Goal: Task Accomplishment & Management: Manage account settings

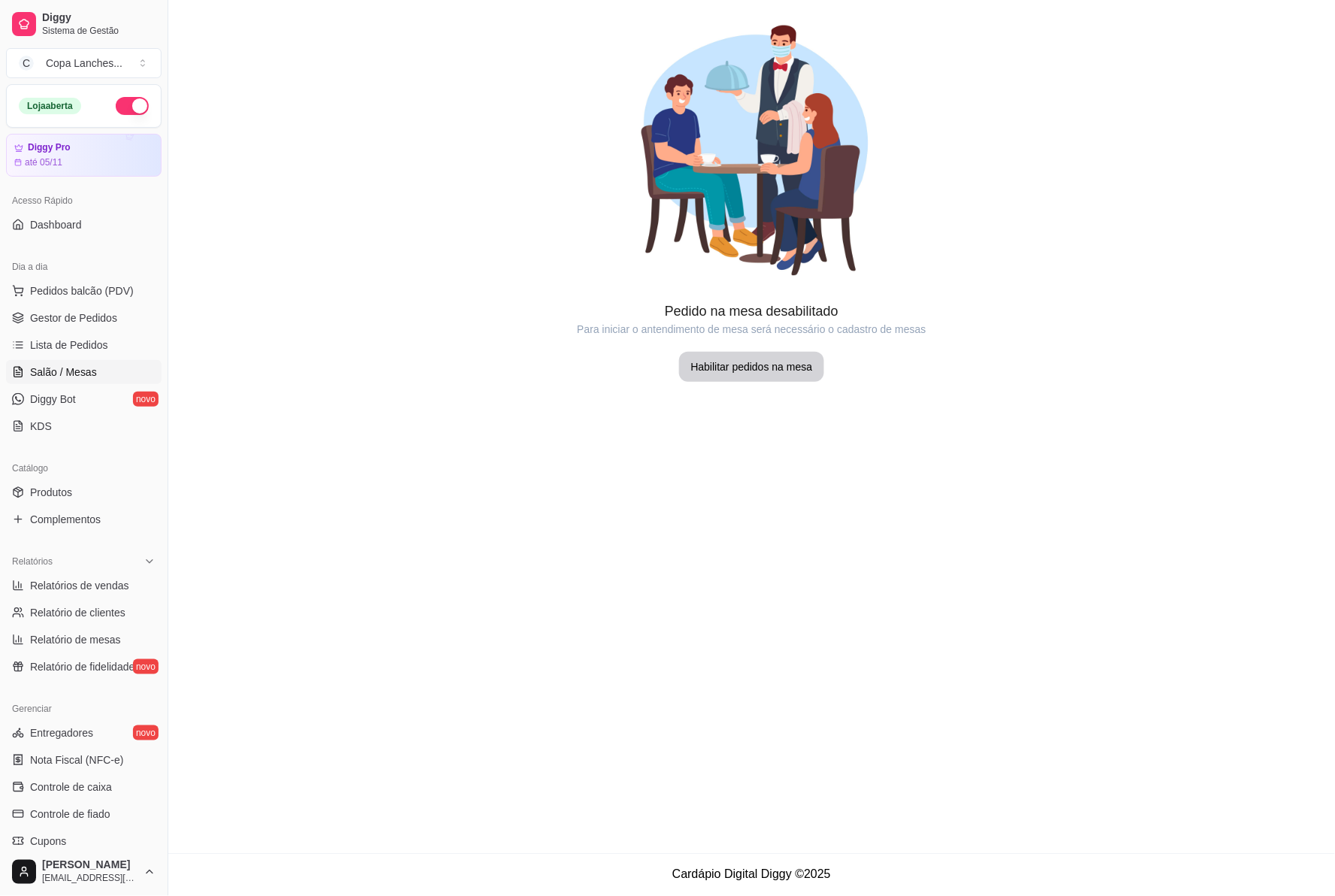
click at [58, 324] on span "Gestor de Pedidos" at bounding box center [73, 317] width 87 height 15
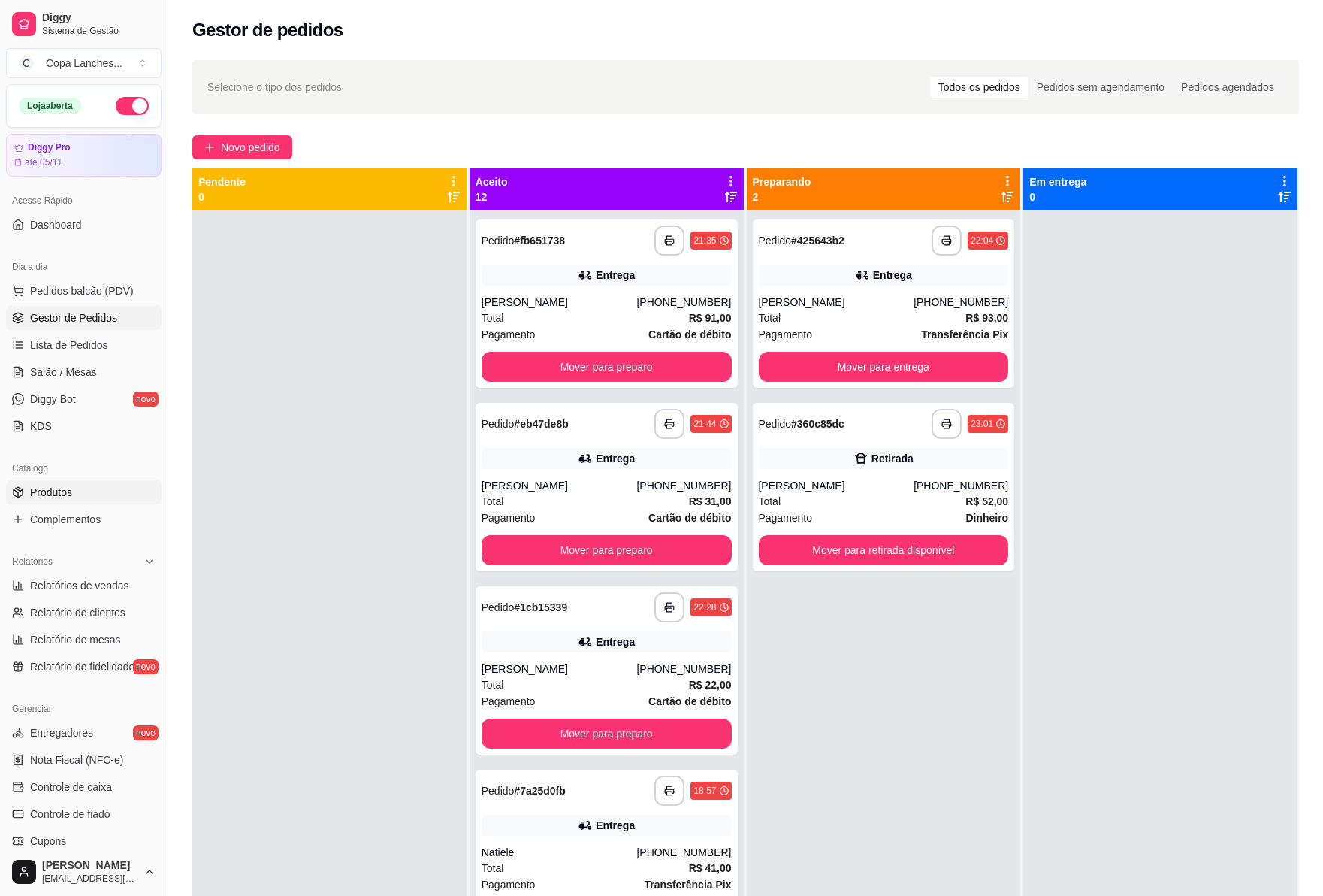
click at [92, 501] on link "Produtos" at bounding box center [83, 493] width 155 height 24
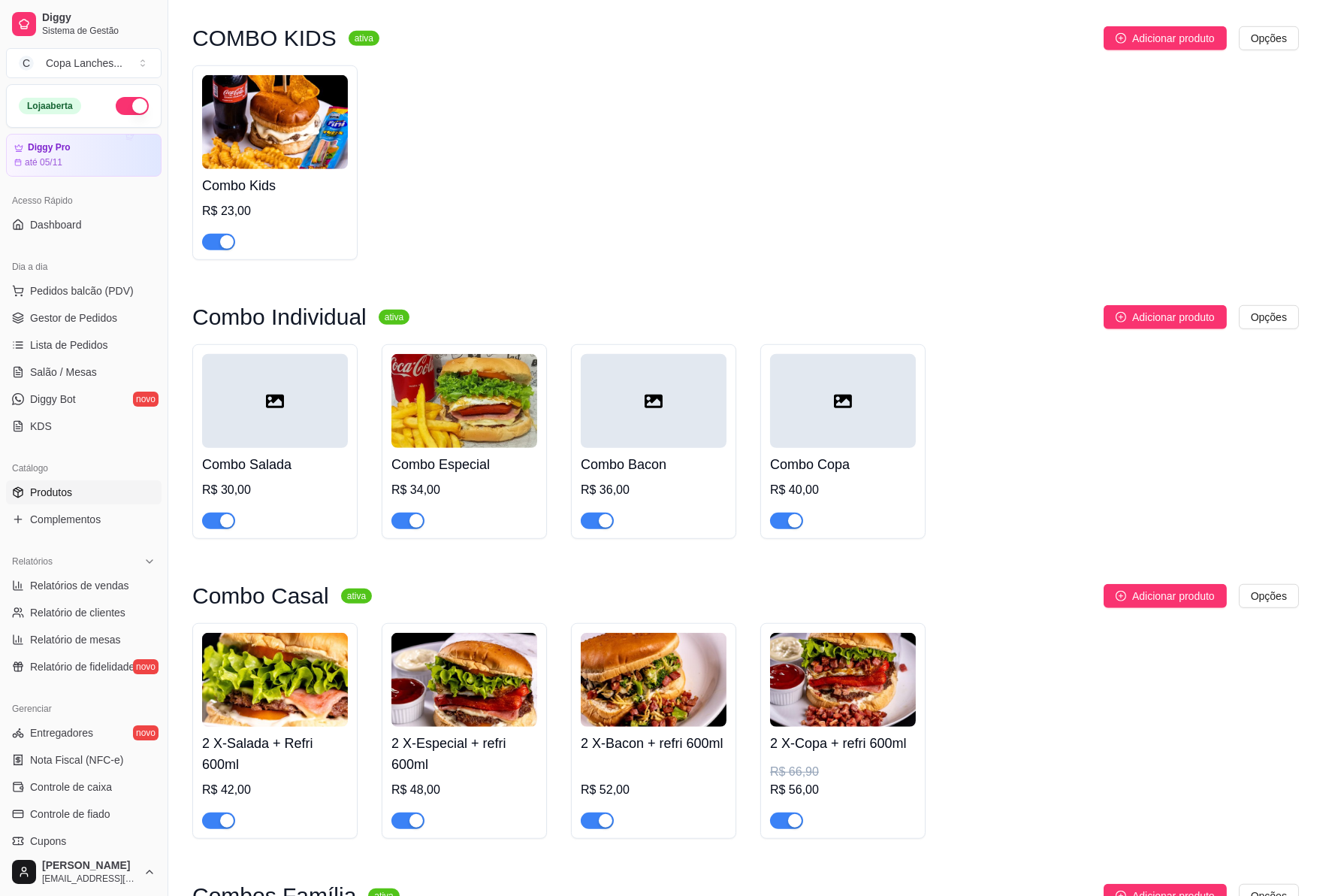
scroll to position [2421, 0]
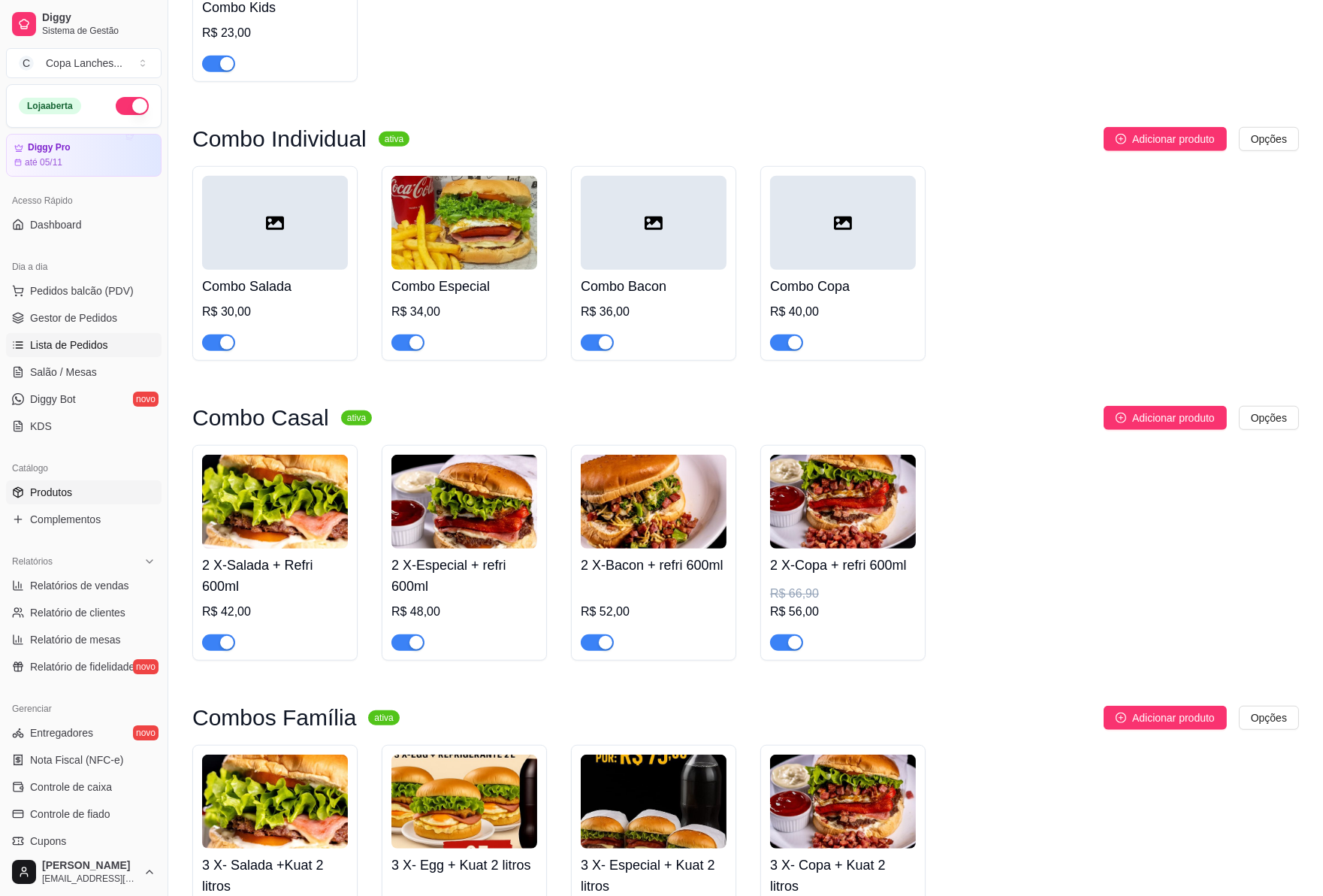
click at [70, 347] on span "Lista de Pedidos" at bounding box center [68, 344] width 78 height 15
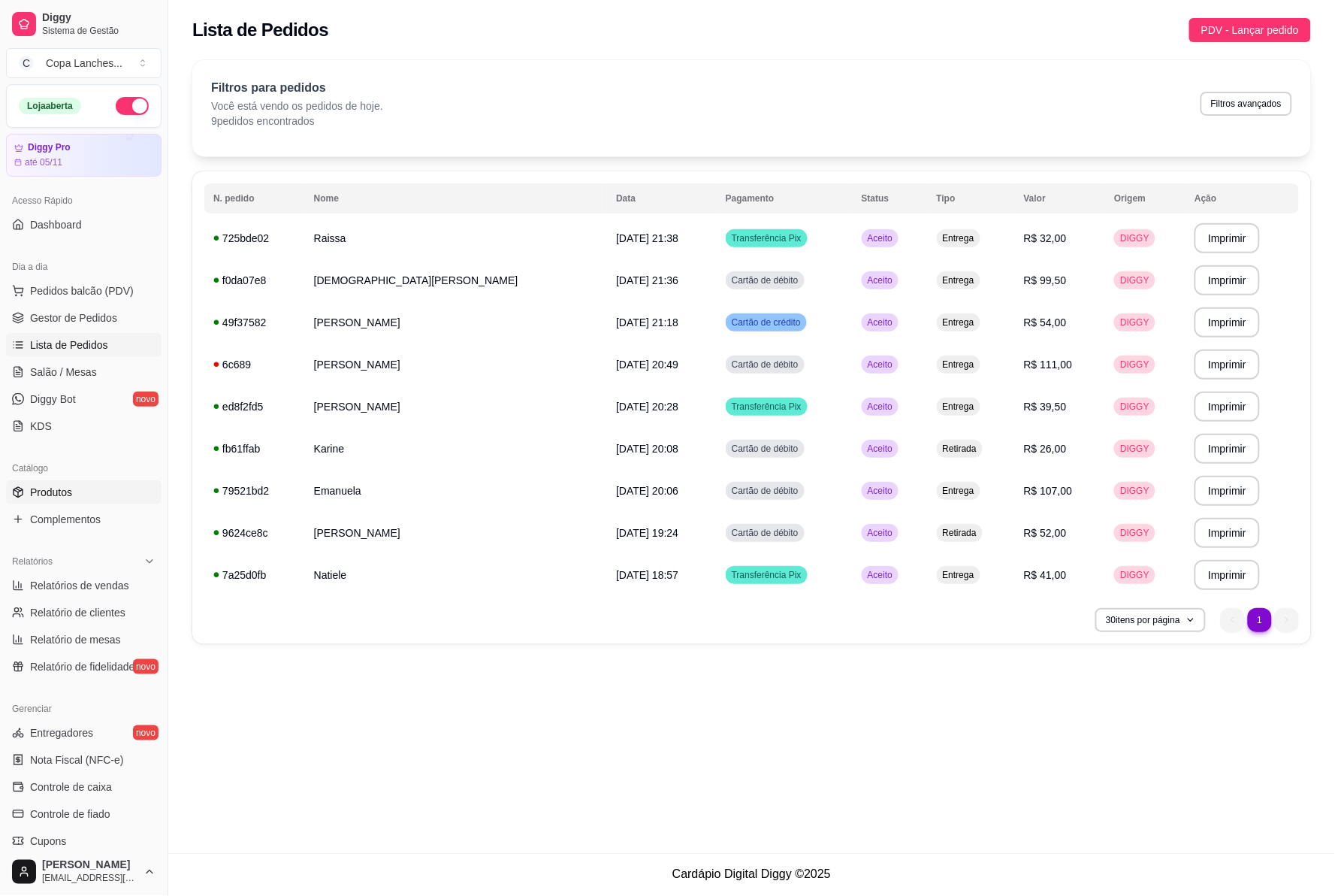
click at [129, 496] on link "Produtos" at bounding box center [83, 493] width 155 height 24
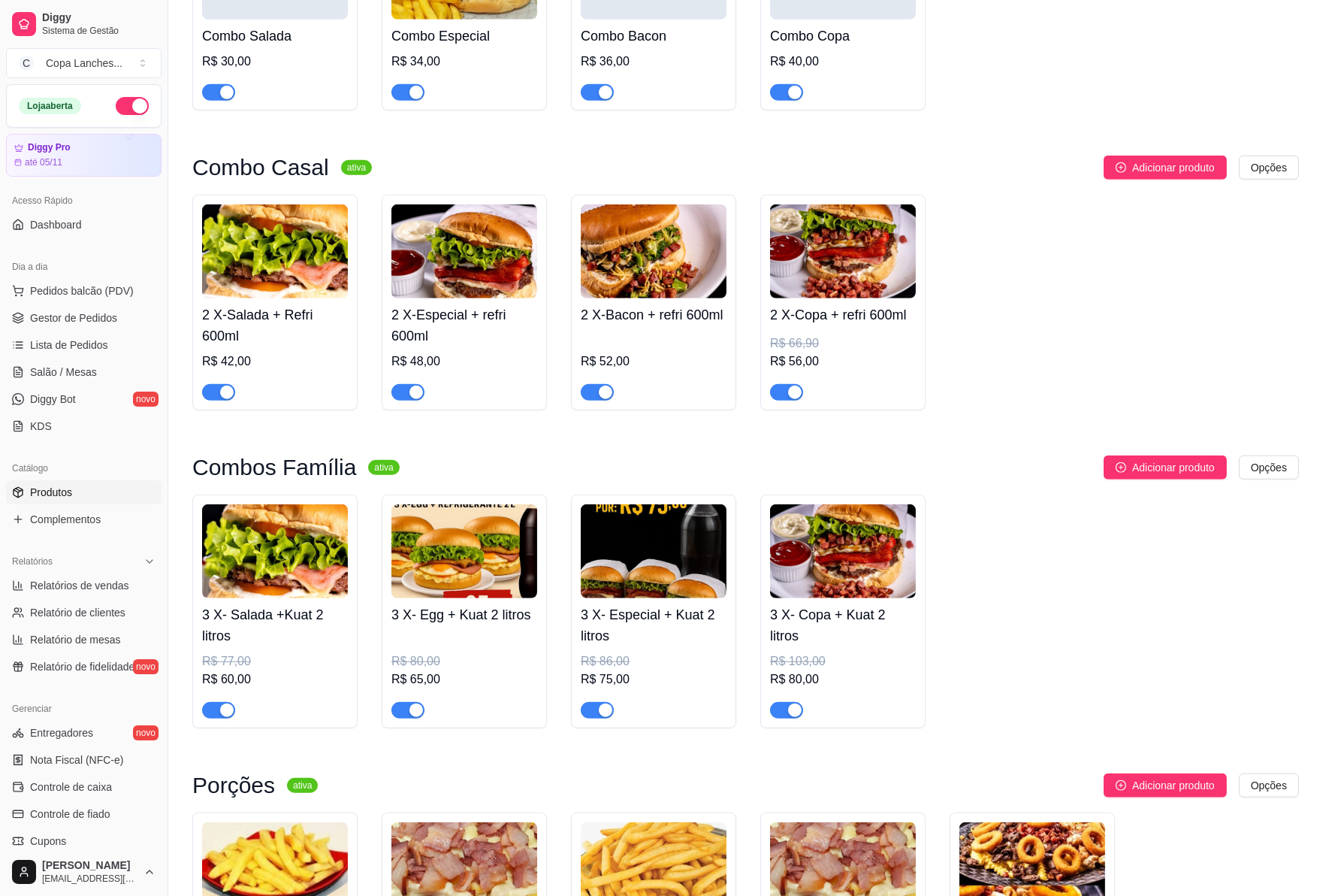
scroll to position [3089, 0]
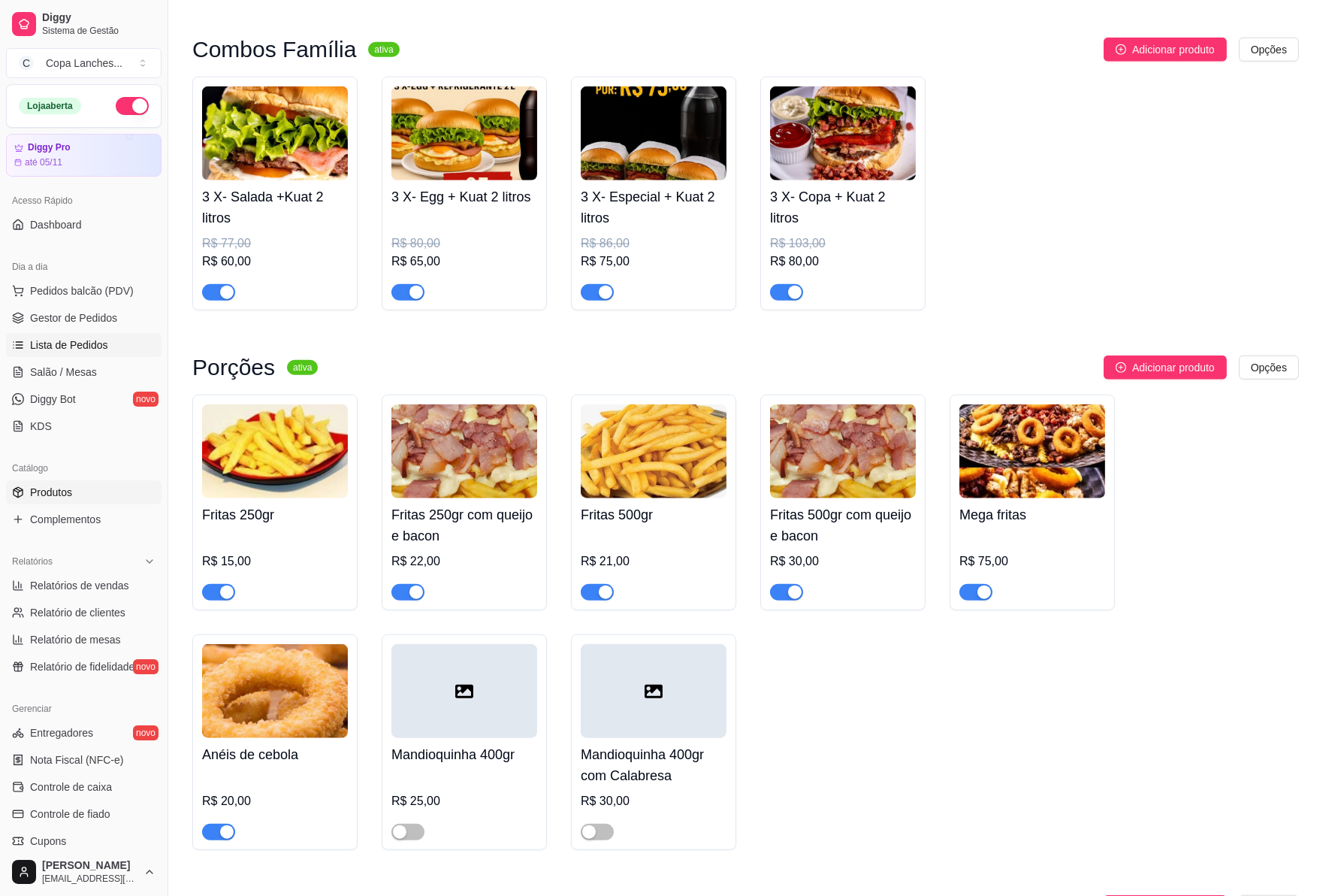
click at [79, 339] on span "Lista de Pedidos" at bounding box center [68, 344] width 78 height 15
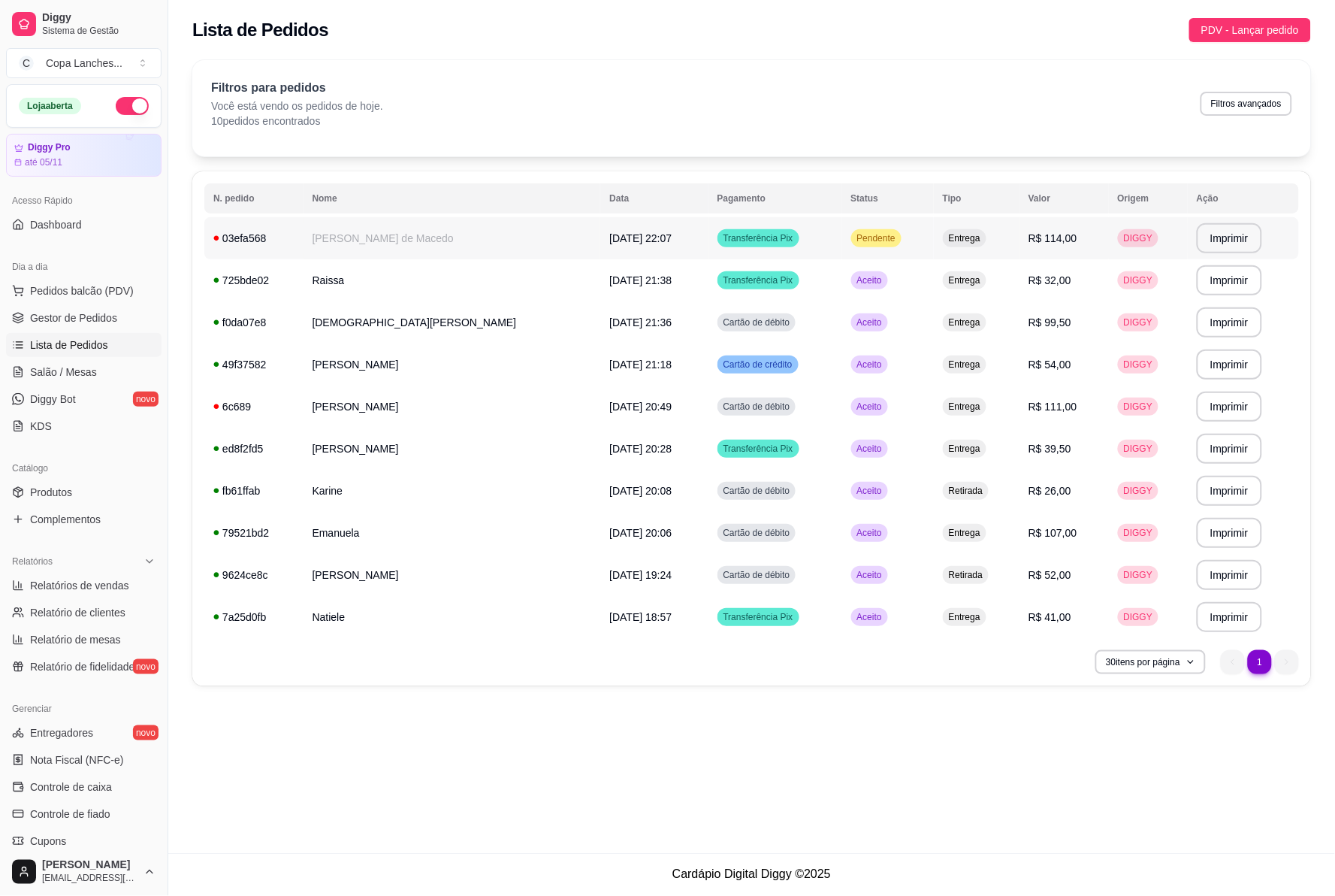
click at [357, 219] on td "[PERSON_NAME] de Macedo" at bounding box center [452, 238] width 298 height 43
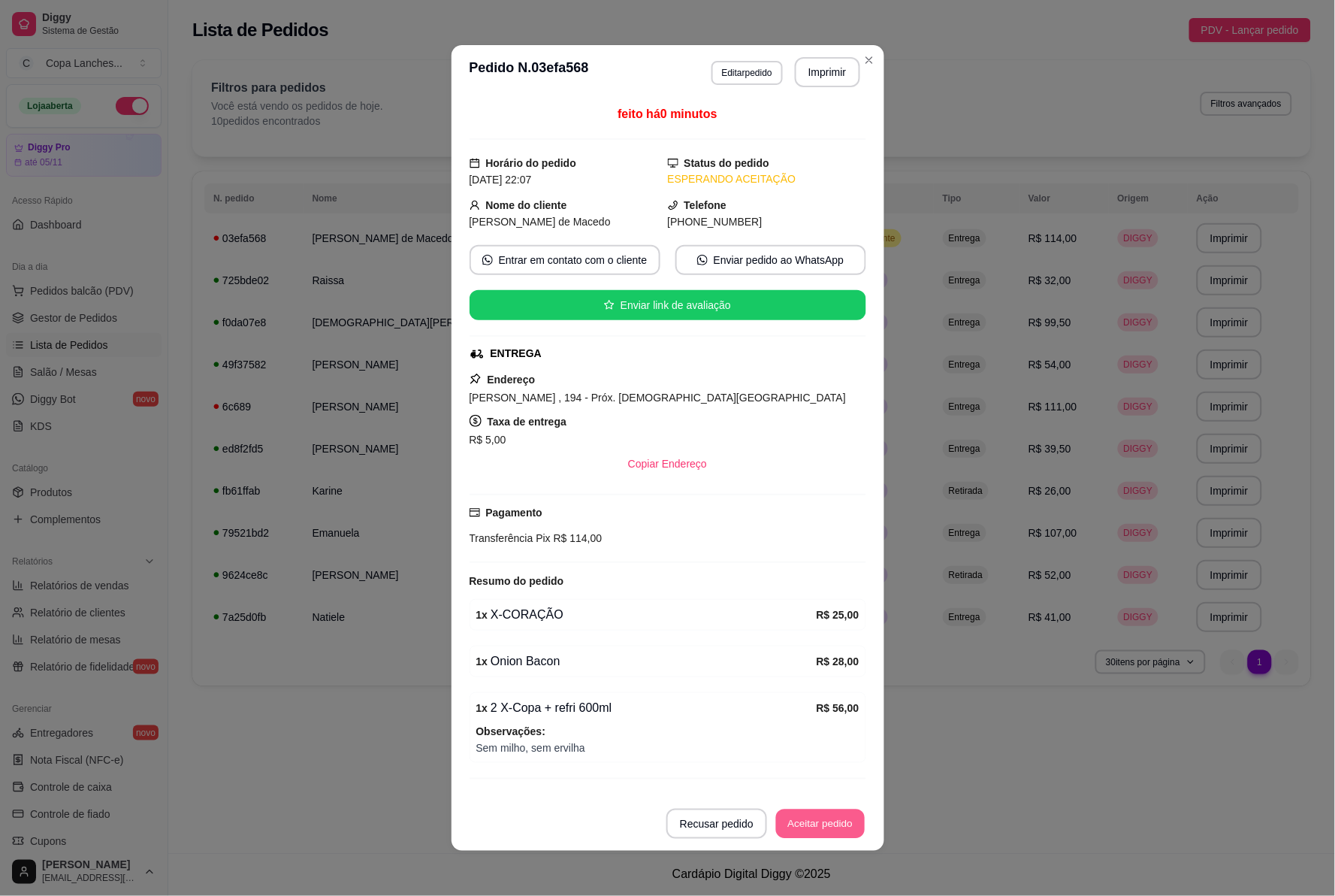
click at [815, 810] on button "Aceitar pedido" at bounding box center [821, 824] width 89 height 30
click at [838, 69] on button "Imprimir" at bounding box center [828, 72] width 65 height 30
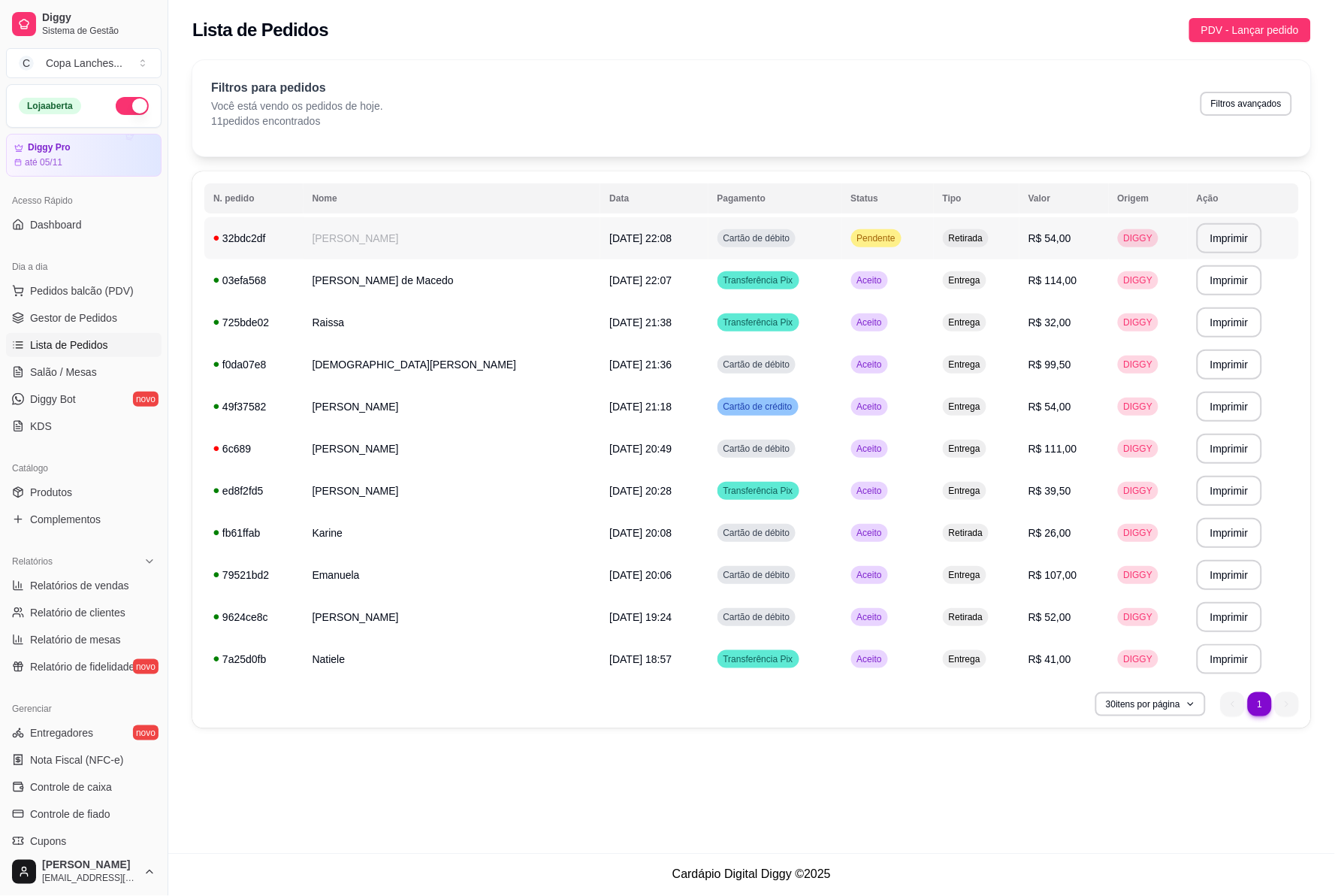
click at [858, 238] on span "Pendente" at bounding box center [876, 238] width 44 height 12
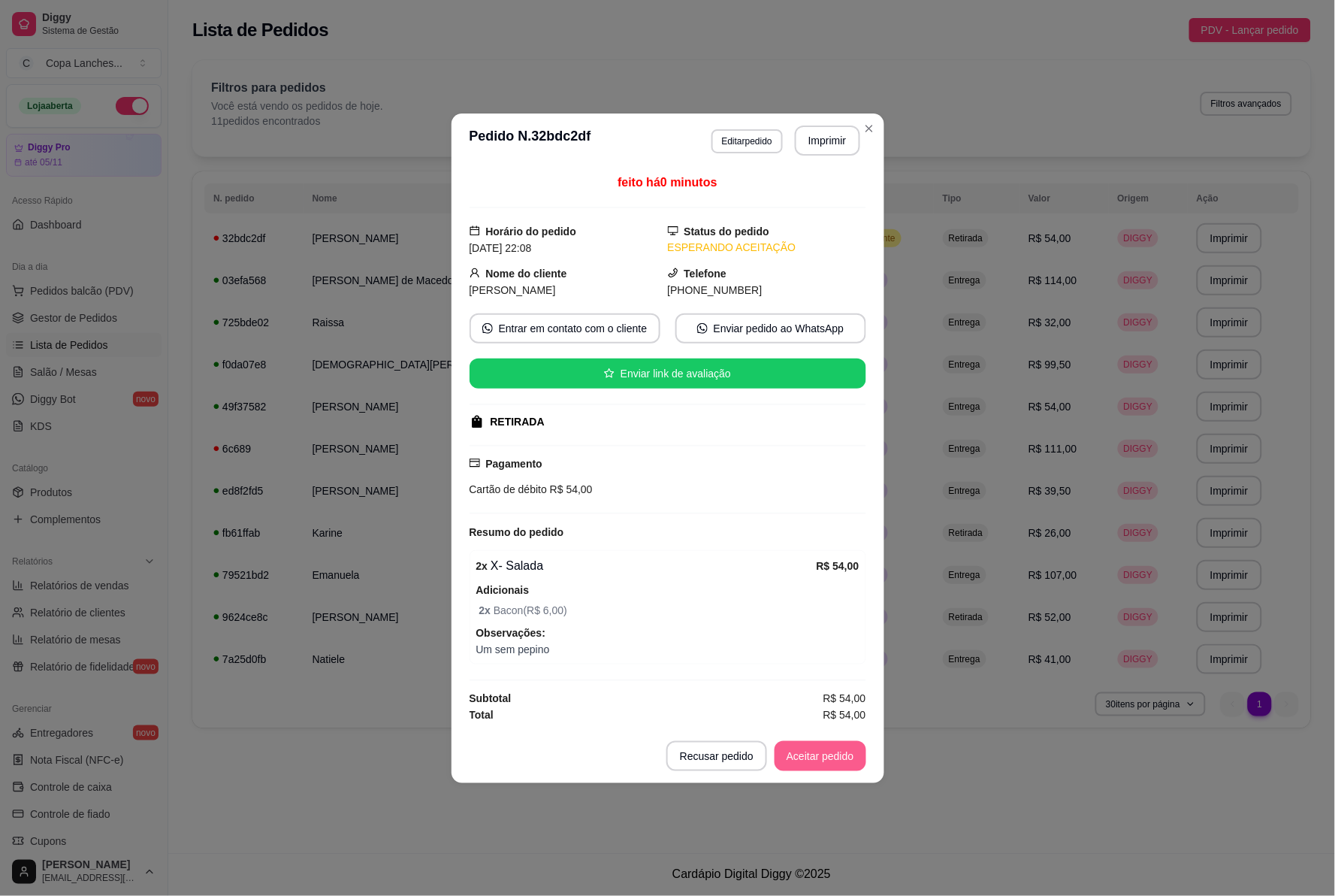
click at [816, 762] on button "Aceitar pedido" at bounding box center [820, 756] width 92 height 30
click at [843, 136] on button "Imprimir" at bounding box center [828, 140] width 63 height 30
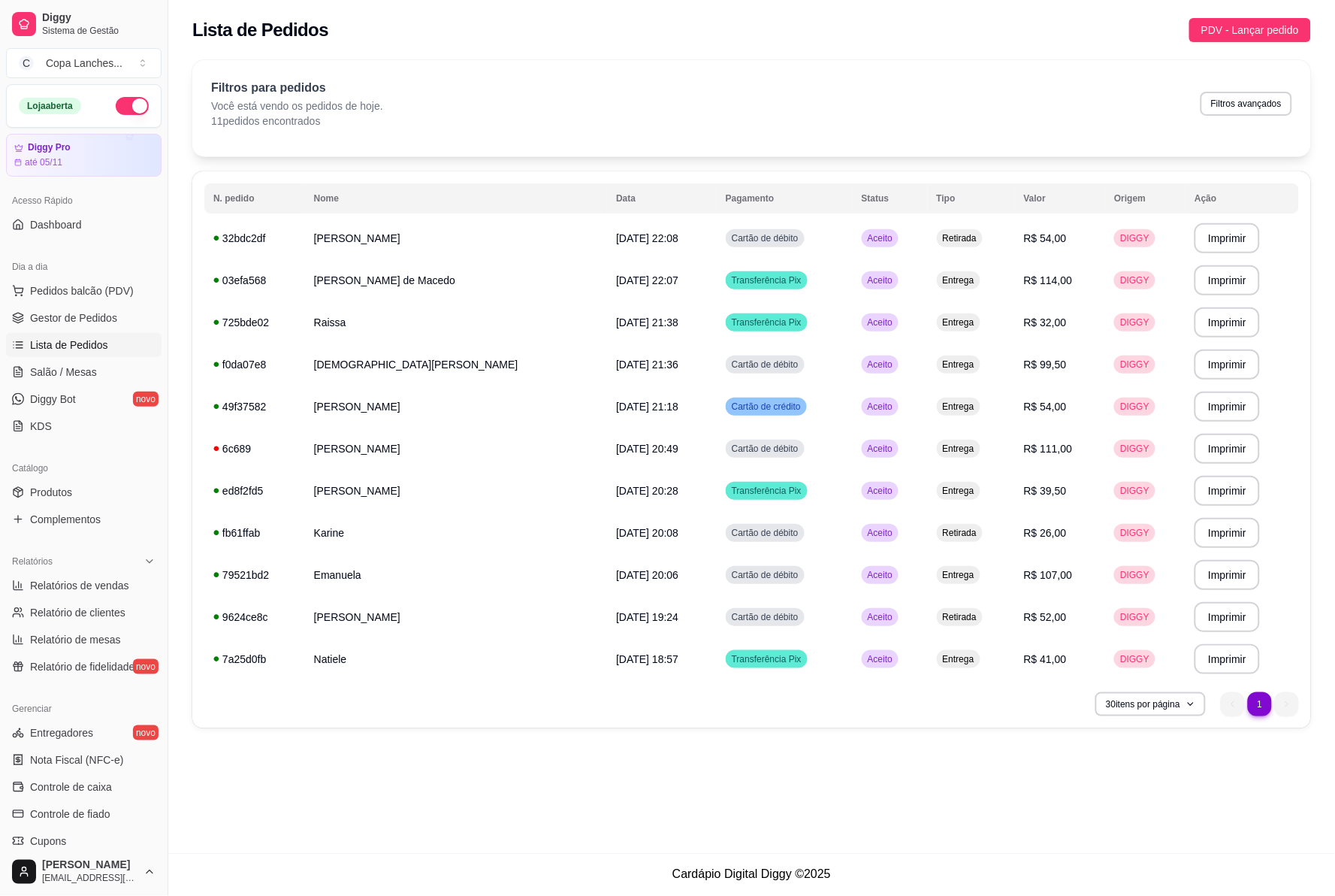
click at [95, 479] on div "Catálogo" at bounding box center [83, 468] width 155 height 24
click at [100, 492] on link "Produtos" at bounding box center [83, 493] width 155 height 24
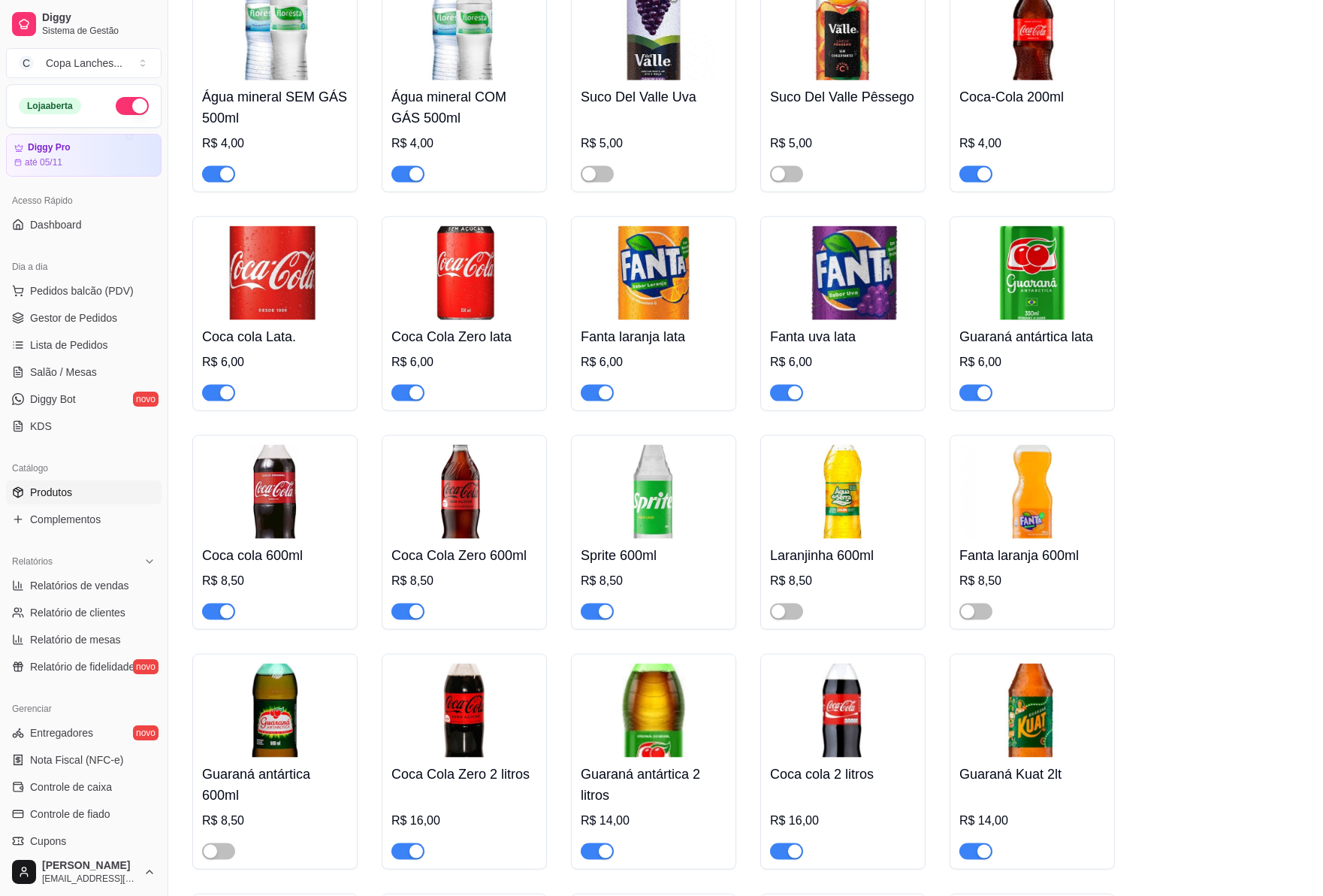
scroll to position [4341, 0]
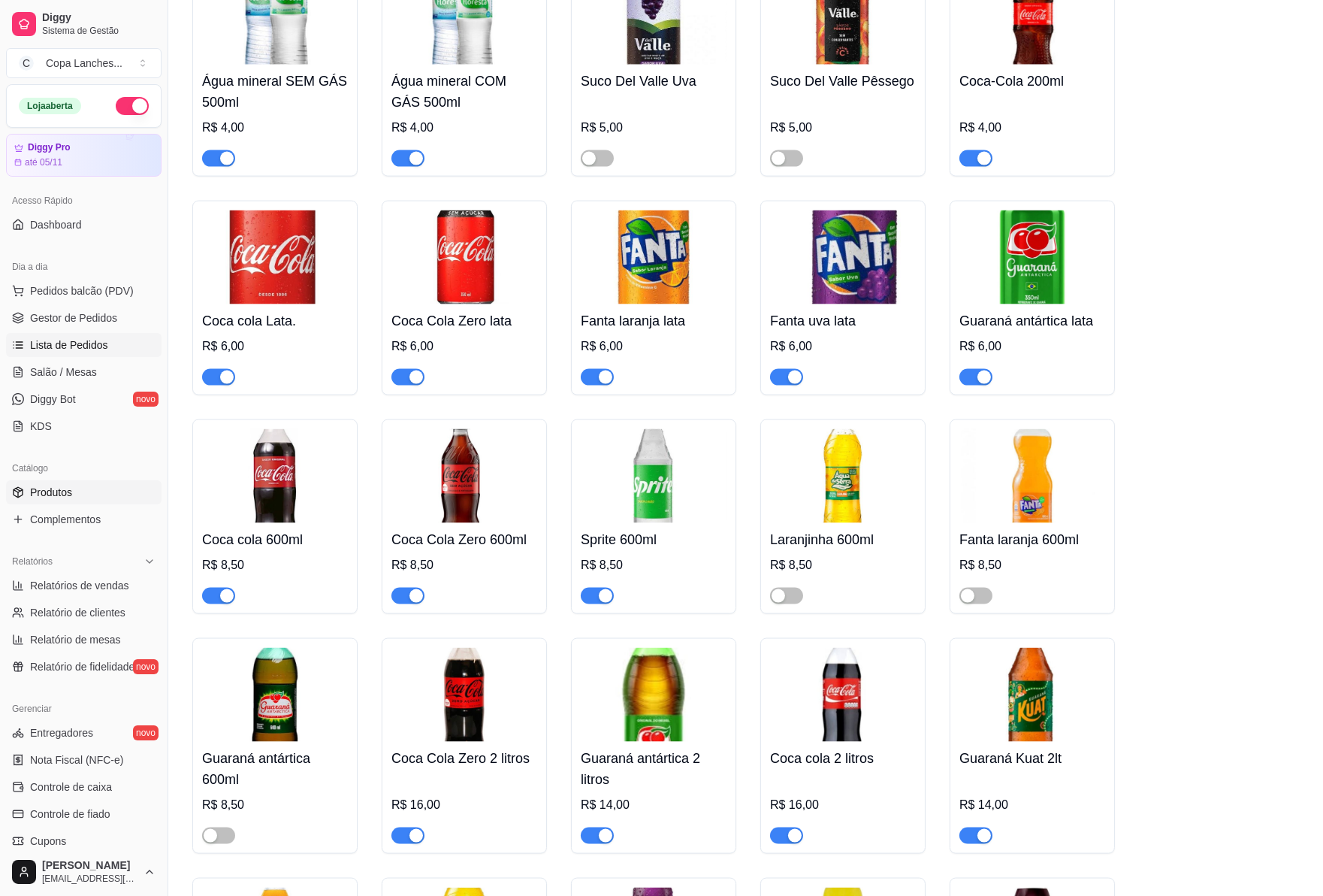
click at [57, 338] on span "Lista de Pedidos" at bounding box center [68, 344] width 78 height 15
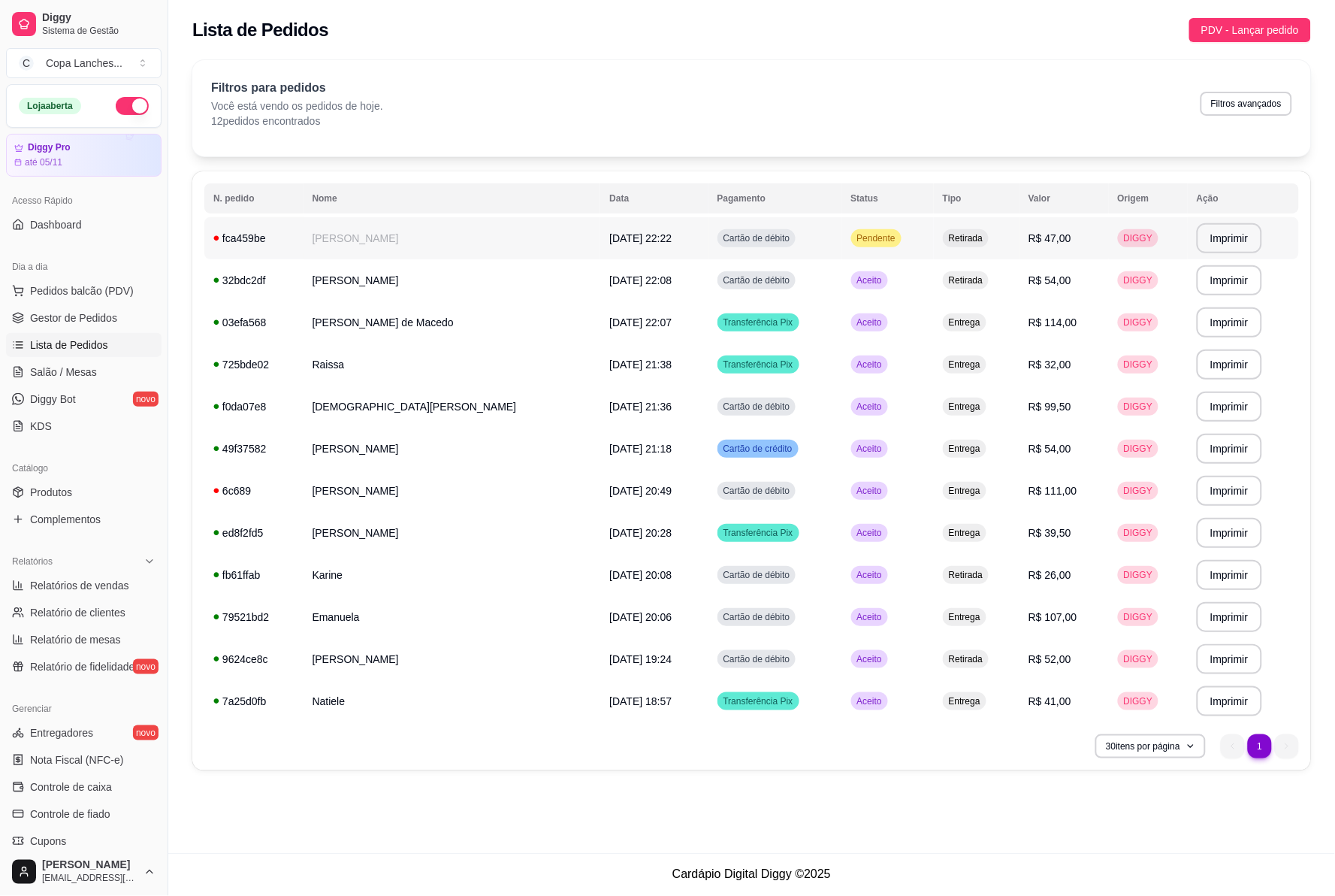
click at [873, 238] on span "Pendente" at bounding box center [876, 238] width 44 height 12
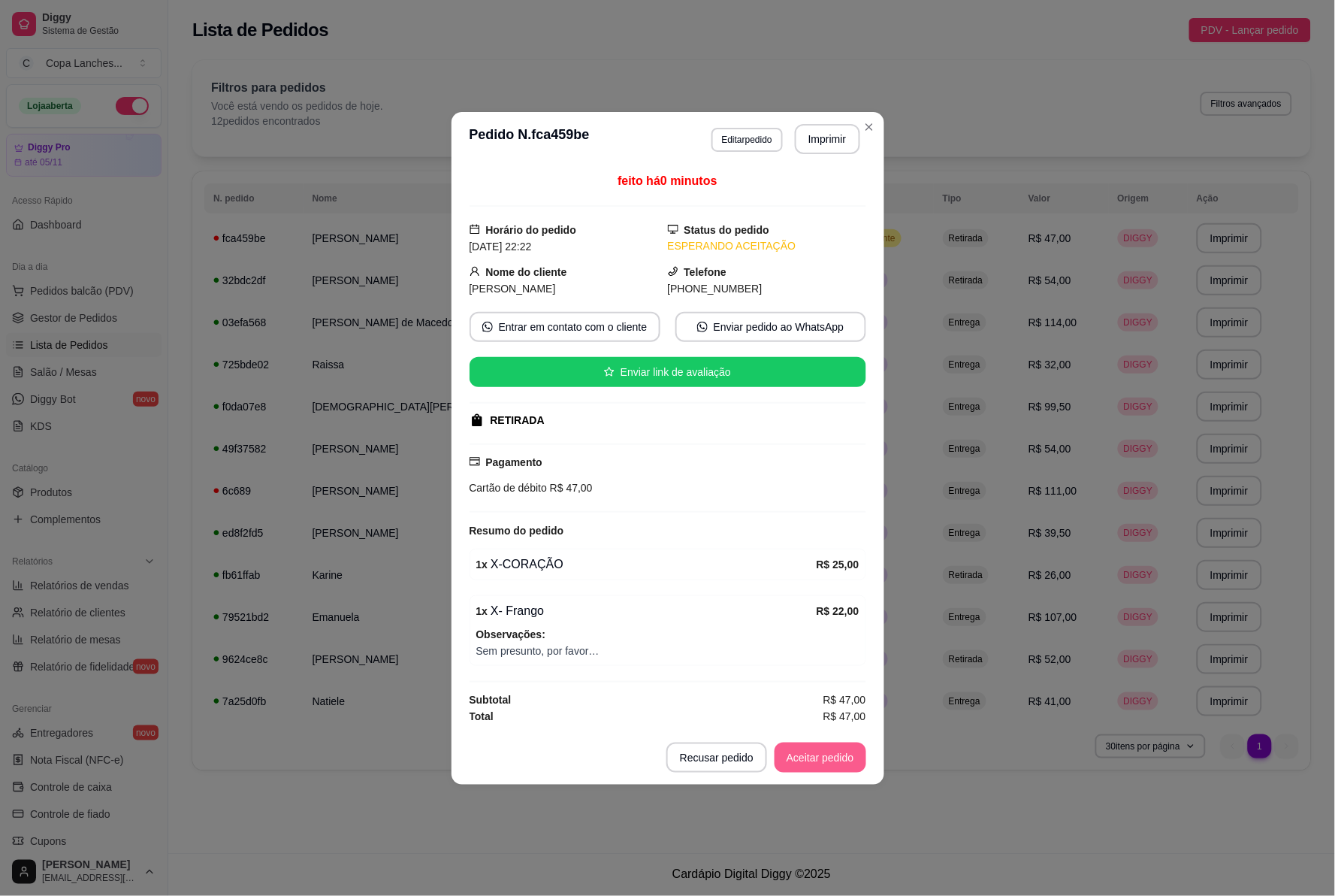
click at [821, 747] on button "Aceitar pedido" at bounding box center [820, 758] width 92 height 30
click at [843, 140] on button "Imprimir" at bounding box center [828, 138] width 65 height 30
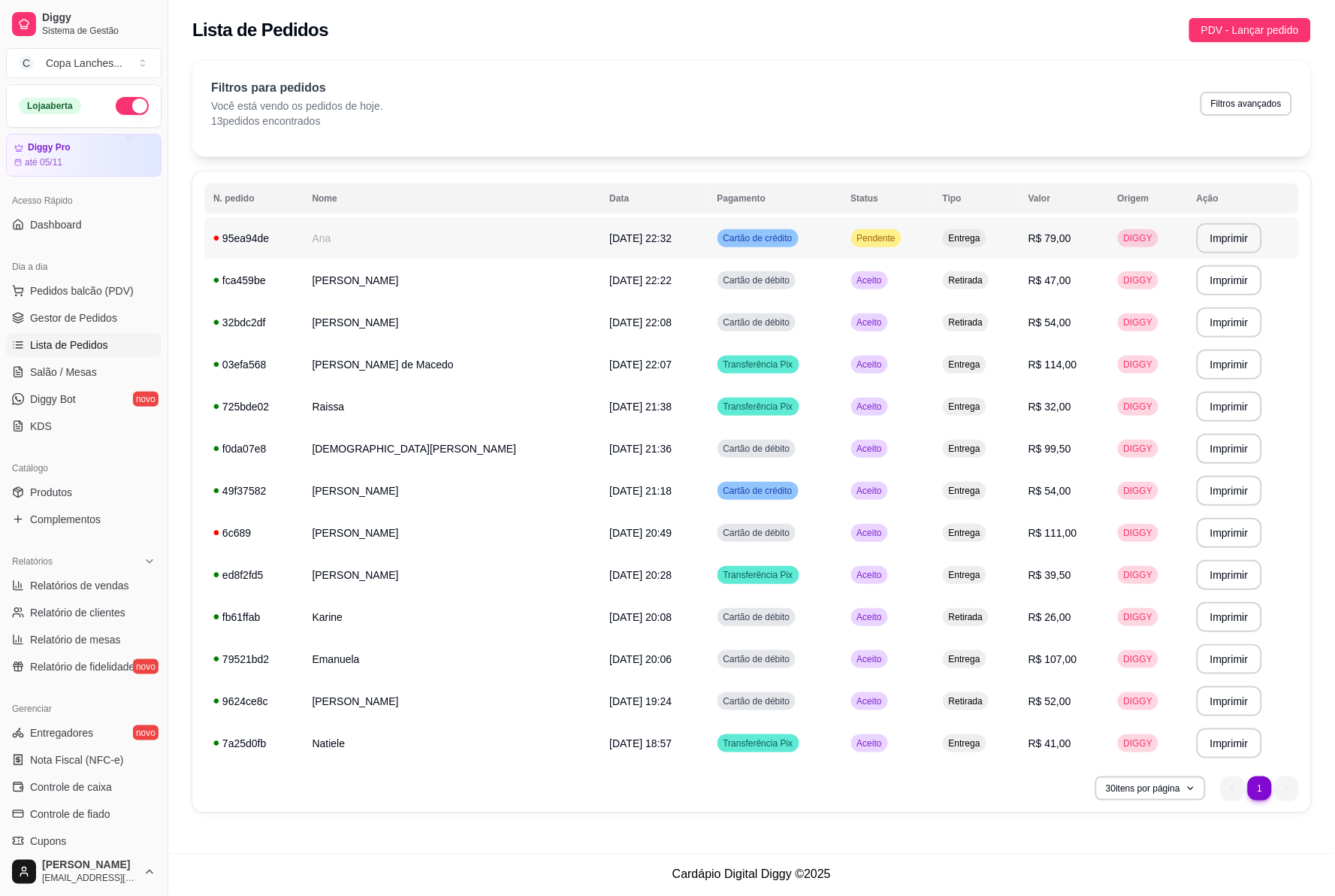
click at [875, 244] on td "Pendente" at bounding box center [888, 238] width 92 height 43
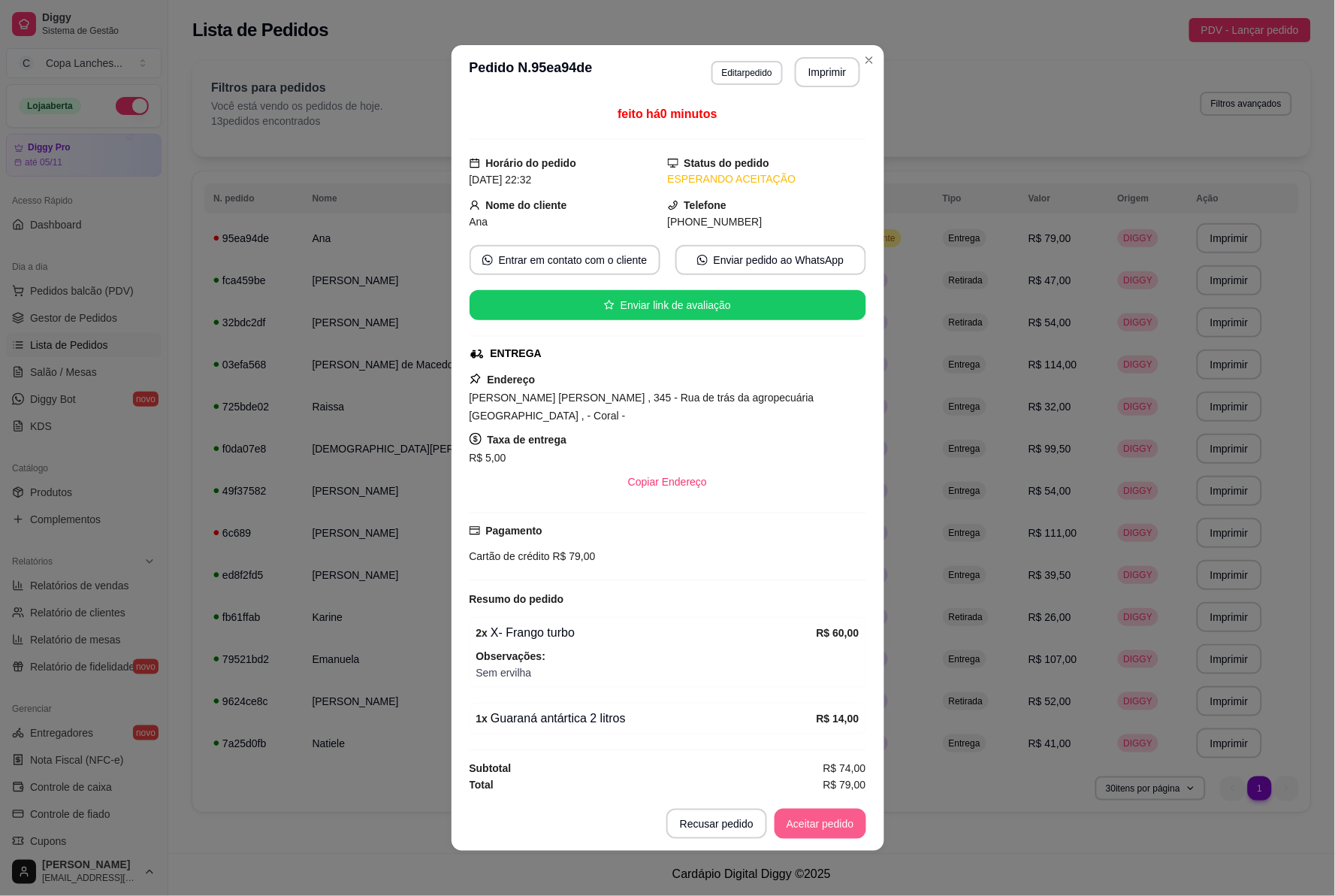
click at [820, 814] on button "Aceitar pedido" at bounding box center [820, 824] width 92 height 30
click at [817, 75] on button "Imprimir" at bounding box center [828, 73] width 63 height 30
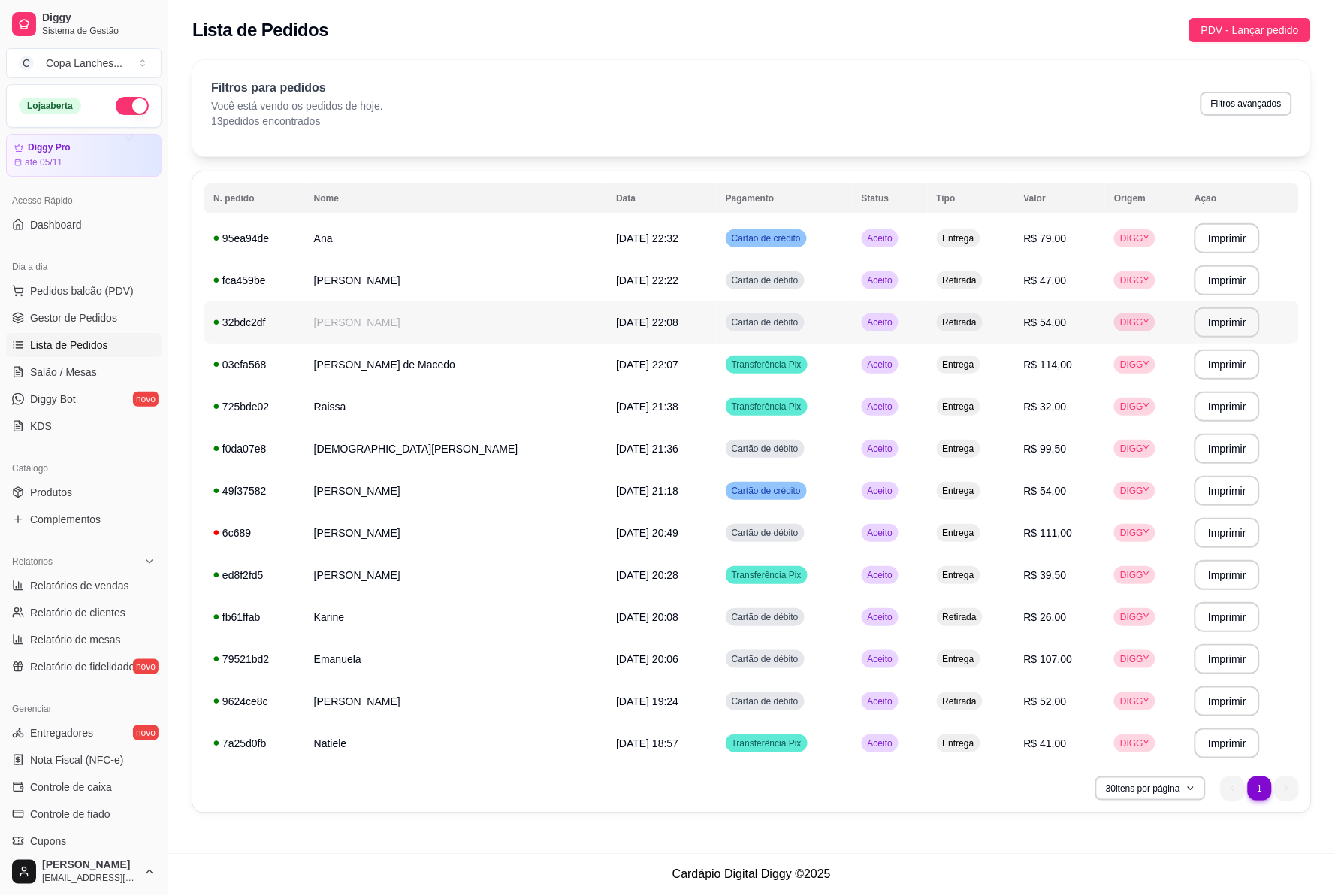
click at [616, 319] on span "[DATE] 22:08" at bounding box center [647, 322] width 62 height 12
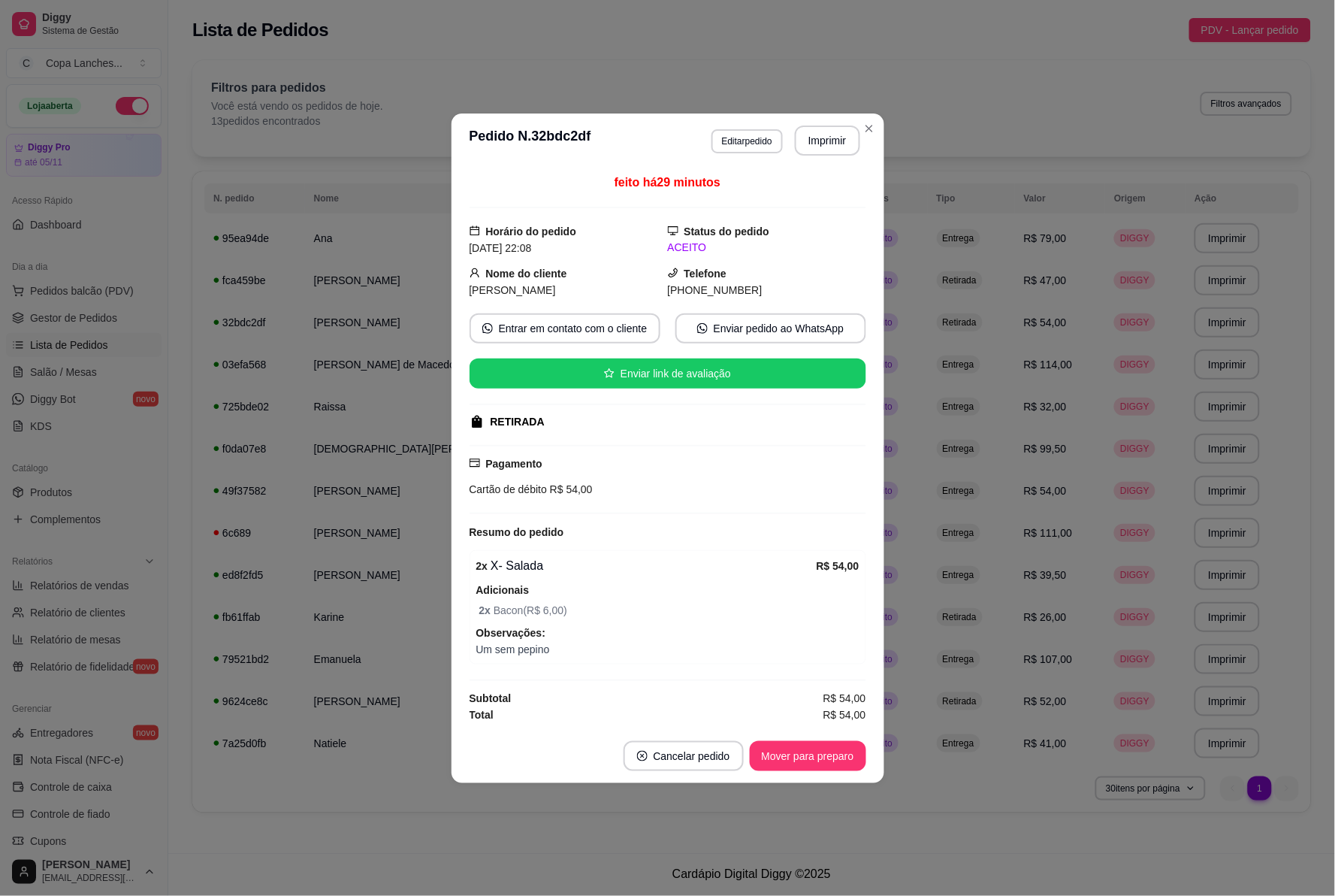
drag, startPoint x: 685, startPoint y: 289, endPoint x: 764, endPoint y: 280, distance: 79.5
click at [764, 282] on div "[PHONE_NUMBER]" at bounding box center [766, 290] width 199 height 17
copy span "[PHONE_NUMBER]"
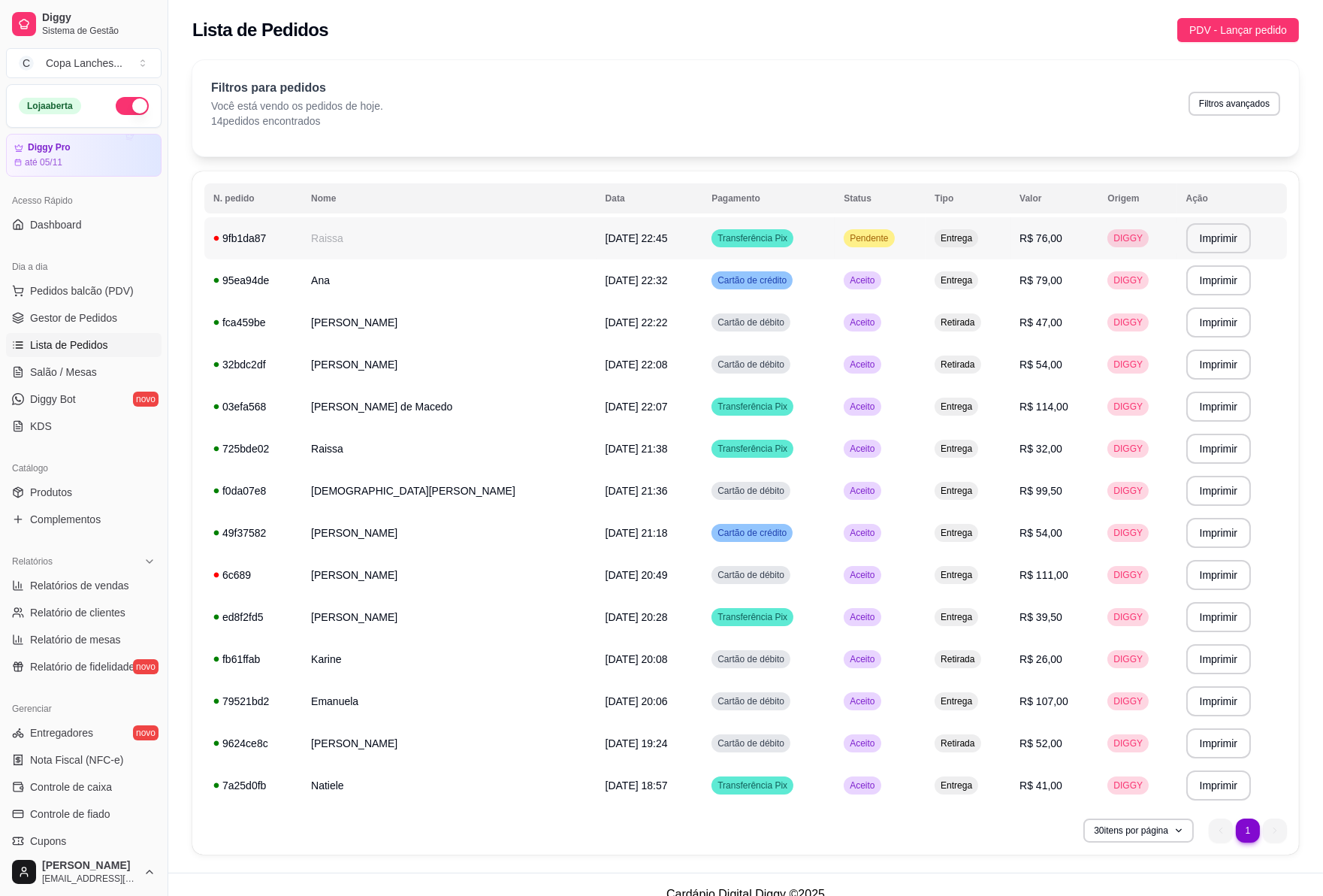
click at [846, 238] on span "Pendente" at bounding box center [868, 238] width 44 height 12
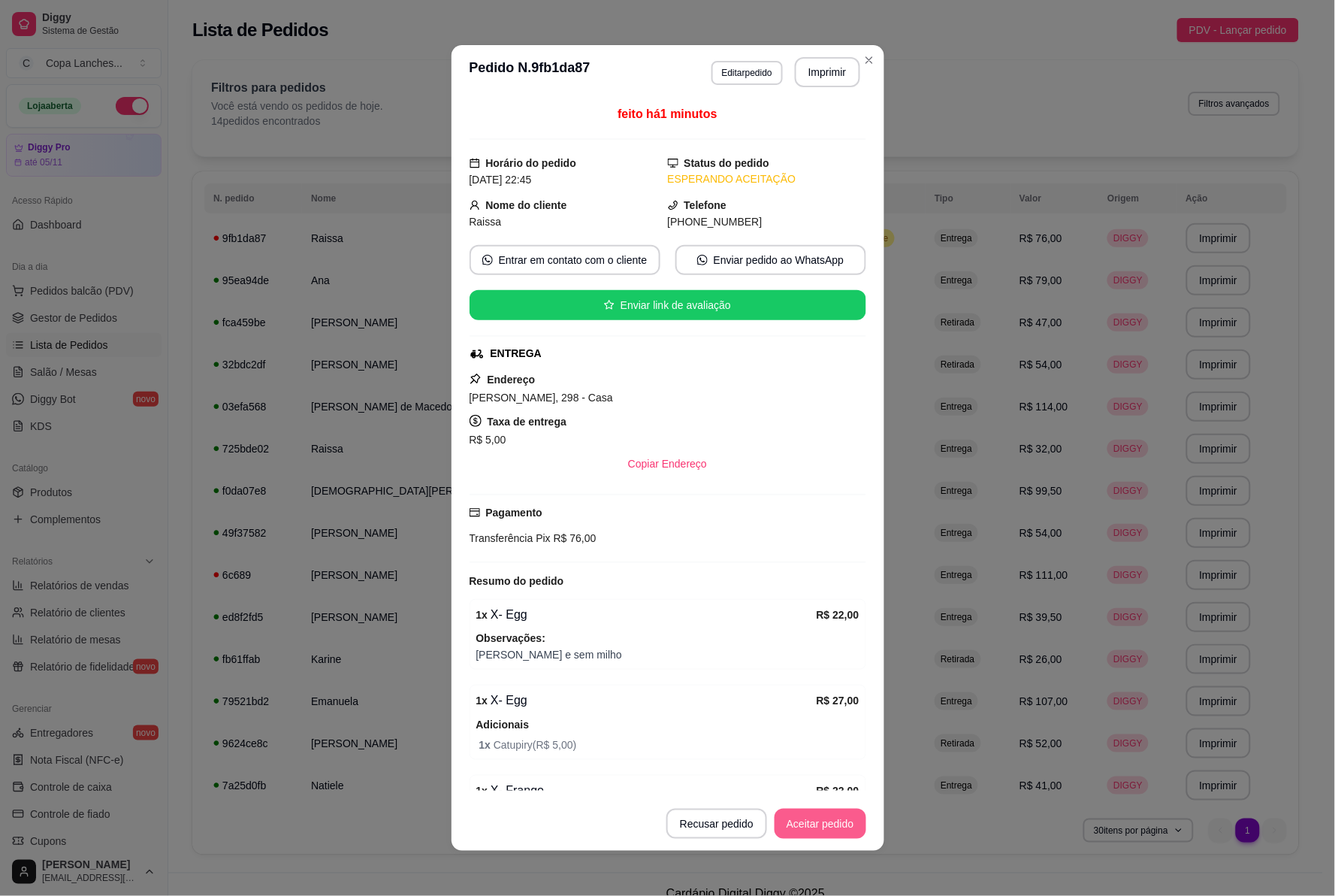
click at [815, 820] on button "Aceitar pedido" at bounding box center [820, 824] width 92 height 30
click at [828, 80] on button "Imprimir" at bounding box center [828, 73] width 63 height 30
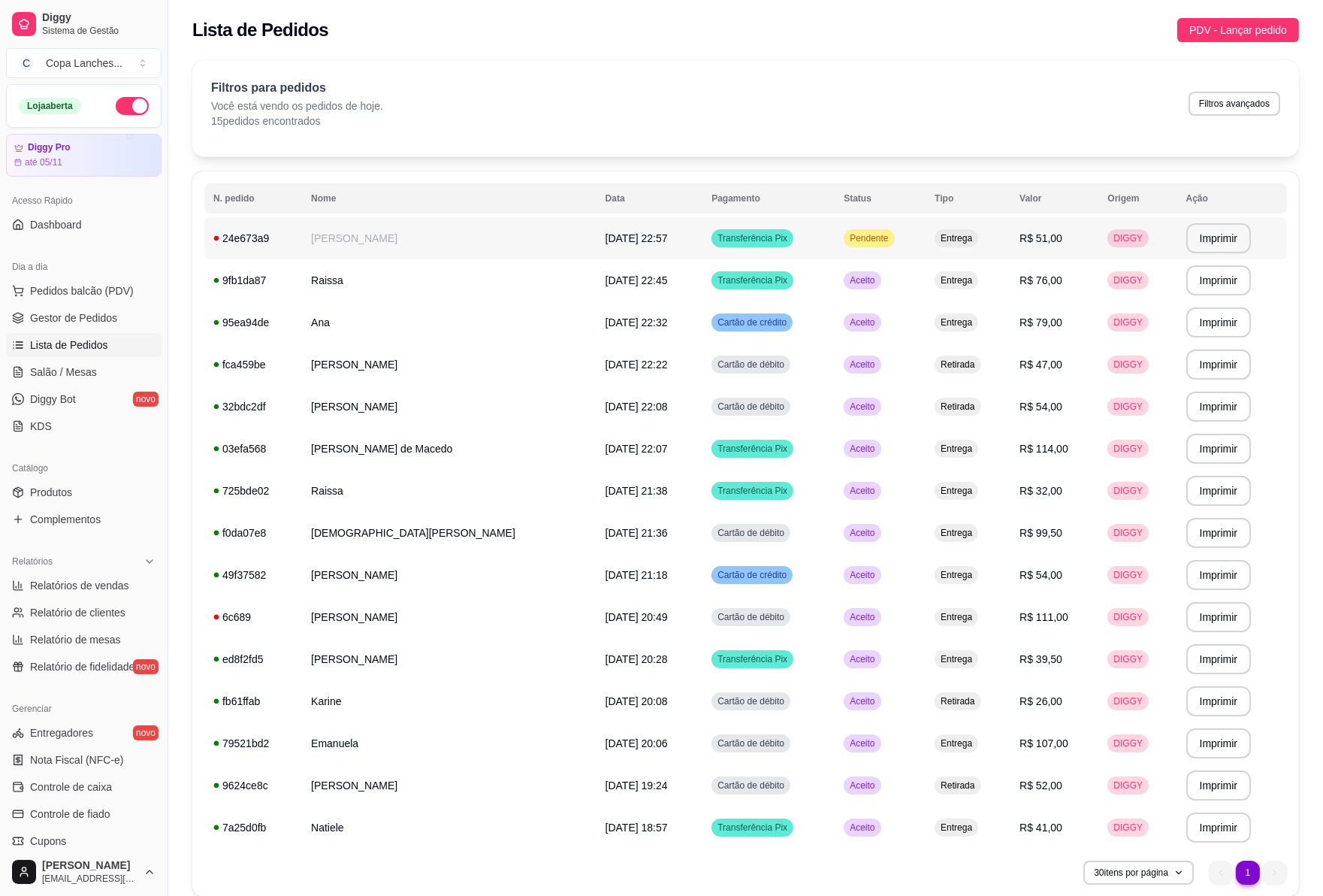
click at [846, 239] on span "Pendente" at bounding box center [868, 238] width 44 height 12
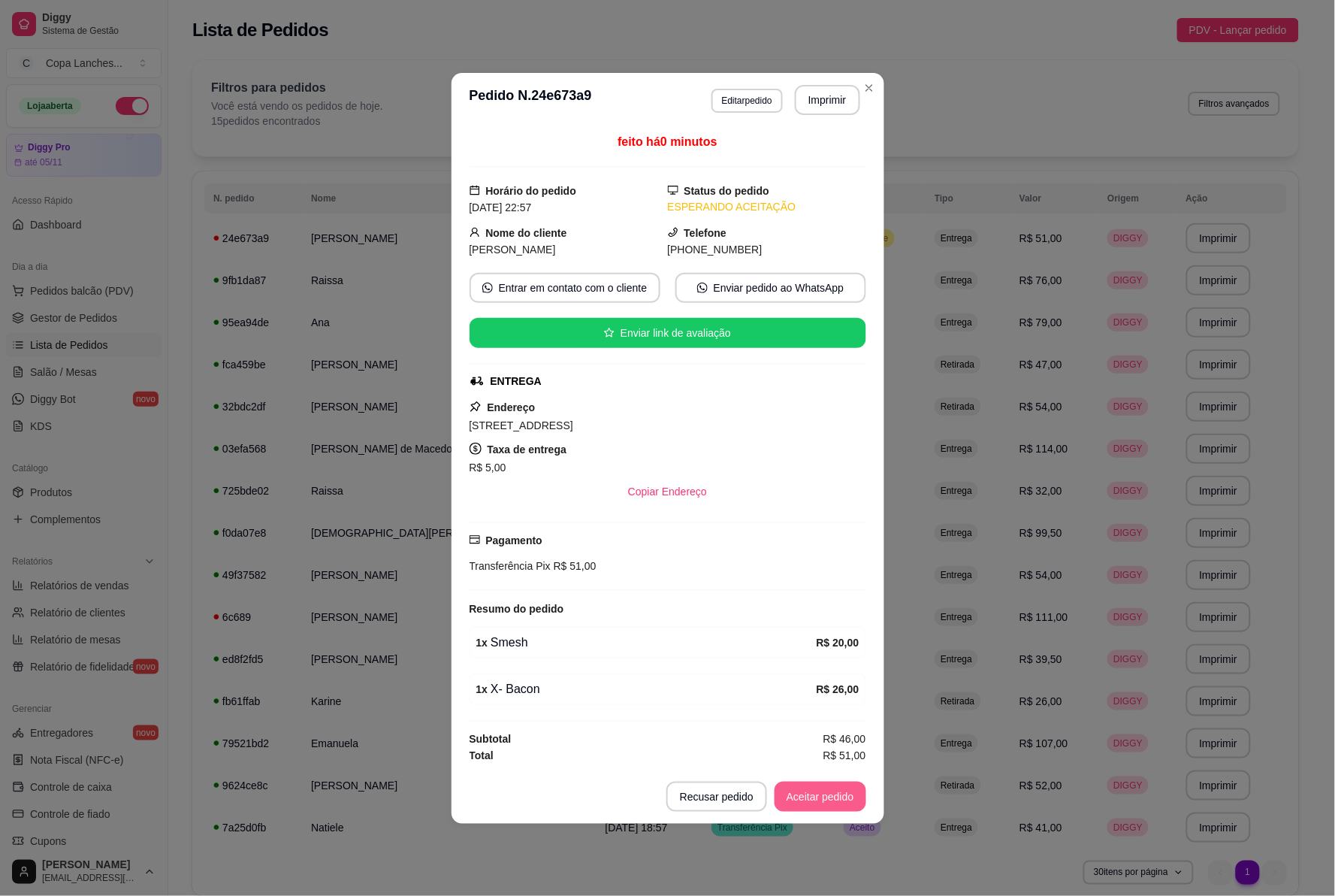
click at [844, 799] on button "Aceitar pedido" at bounding box center [820, 796] width 92 height 30
click at [849, 102] on button "Imprimir" at bounding box center [828, 100] width 65 height 30
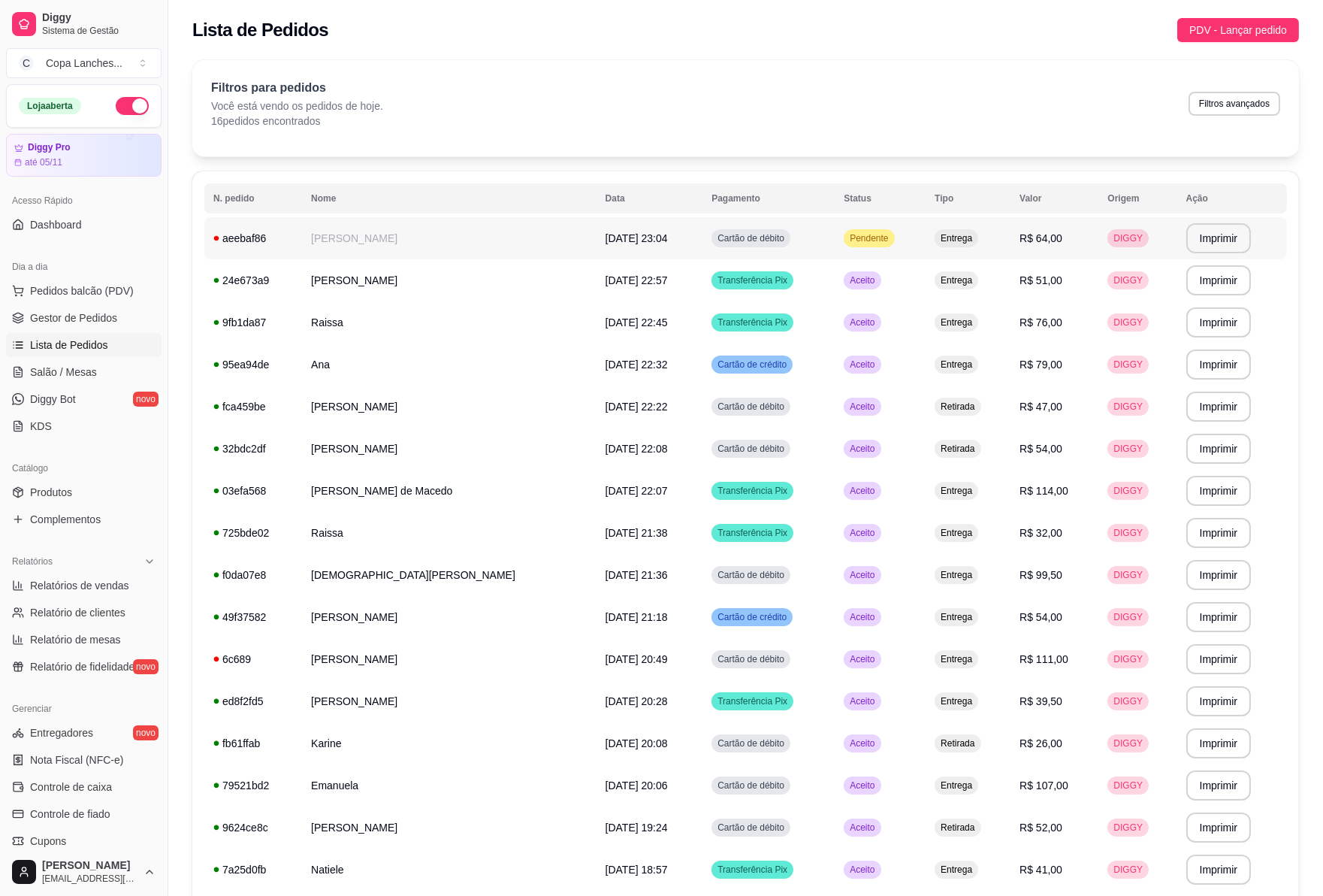
click at [779, 242] on td "Cartão de débito" at bounding box center [768, 238] width 132 height 43
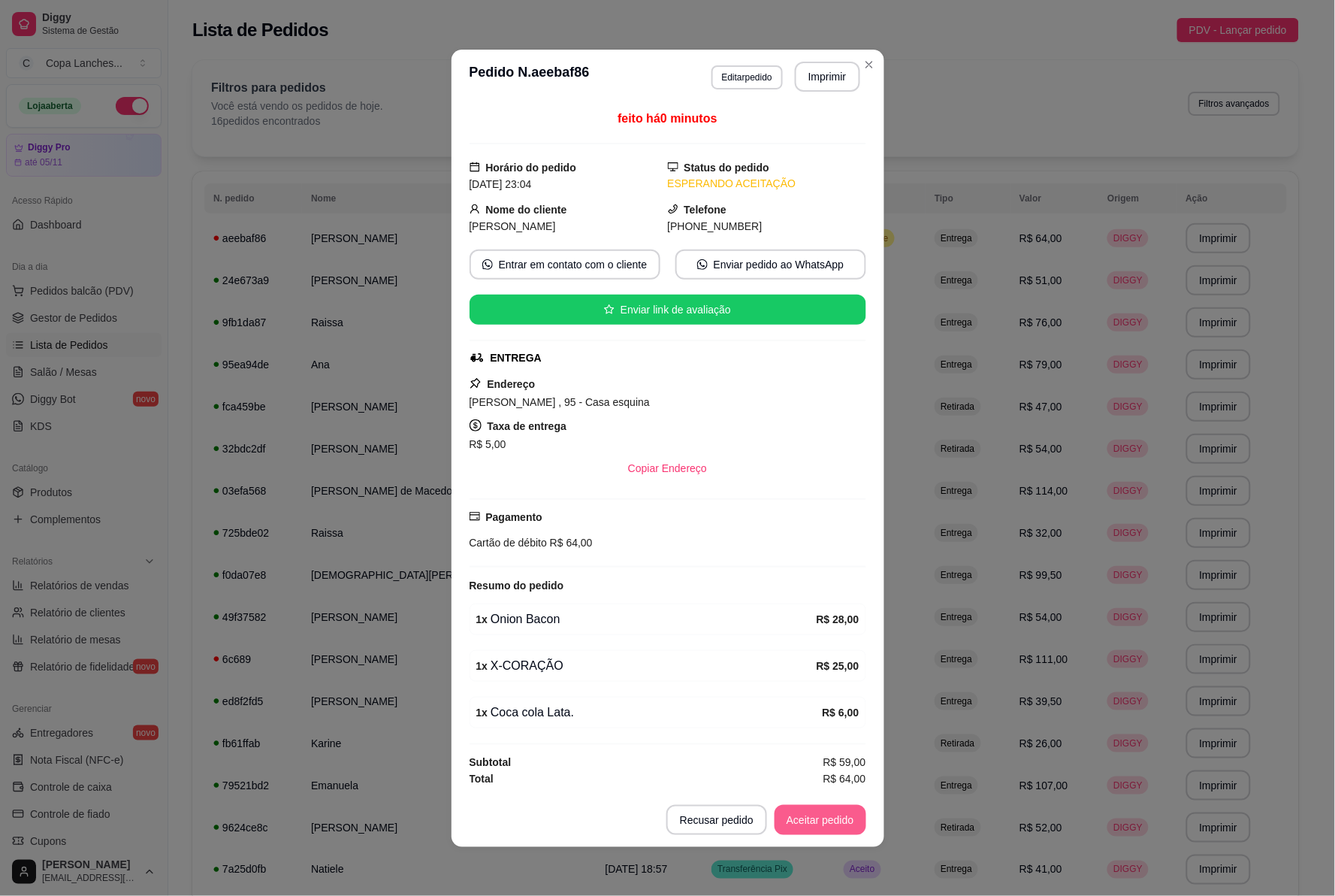
click at [832, 815] on button "Aceitar pedido" at bounding box center [820, 820] width 92 height 30
click at [835, 69] on button "Imprimir" at bounding box center [828, 76] width 63 height 30
click at [868, 79] on header "**********" at bounding box center [668, 76] width 433 height 54
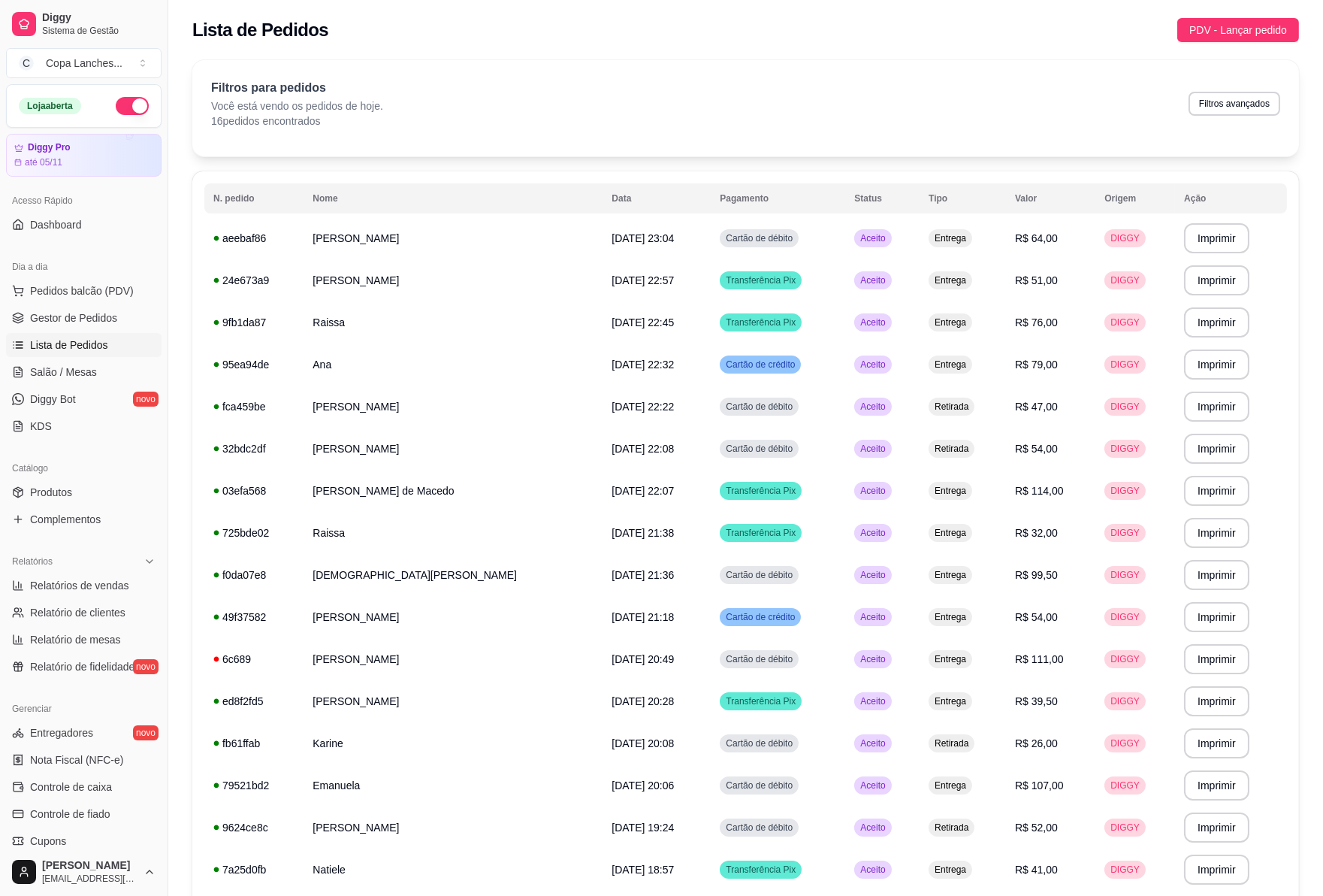
click at [116, 108] on button "button" at bounding box center [132, 106] width 33 height 18
click at [1212, 238] on button "Imprimir" at bounding box center [1216, 238] width 65 height 30
click at [1186, 317] on button "Imprimir" at bounding box center [1216, 323] width 63 height 30
click at [861, 863] on span "Aceito" at bounding box center [872, 869] width 31 height 12
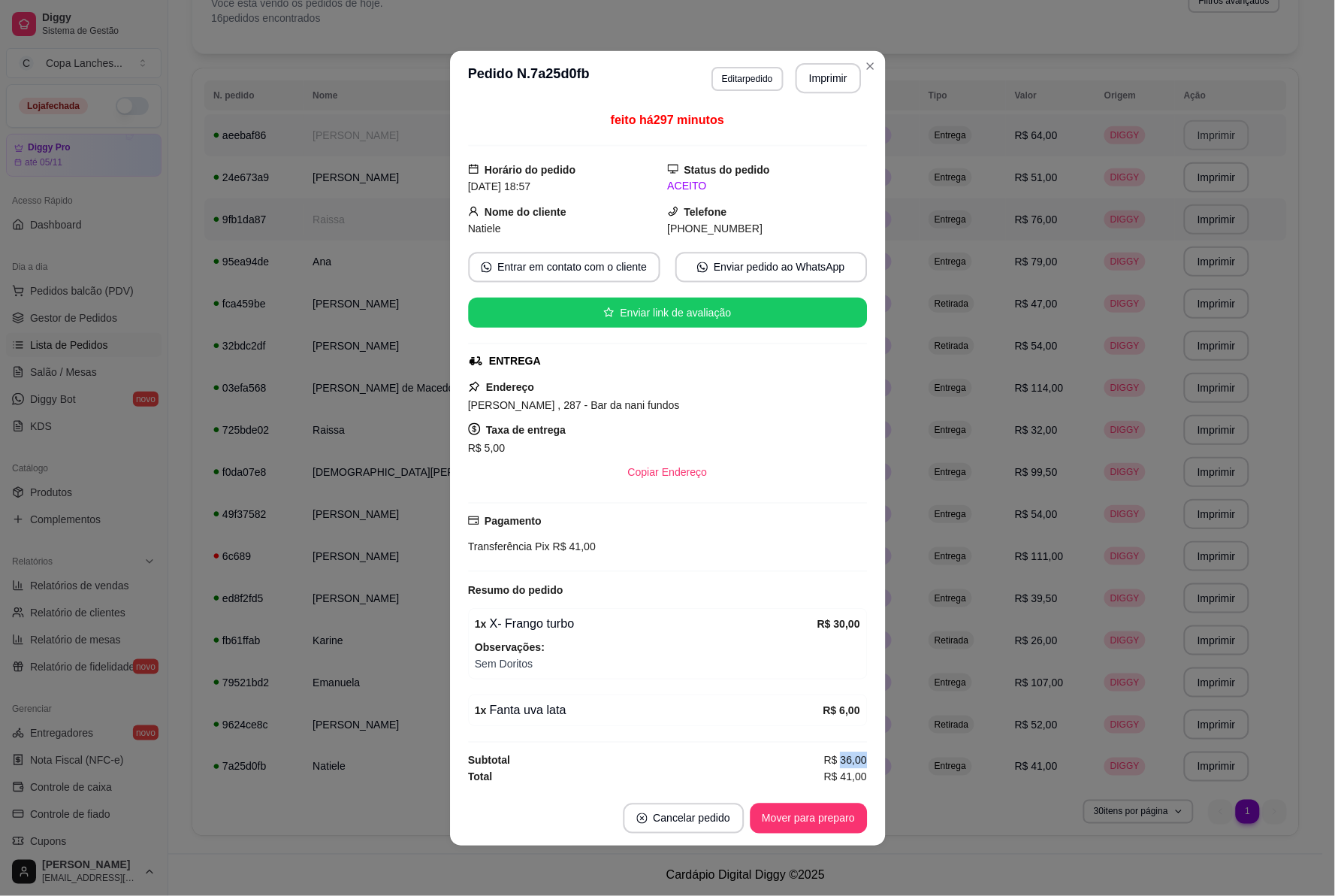
click at [861, 762] on span "R$ 36,00" at bounding box center [845, 760] width 43 height 17
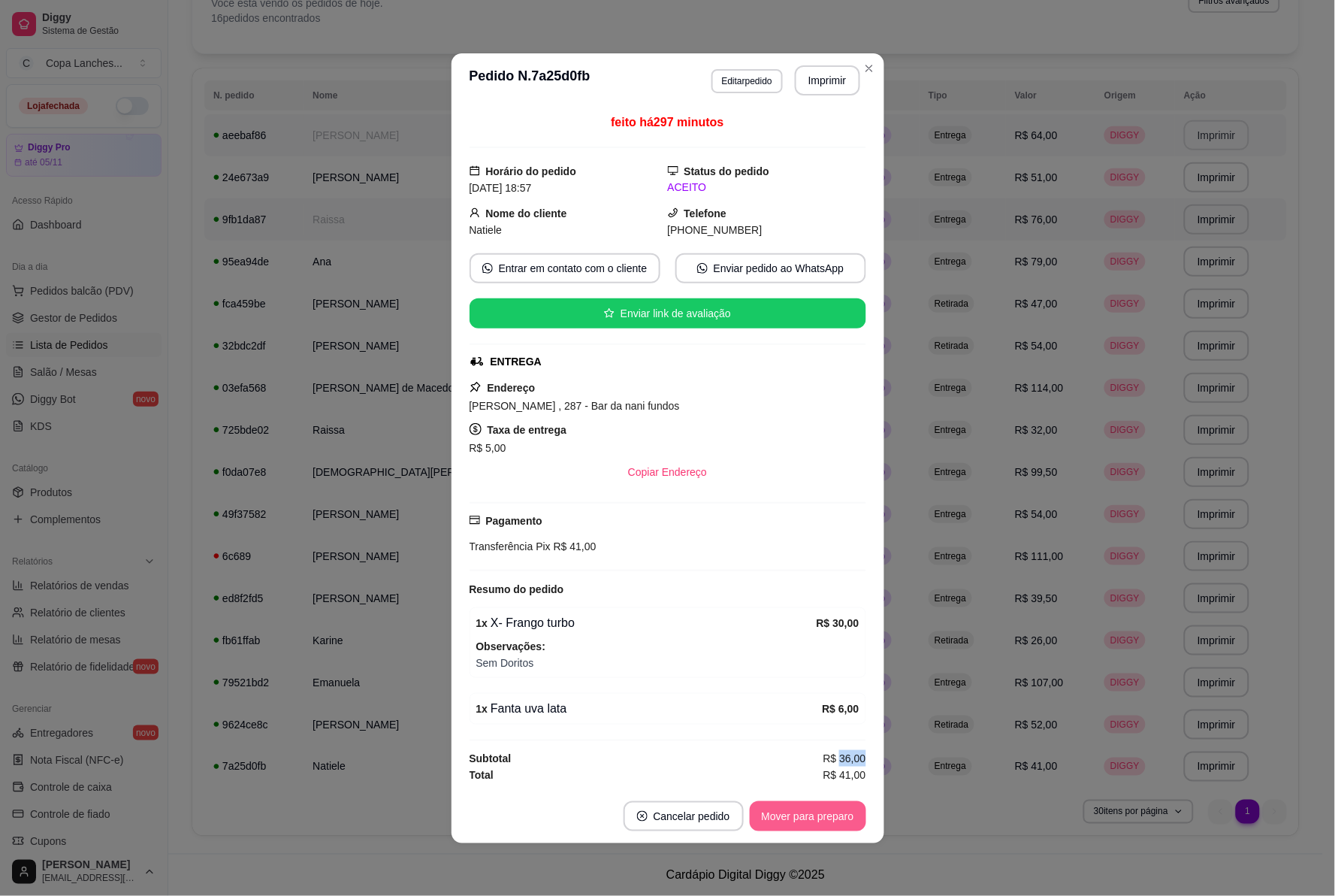
click at [849, 815] on button "Mover para preparo" at bounding box center [808, 816] width 117 height 30
click at [849, 815] on div "Mover para preparo" at bounding box center [797, 816] width 137 height 30
click at [849, 815] on button "Mover para entrega" at bounding box center [809, 816] width 113 height 30
click at [849, 815] on div "Mover para entrega" at bounding box center [797, 816] width 136 height 30
click at [849, 815] on button "Mover para finalizado" at bounding box center [804, 816] width 125 height 30
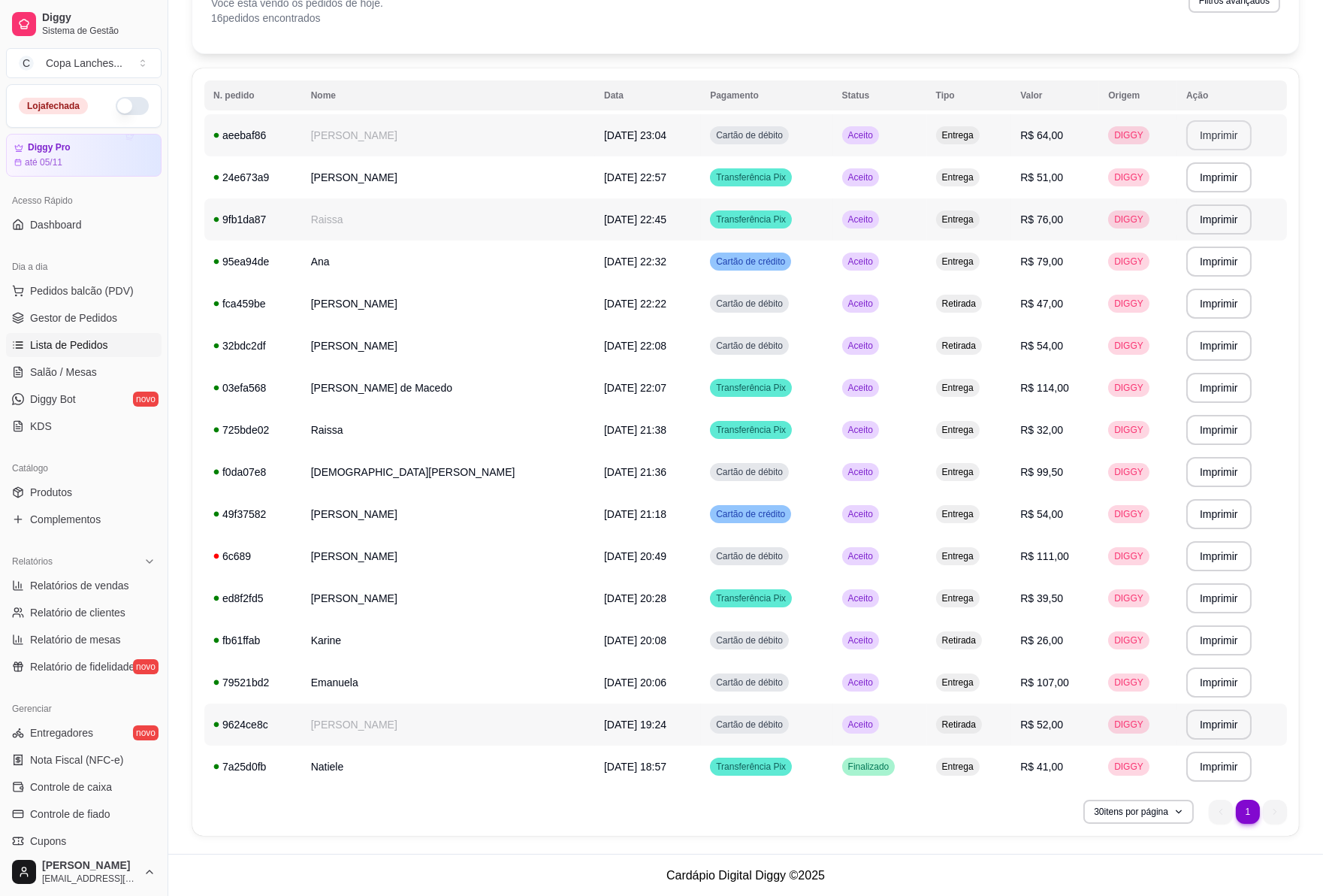
click at [870, 722] on td "Aceito" at bounding box center [880, 724] width 94 height 43
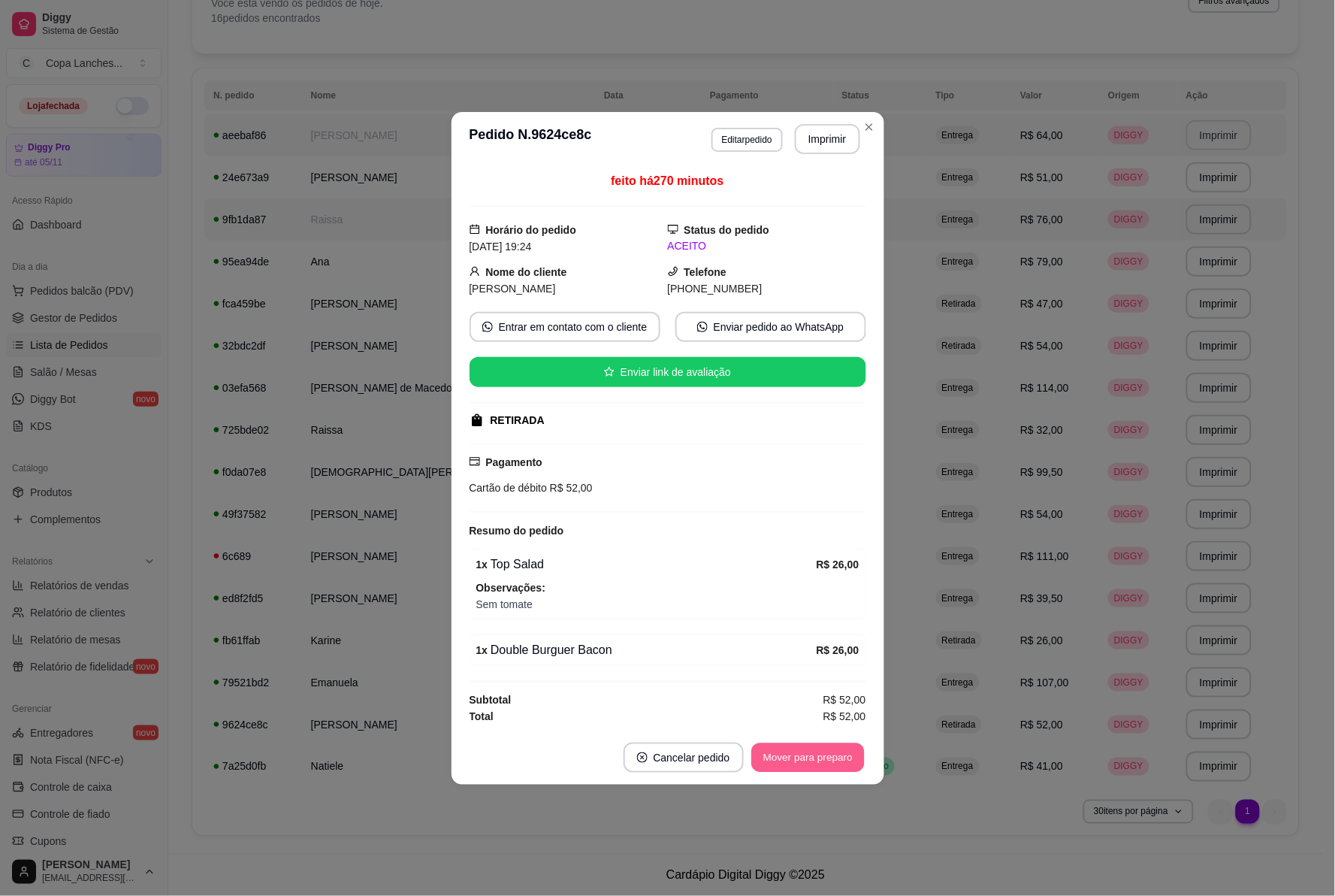
click at [836, 758] on button "Mover para preparo" at bounding box center [808, 758] width 113 height 30
click at [836, 758] on div "Mover para preparo" at bounding box center [797, 758] width 137 height 30
click at [836, 758] on button "Mover para retirada disponível" at bounding box center [782, 758] width 161 height 30
click at [836, 758] on div "Mover para retirada disponível" at bounding box center [771, 758] width 187 height 30
click at [836, 758] on button "Mover para finalizado" at bounding box center [803, 758] width 121 height 30
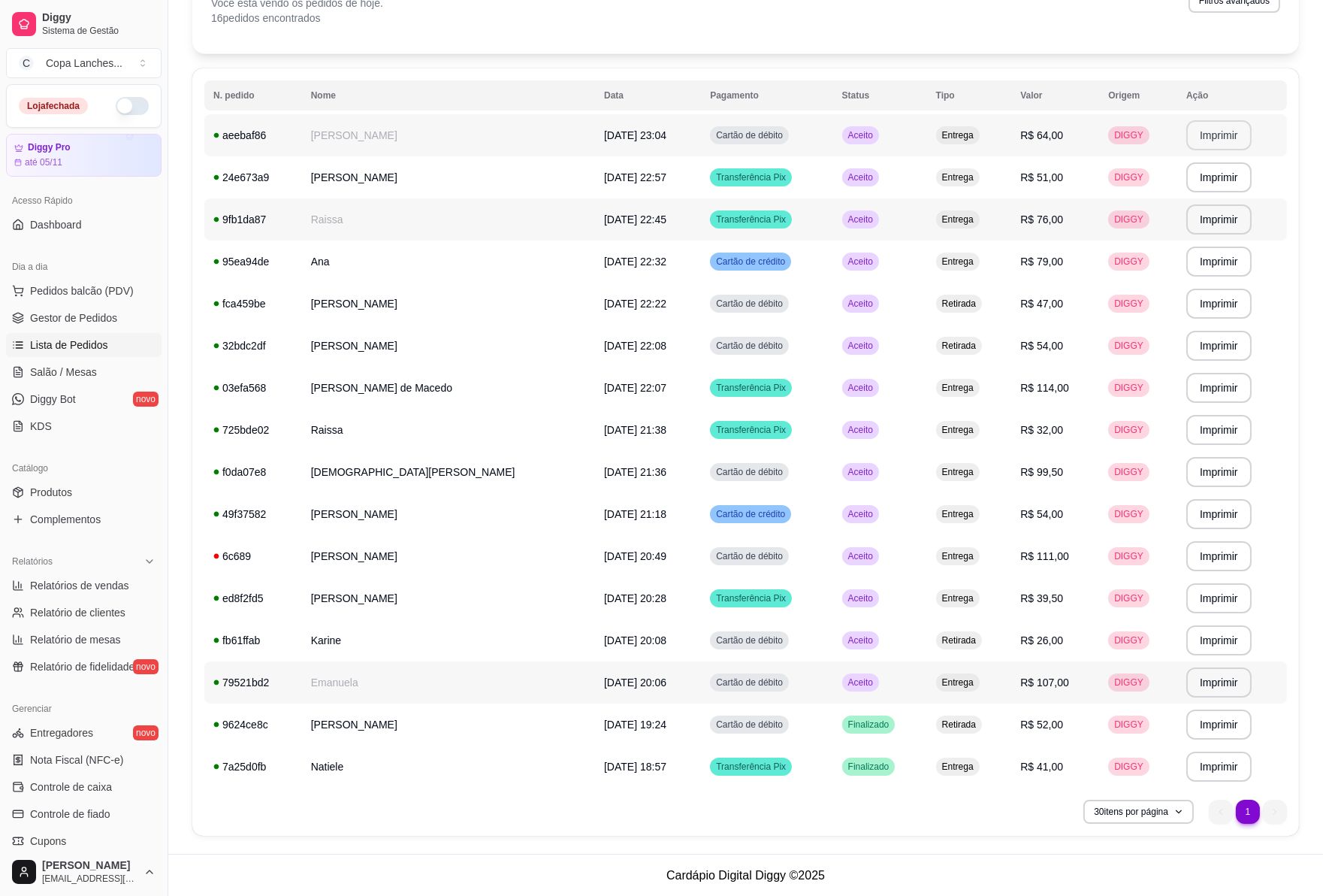
click at [874, 669] on td "Aceito" at bounding box center [880, 682] width 94 height 43
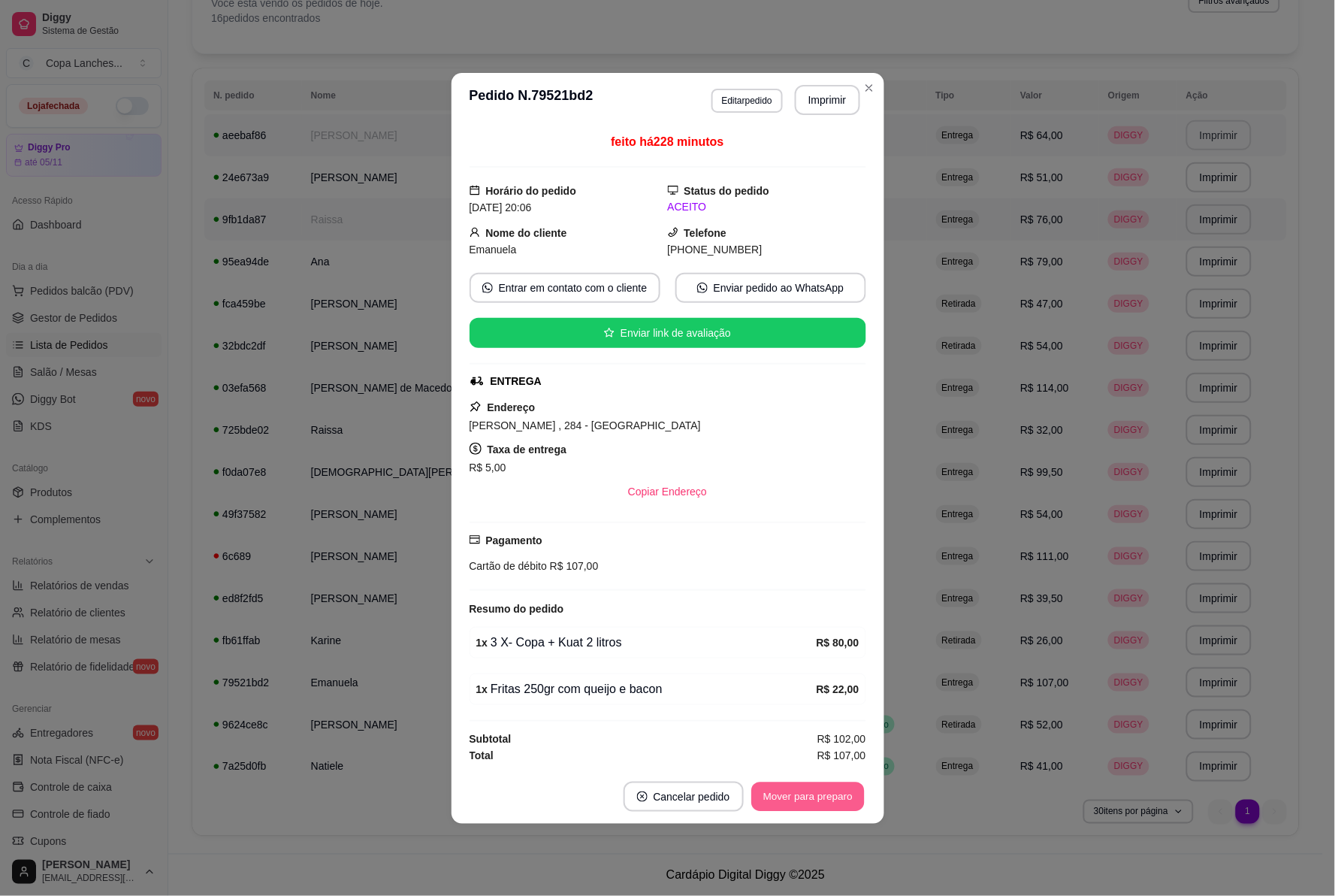
click at [846, 786] on button "Mover para preparo" at bounding box center [808, 796] width 113 height 30
click at [846, 786] on div "Mover para preparo" at bounding box center [797, 796] width 137 height 30
click at [846, 786] on button "Mover para entrega" at bounding box center [807, 796] width 116 height 30
click at [846, 786] on button "Mover para finalizado" at bounding box center [803, 796] width 121 height 30
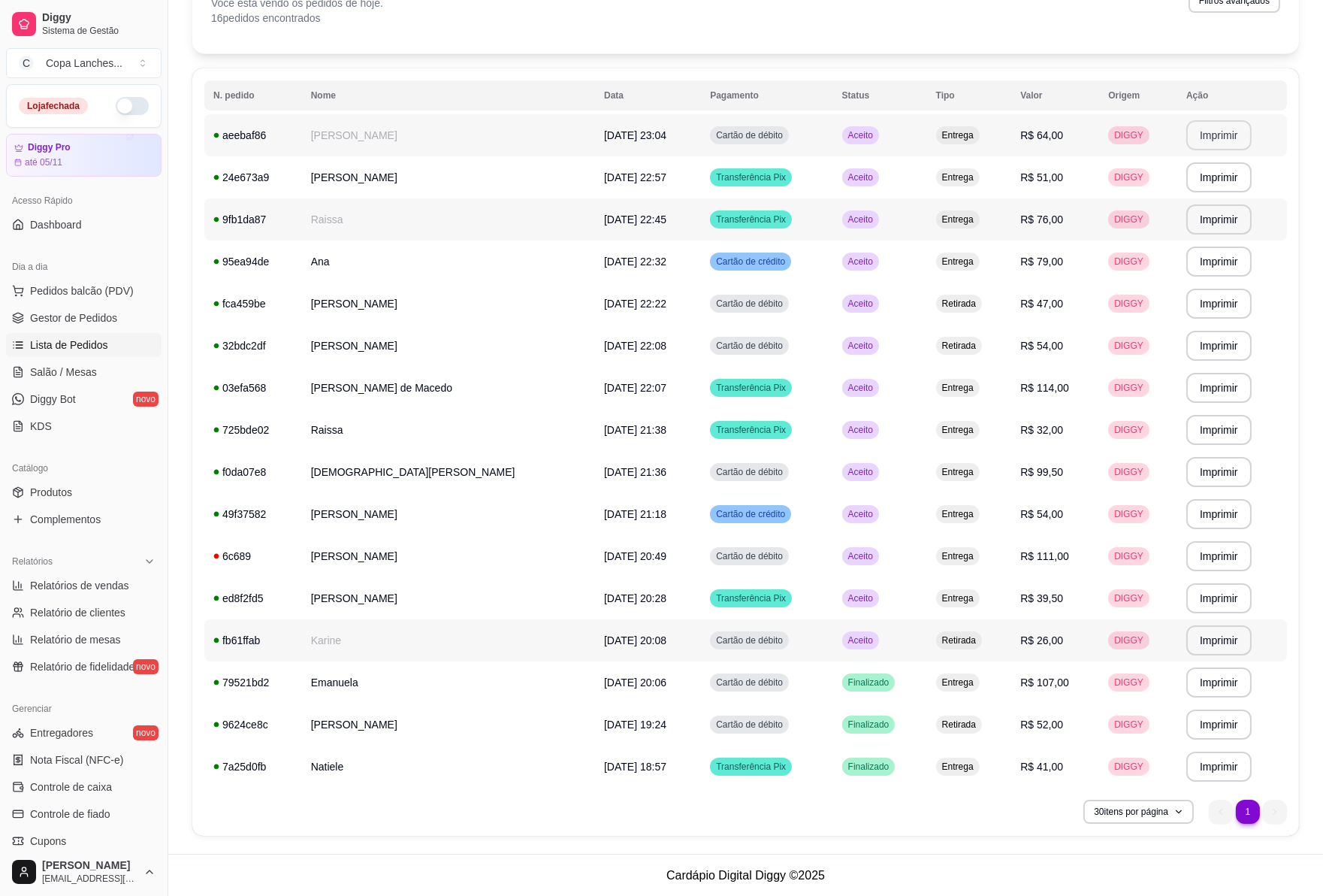
click at [885, 643] on td "Aceito" at bounding box center [880, 640] width 94 height 43
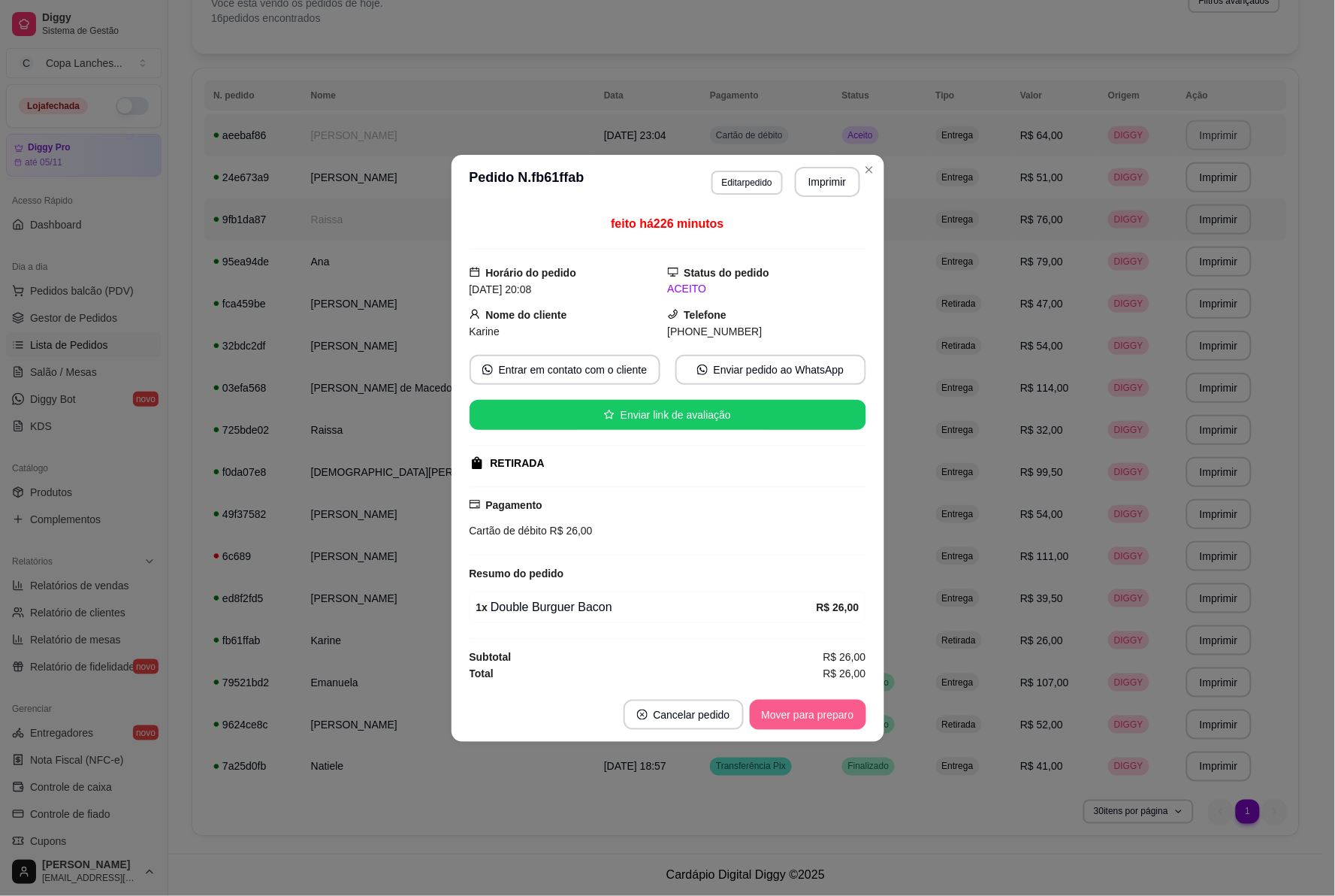
click at [849, 711] on button "Mover para preparo" at bounding box center [808, 714] width 117 height 30
click at [849, 711] on div "Mover para preparo" at bounding box center [797, 714] width 137 height 30
click at [849, 711] on button "Mover para retirada disponível" at bounding box center [782, 714] width 166 height 30
click at [849, 711] on div "Mover para retirada disponível" at bounding box center [771, 714] width 187 height 30
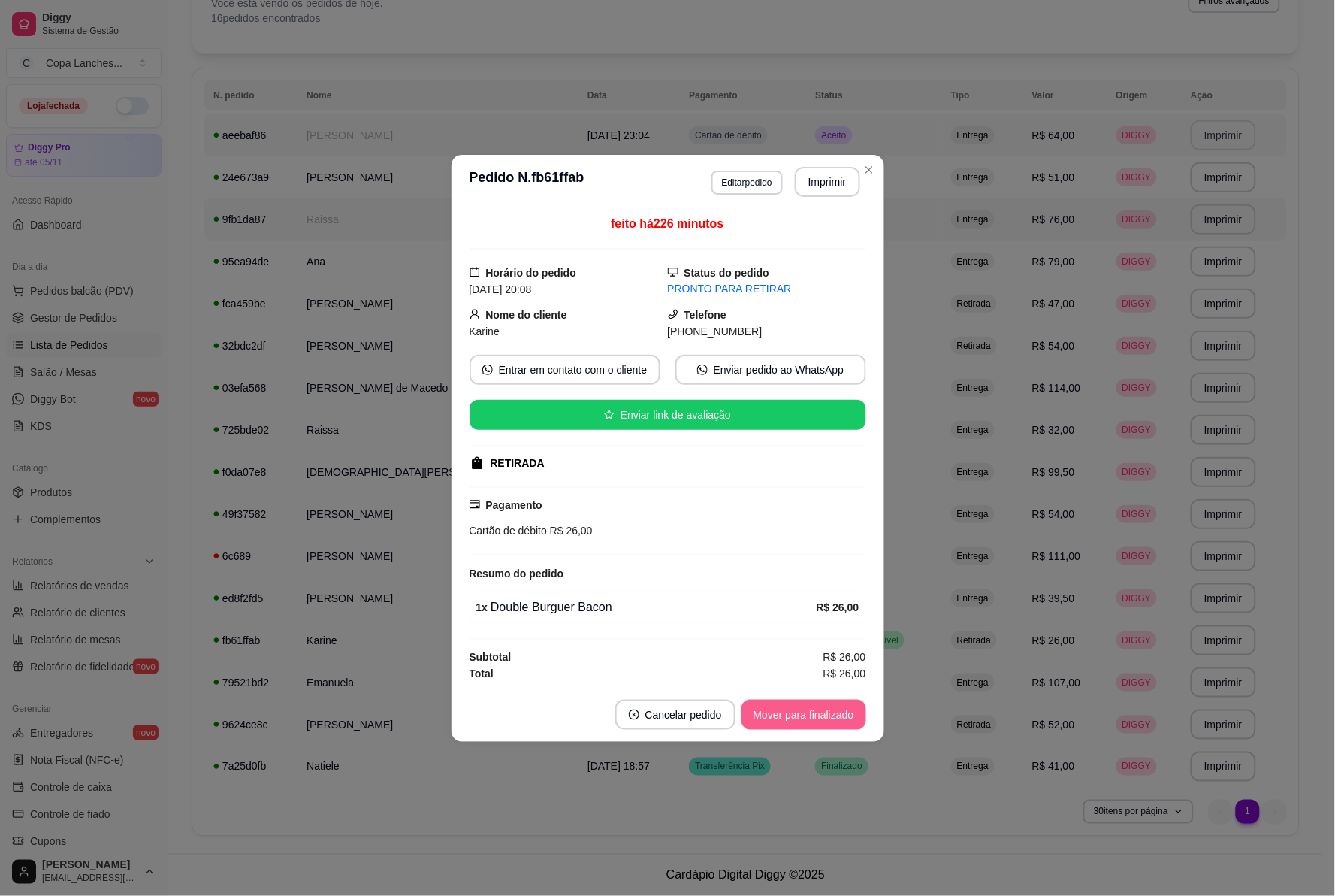
click at [849, 711] on button "Mover para finalizado" at bounding box center [804, 714] width 125 height 30
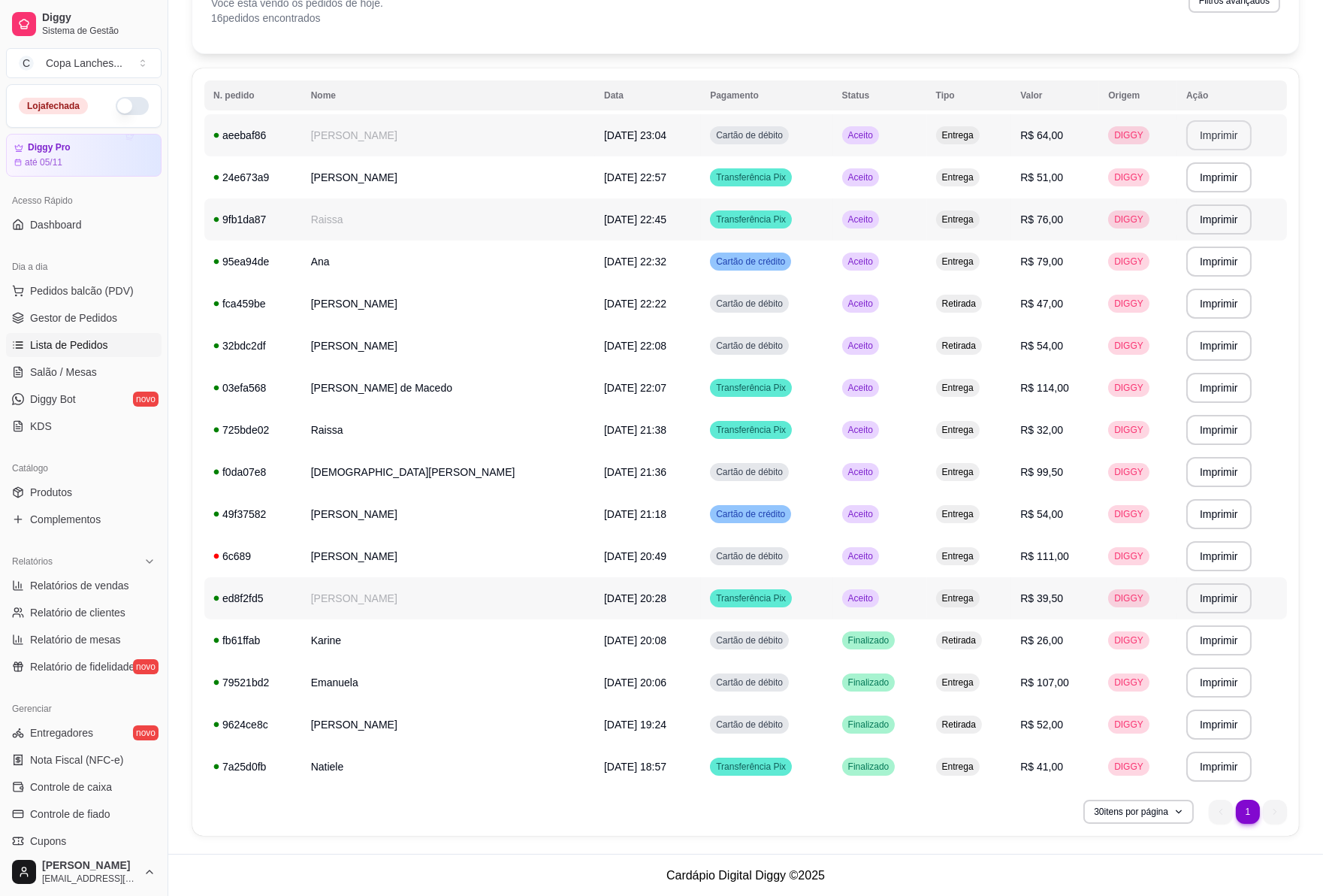
click at [871, 603] on td "Aceito" at bounding box center [880, 598] width 94 height 43
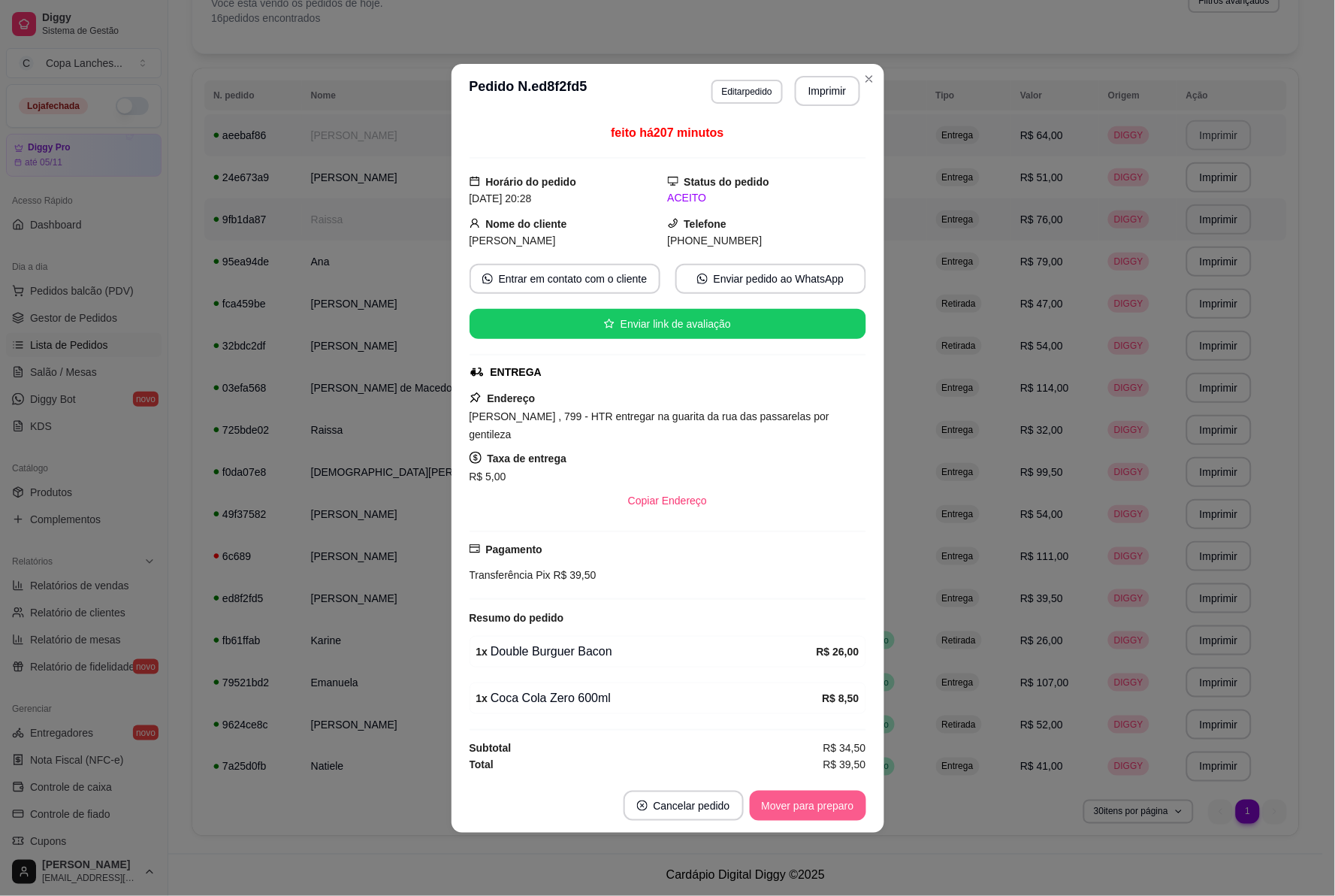
click at [849, 809] on button "Mover para preparo" at bounding box center [808, 805] width 117 height 30
click at [849, 809] on div "Mover para preparo" at bounding box center [797, 805] width 137 height 30
click at [849, 809] on button "Mover para entrega" at bounding box center [809, 805] width 113 height 30
click at [849, 809] on div "Mover para entrega" at bounding box center [797, 805] width 136 height 30
click at [849, 809] on button "Mover para finalizado" at bounding box center [803, 805] width 121 height 30
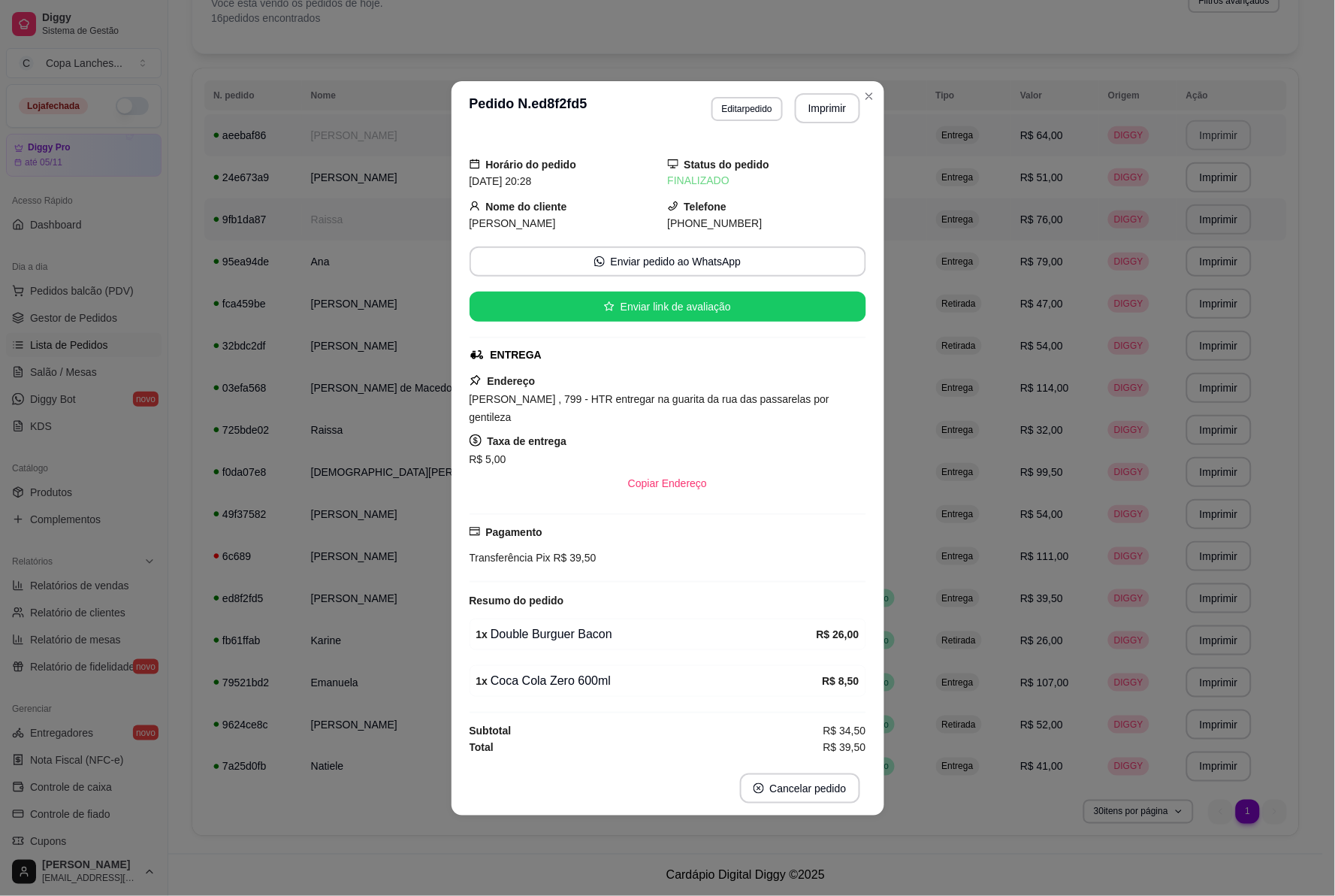
click at [884, 565] on div "Horário do pedido [DATE] 20:28 Status do pedido FINALIZADO Nome do cliente [PER…" at bounding box center [668, 448] width 433 height 626
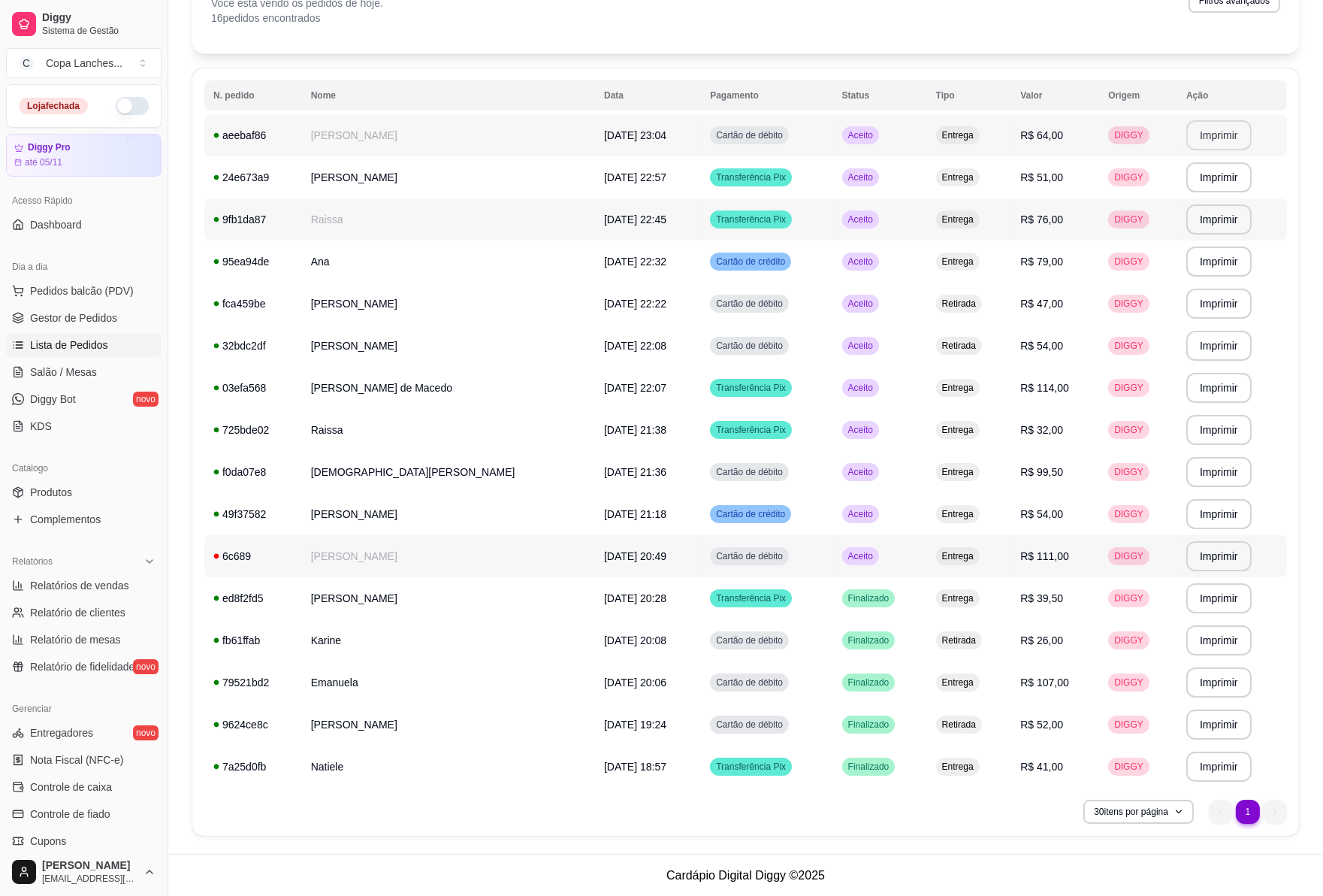
click at [873, 562] on td "Aceito" at bounding box center [880, 556] width 94 height 43
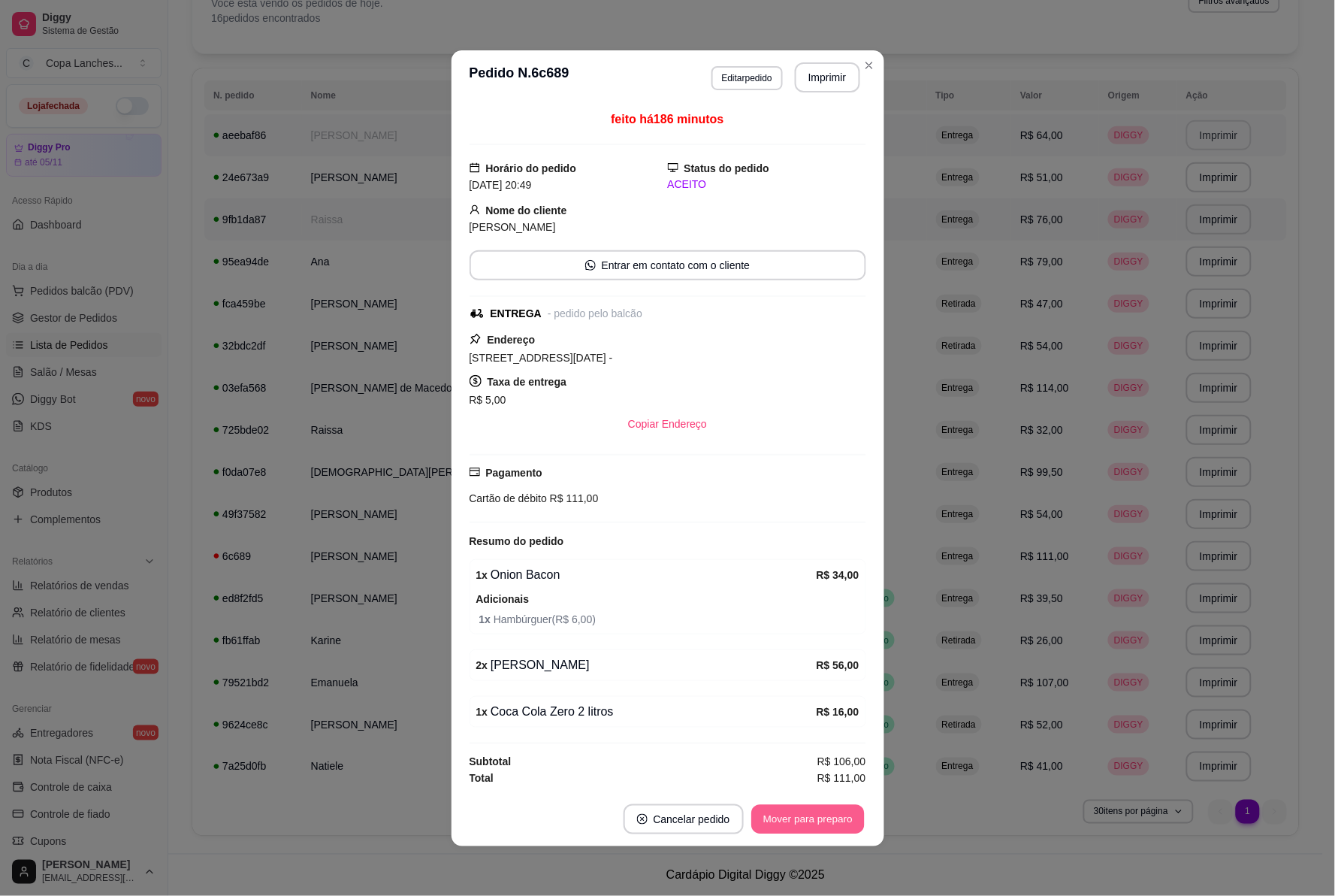
click at [852, 818] on button "Mover para preparo" at bounding box center [808, 819] width 113 height 30
click at [852, 818] on div "Mover para preparo" at bounding box center [797, 819] width 137 height 30
click at [852, 818] on button "Mover para entrega" at bounding box center [809, 819] width 113 height 30
click at [852, 818] on div "Mover para entrega" at bounding box center [797, 819] width 136 height 30
click at [852, 818] on button "Mover para finalizado" at bounding box center [803, 819] width 121 height 30
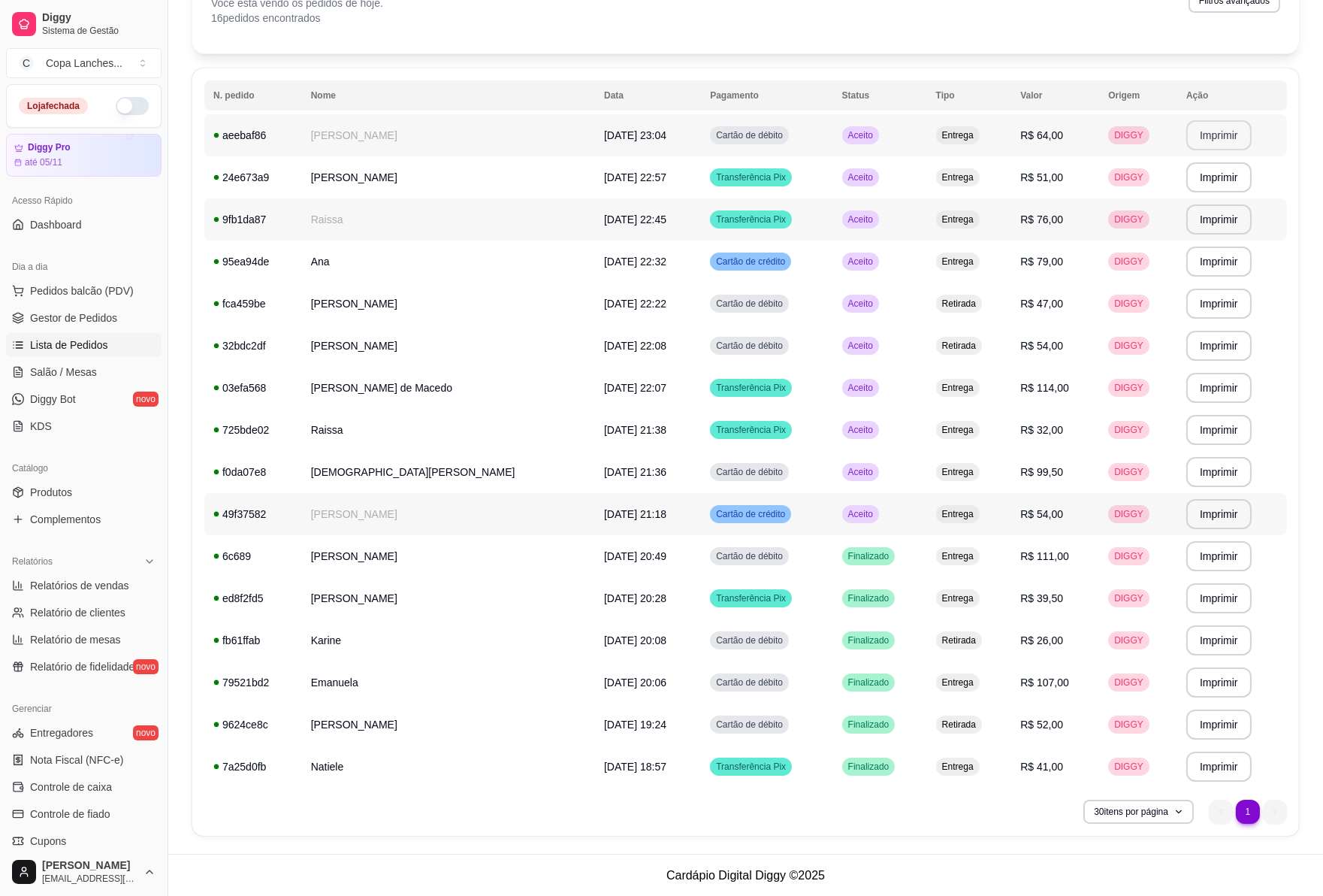
click at [871, 516] on td "Aceito" at bounding box center [880, 513] width 94 height 43
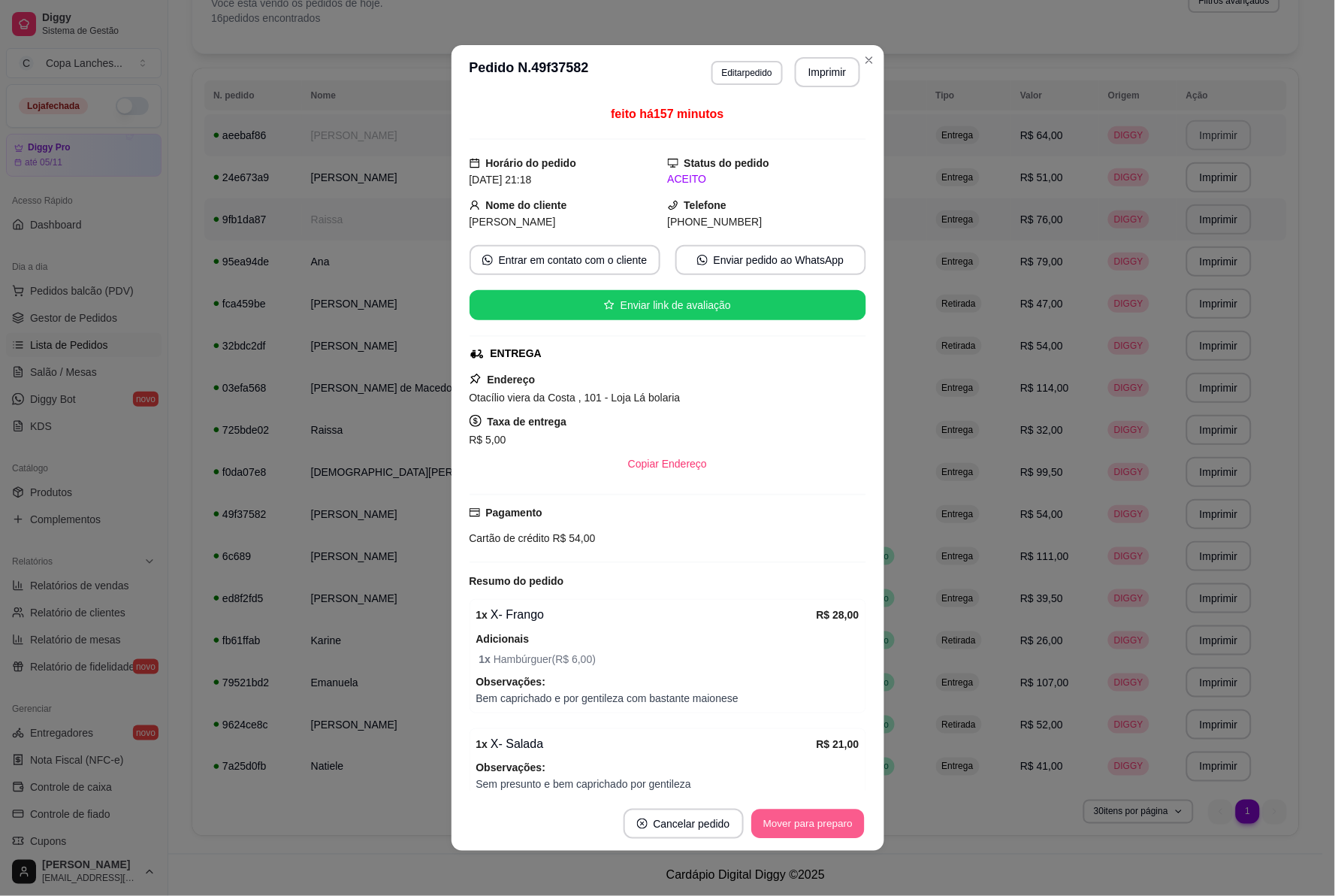
click at [856, 823] on button "Mover para preparo" at bounding box center [808, 824] width 113 height 30
click at [856, 823] on div "Mover para preparo" at bounding box center [797, 824] width 137 height 30
click at [855, 823] on button "Mover para entrega" at bounding box center [807, 824] width 116 height 30
click at [855, 823] on button "Mover para finalizado" at bounding box center [804, 824] width 125 height 30
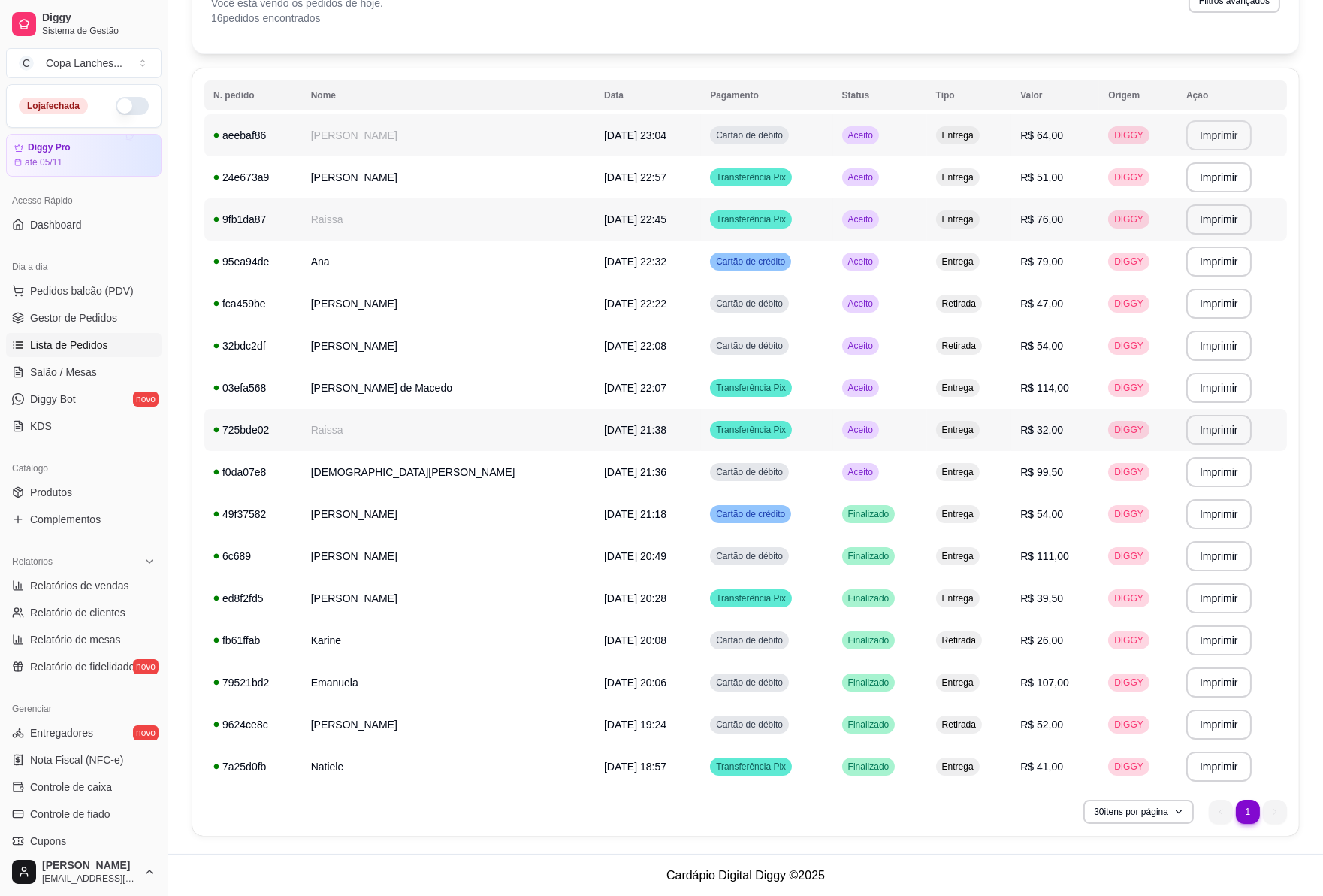
click at [895, 449] on td "Aceito" at bounding box center [880, 429] width 94 height 43
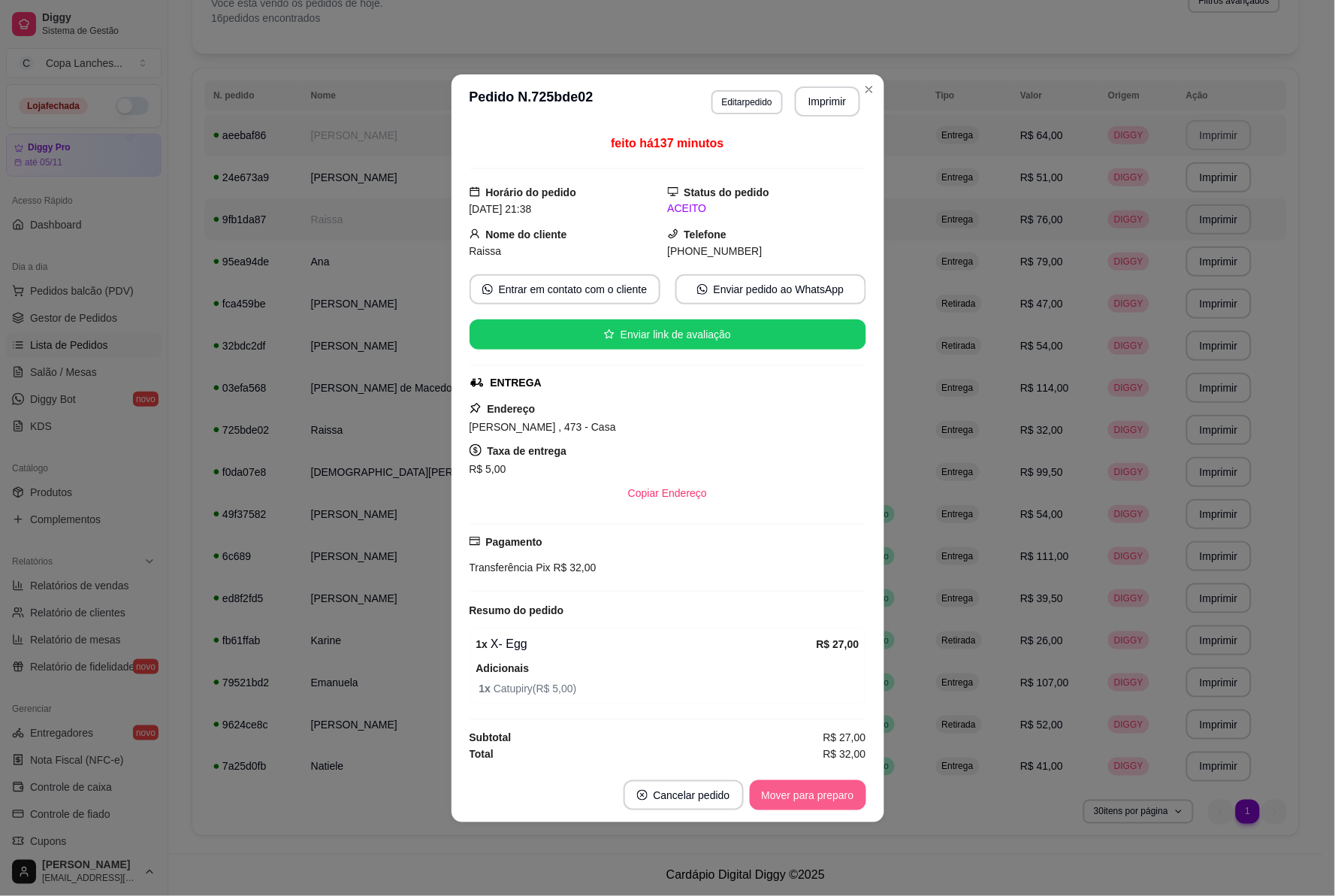
click at [857, 799] on button "Mover para preparo" at bounding box center [808, 795] width 117 height 30
click at [857, 799] on div "Mover para preparo" at bounding box center [797, 795] width 137 height 30
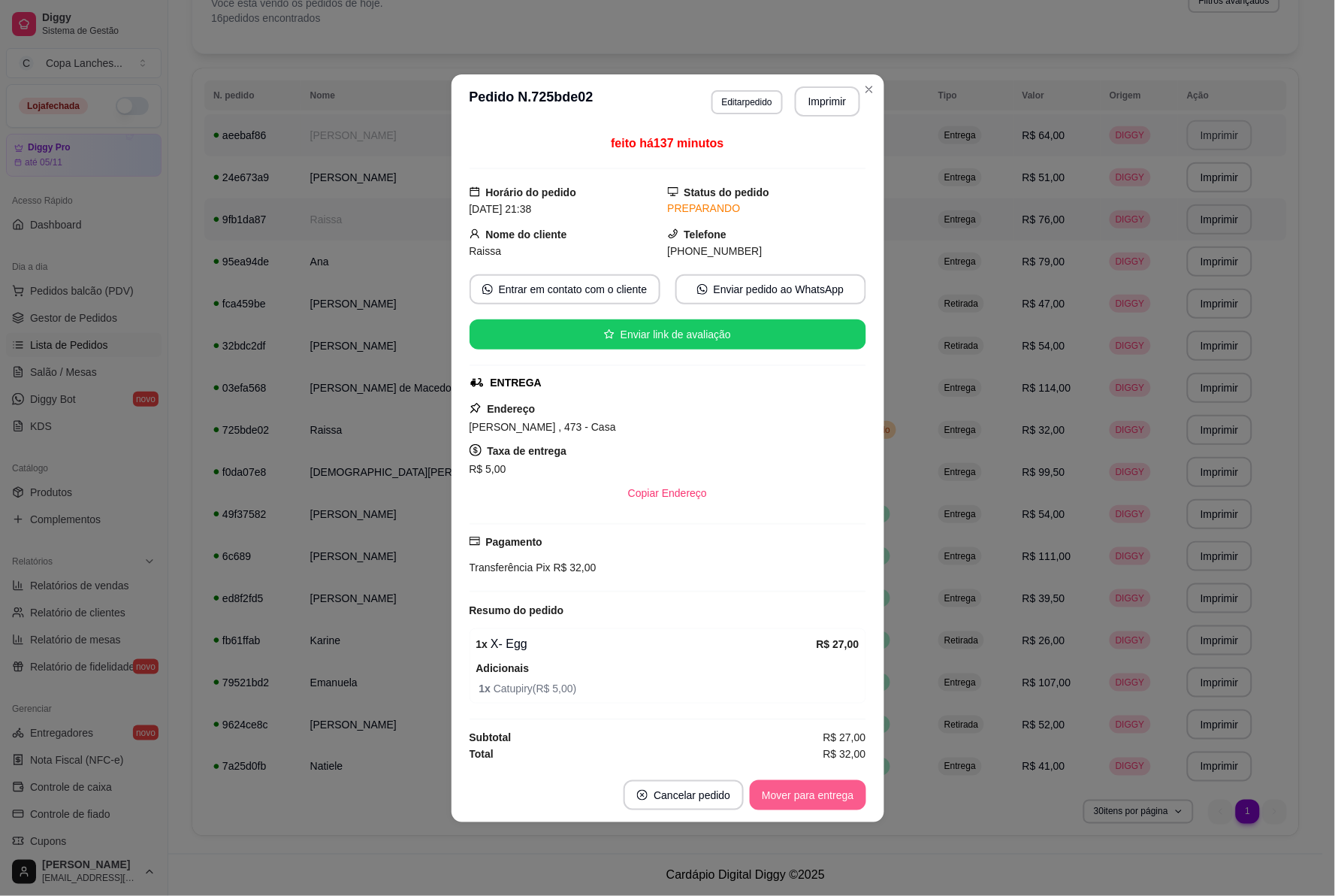
click at [857, 799] on button "Mover para entrega" at bounding box center [807, 795] width 116 height 30
click at [857, 799] on button "Mover para finalizado" at bounding box center [803, 795] width 121 height 30
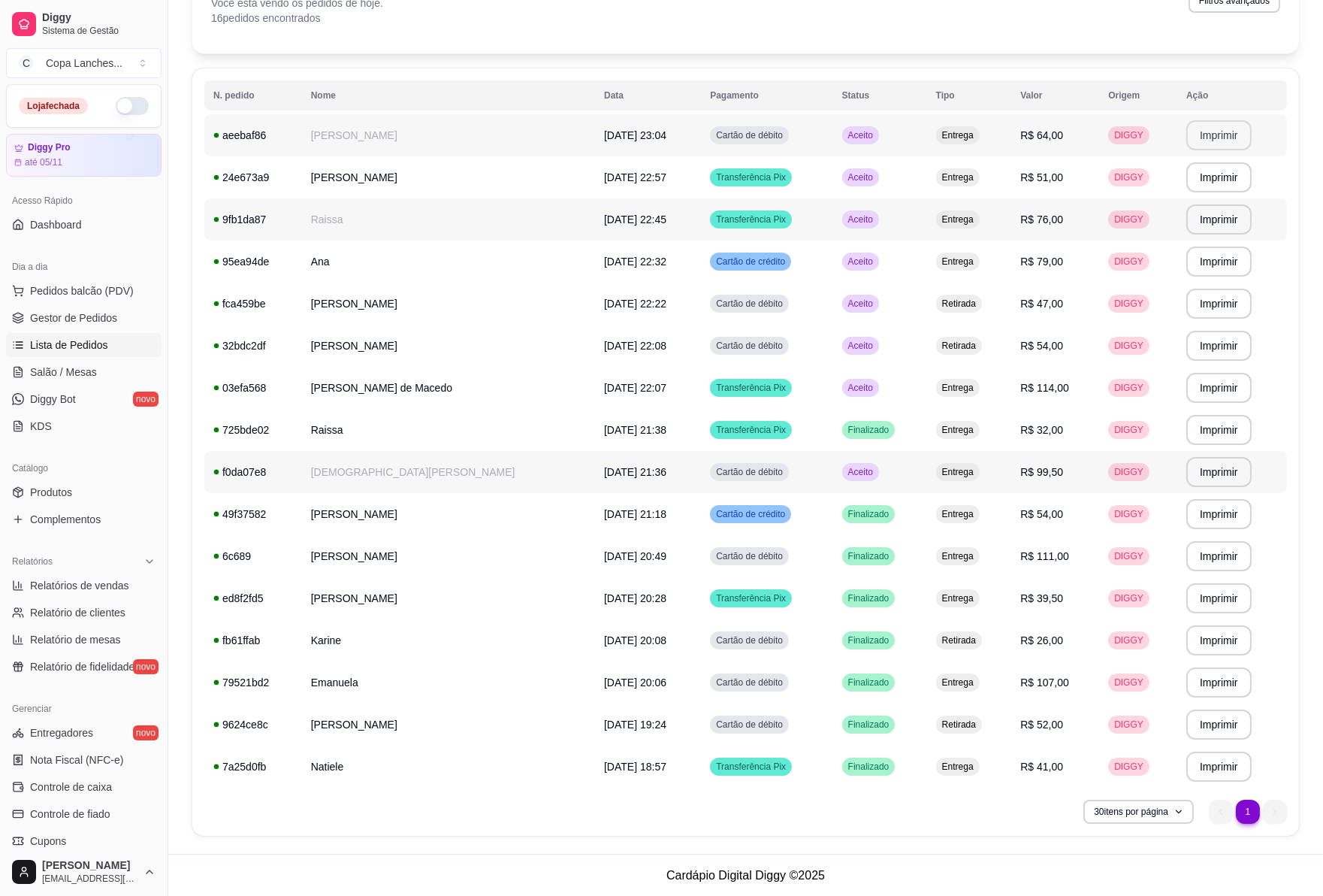
click at [885, 475] on td "Aceito" at bounding box center [880, 472] width 94 height 43
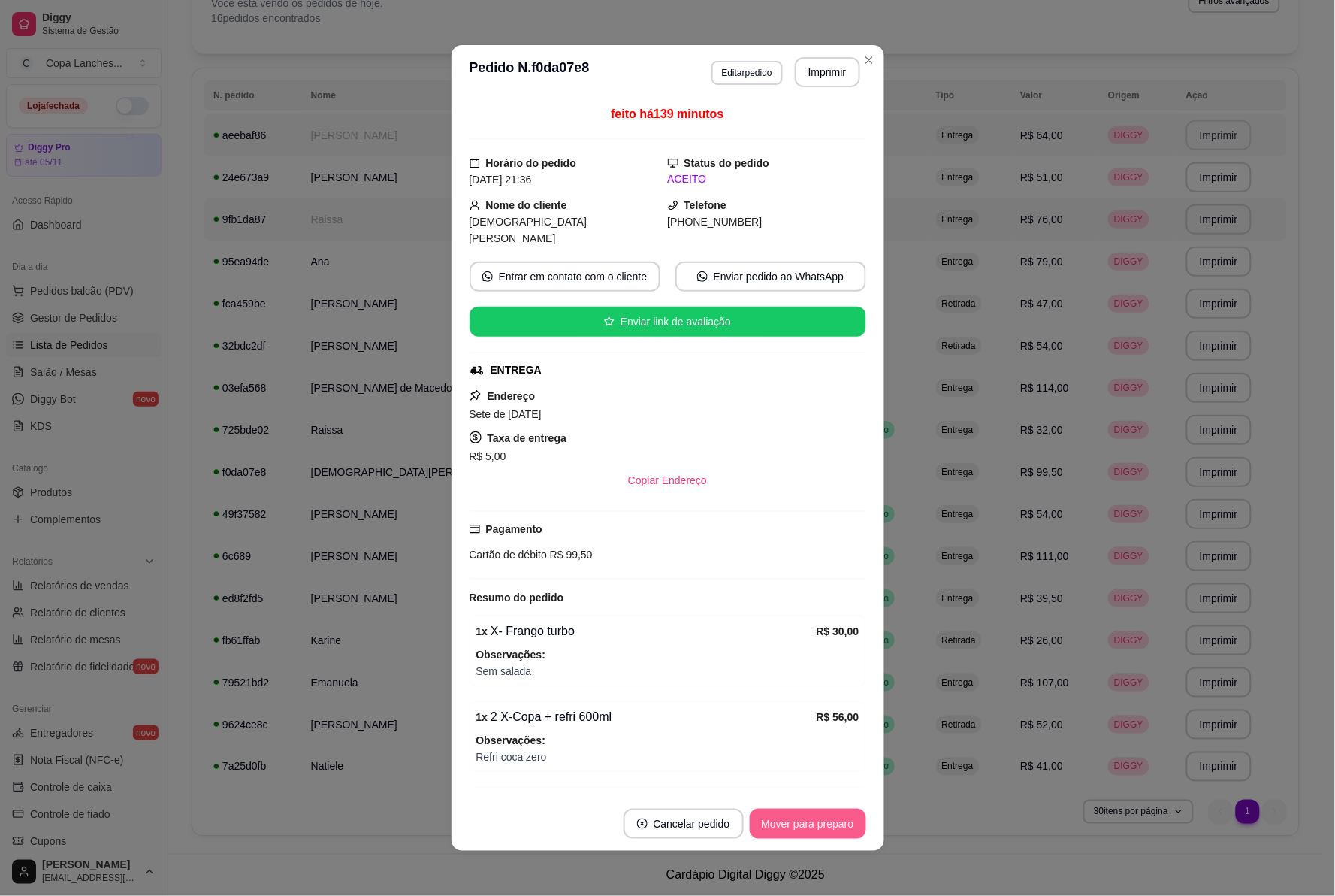
click at [823, 817] on button "Mover para preparo" at bounding box center [808, 824] width 117 height 30
click at [823, 817] on div "Mover para preparo" at bounding box center [797, 824] width 137 height 30
click at [823, 817] on button "Mover para entrega" at bounding box center [809, 824] width 113 height 30
click at [823, 817] on button "Mover para finalizado" at bounding box center [804, 824] width 125 height 30
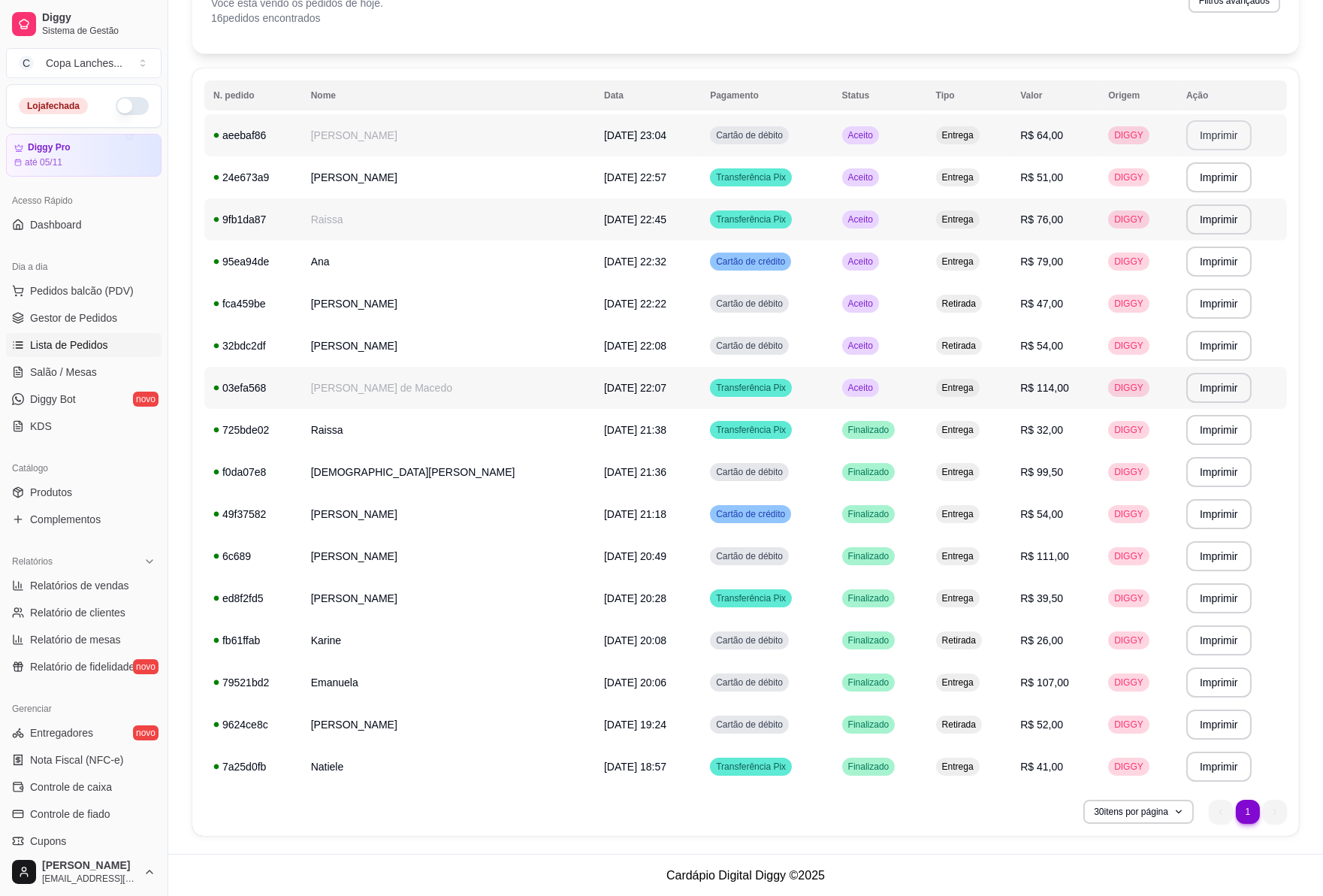
click at [876, 394] on td "Aceito" at bounding box center [880, 388] width 94 height 43
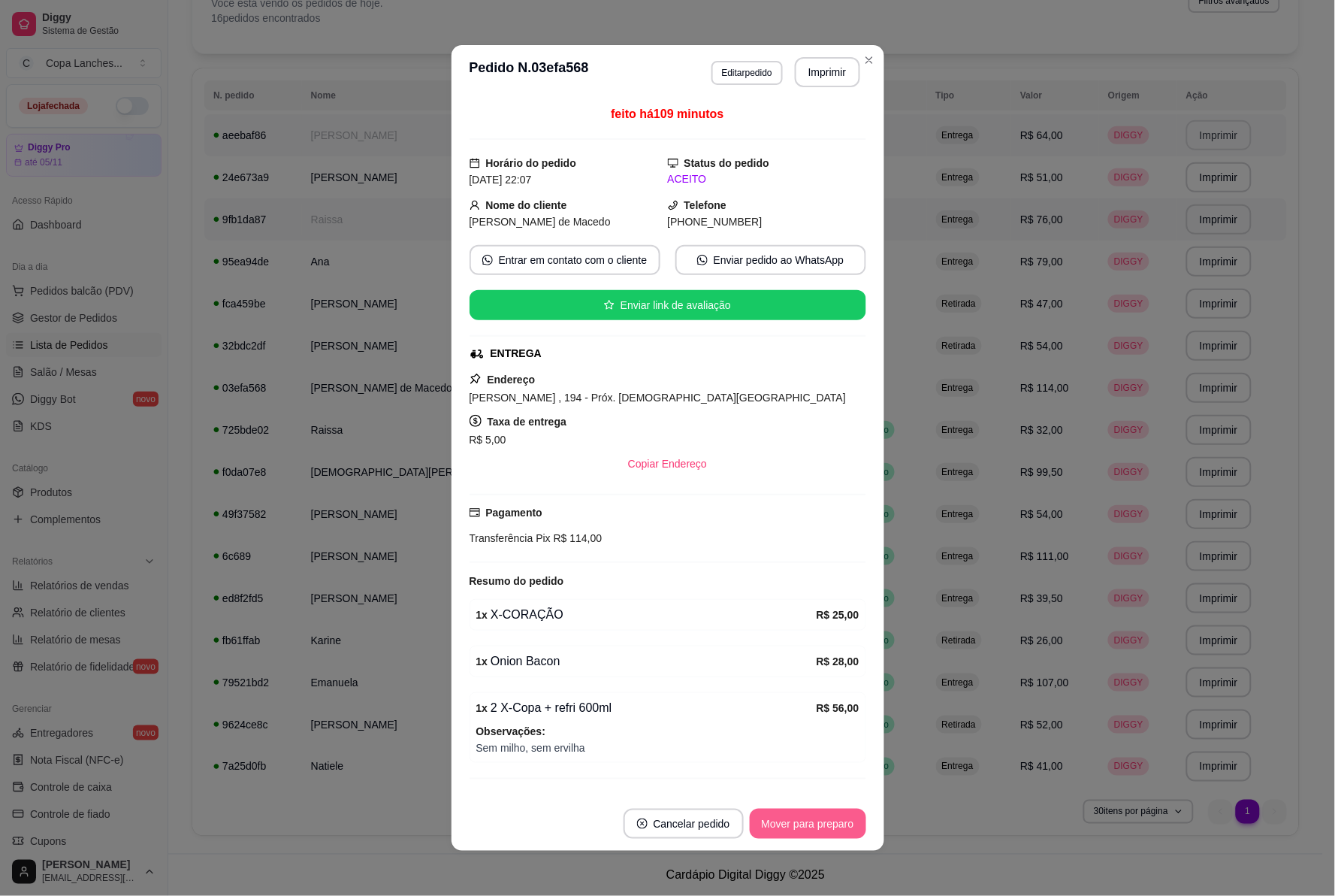
click at [844, 822] on button "Mover para preparo" at bounding box center [808, 824] width 117 height 30
click at [844, 822] on div "Mover para preparo" at bounding box center [797, 824] width 137 height 30
click at [844, 822] on button "Mover para finalizado" at bounding box center [804, 824] width 125 height 30
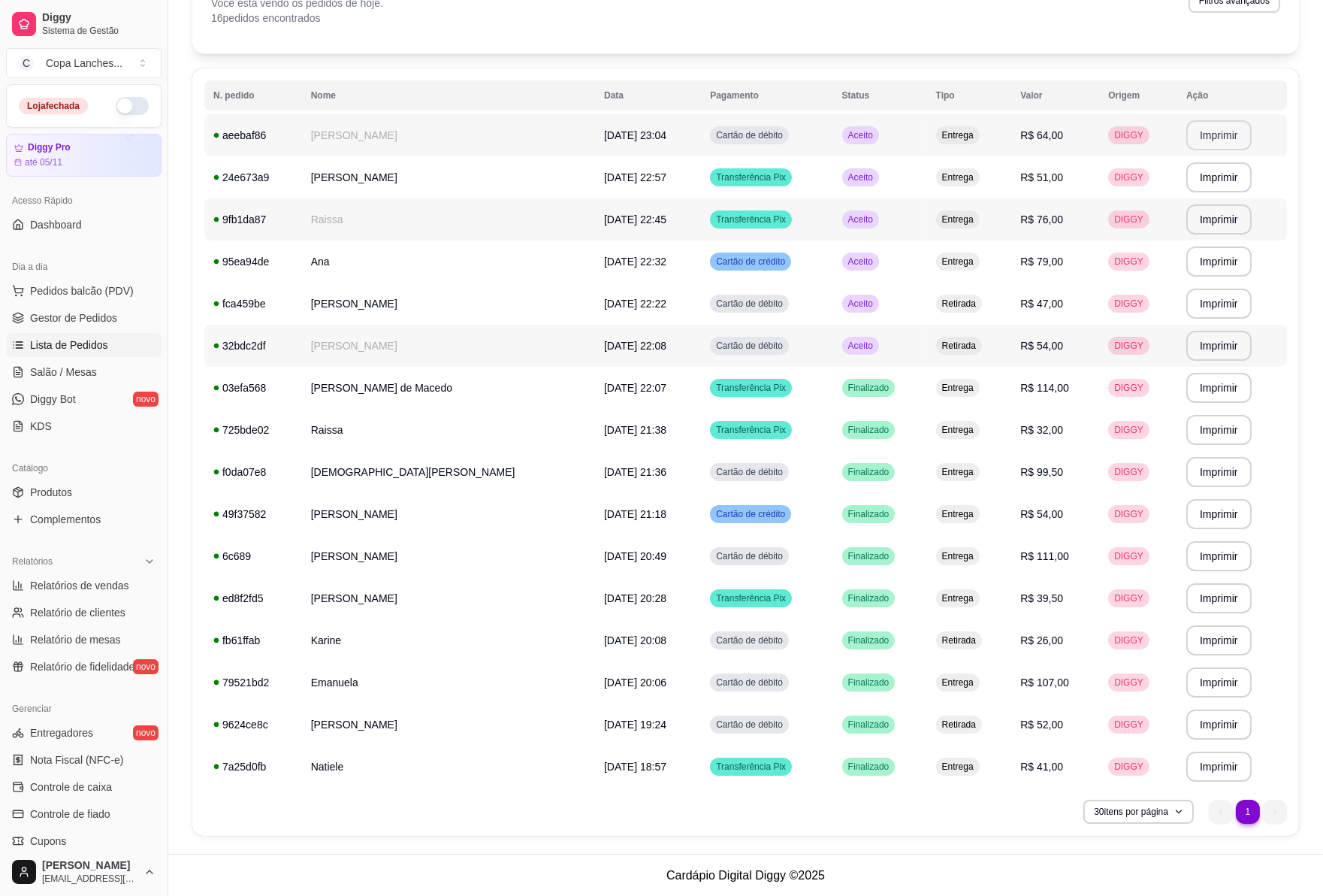
click at [875, 339] on td "Aceito" at bounding box center [880, 345] width 94 height 43
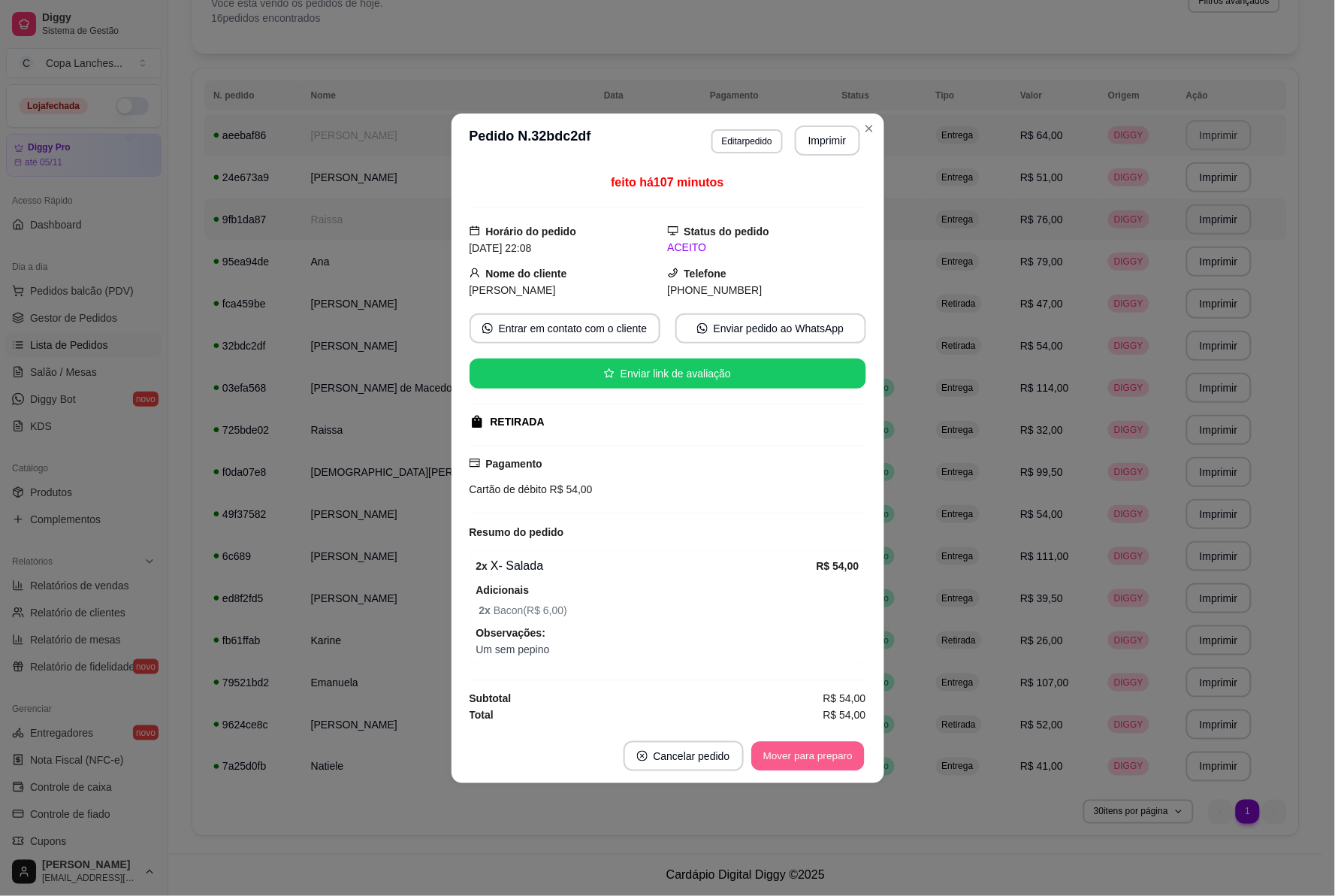
click at [859, 760] on button "Mover para preparo" at bounding box center [808, 756] width 113 height 30
click at [859, 760] on div "Mover para preparo" at bounding box center [797, 756] width 137 height 30
click at [859, 760] on button "Mover para retirada disponível" at bounding box center [782, 756] width 161 height 30
click at [859, 760] on div "Mover para retirada disponível" at bounding box center [771, 756] width 187 height 30
click at [859, 760] on button "Mover para finalizado" at bounding box center [804, 756] width 125 height 30
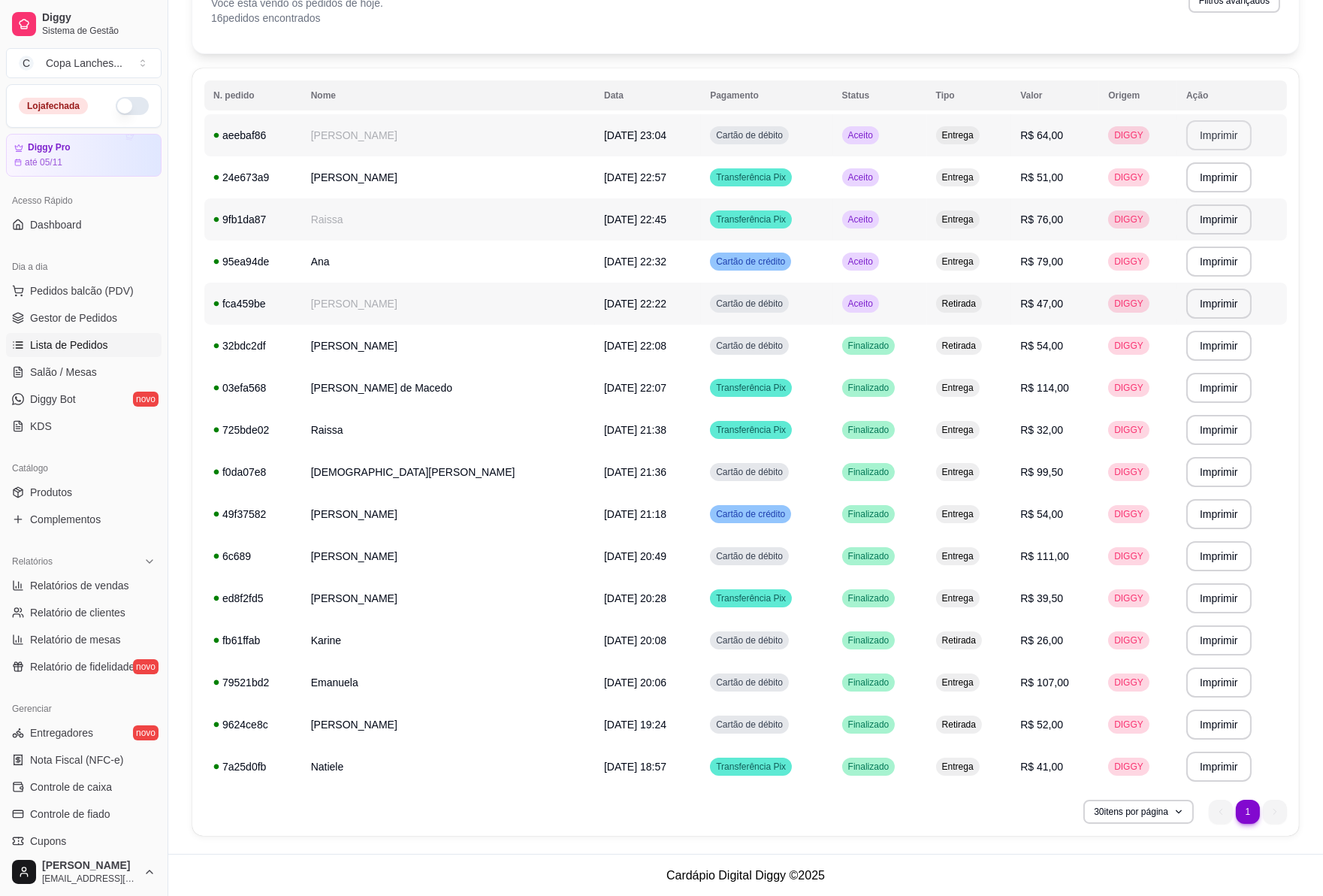
click at [888, 298] on td "Aceito" at bounding box center [880, 304] width 94 height 43
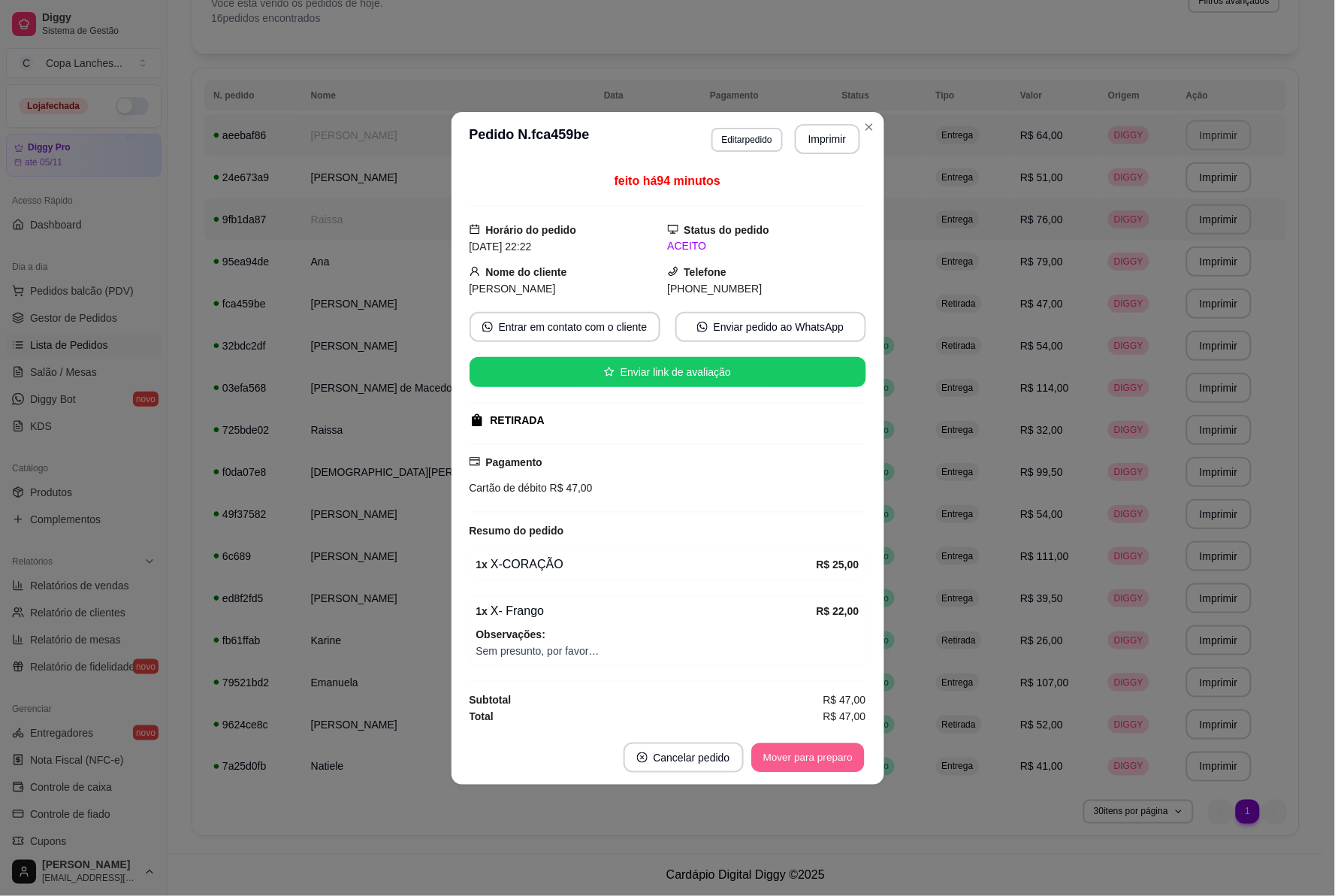
click at [821, 769] on button "Mover para preparo" at bounding box center [808, 758] width 113 height 30
click at [821, 769] on div "Mover para preparo" at bounding box center [797, 758] width 137 height 30
click at [821, 769] on button "Mover para retirada disponível" at bounding box center [782, 758] width 166 height 30
click at [821, 769] on div "Mover para retirada disponível" at bounding box center [771, 758] width 187 height 30
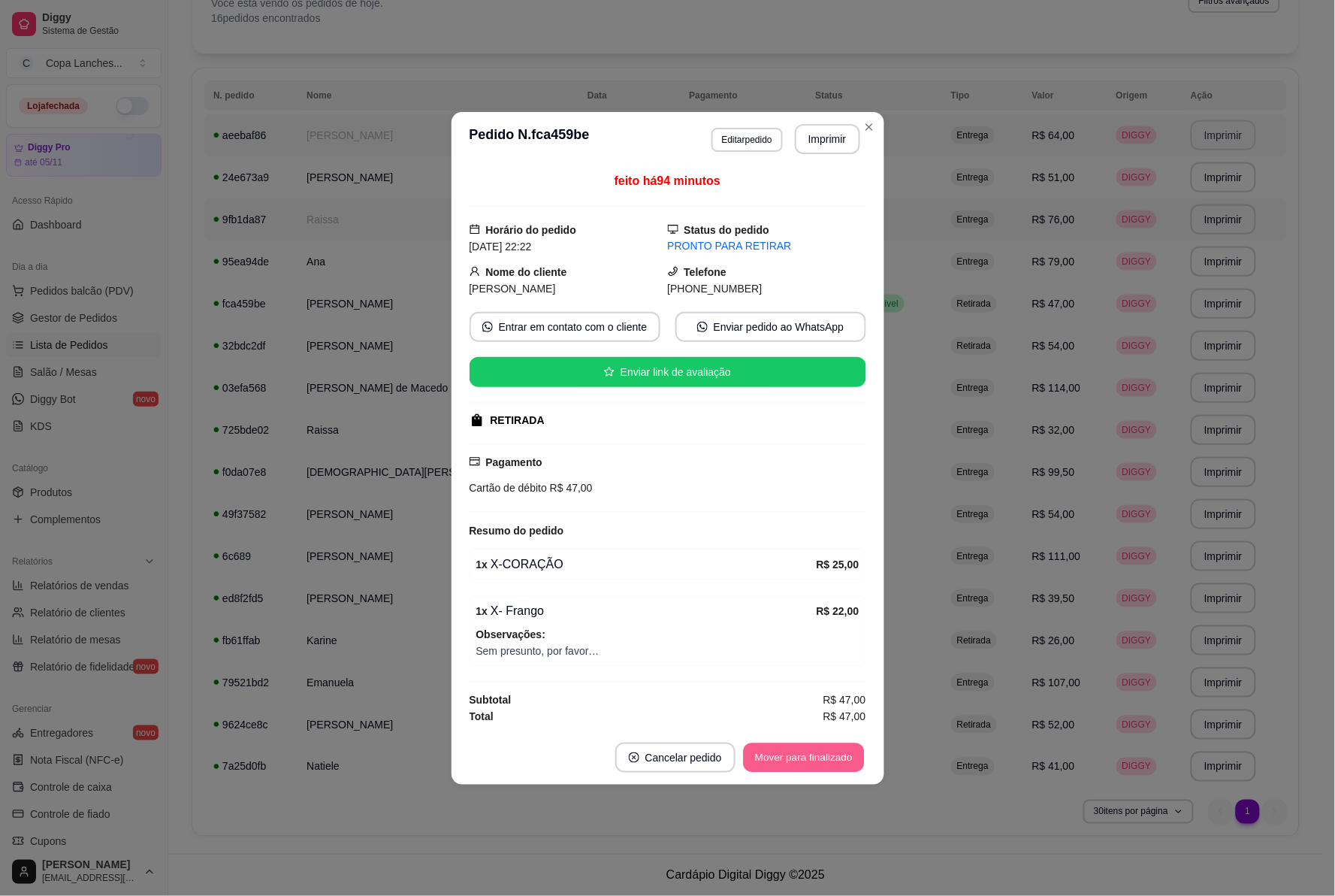
click at [821, 769] on button "Mover para finalizado" at bounding box center [803, 758] width 121 height 30
click at [821, 769] on div "Mover para finalizado" at bounding box center [793, 758] width 145 height 30
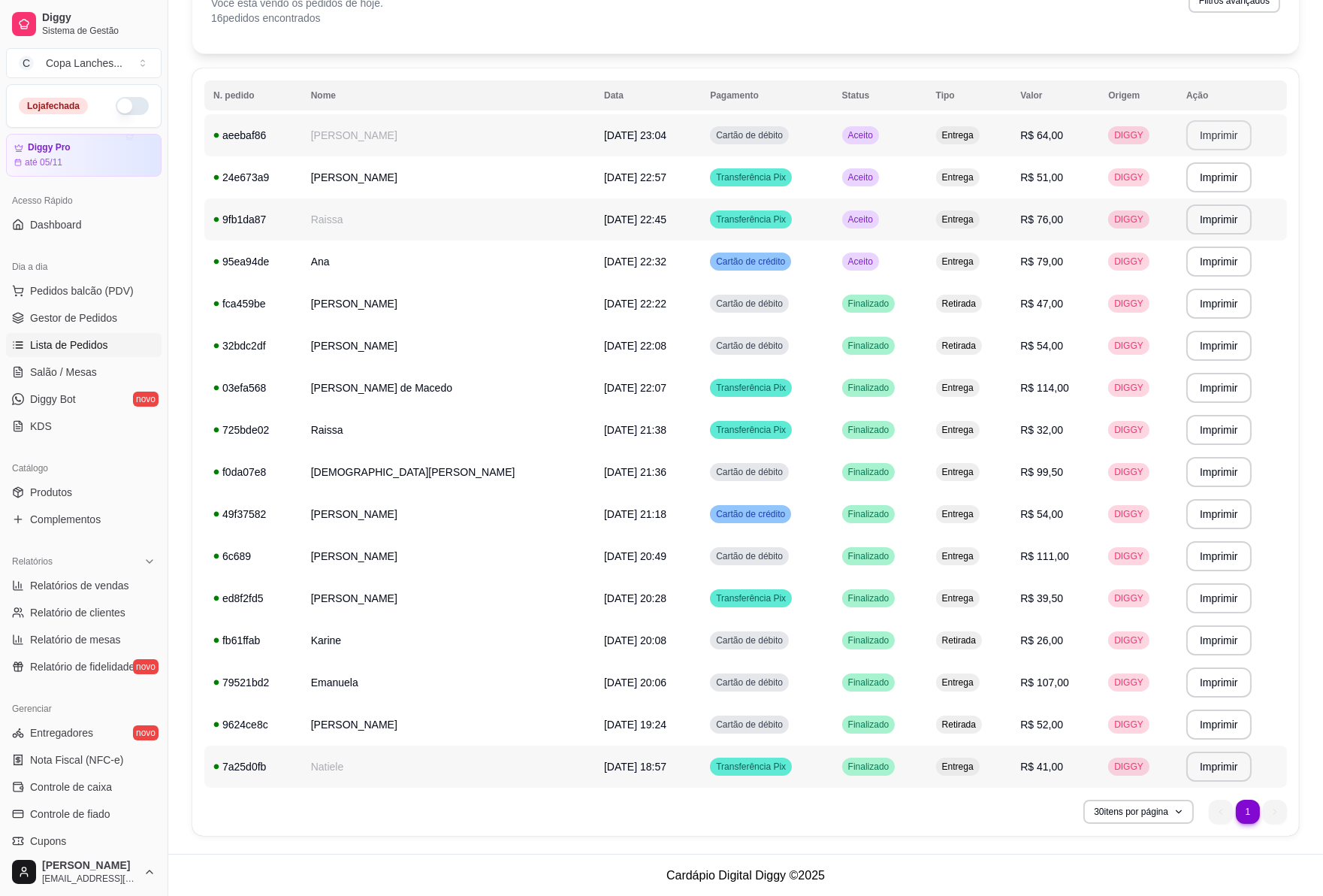
click at [842, 769] on div "Finalizado" at bounding box center [869, 766] width 53 height 18
click at [884, 143] on td "Aceito" at bounding box center [880, 134] width 94 height 43
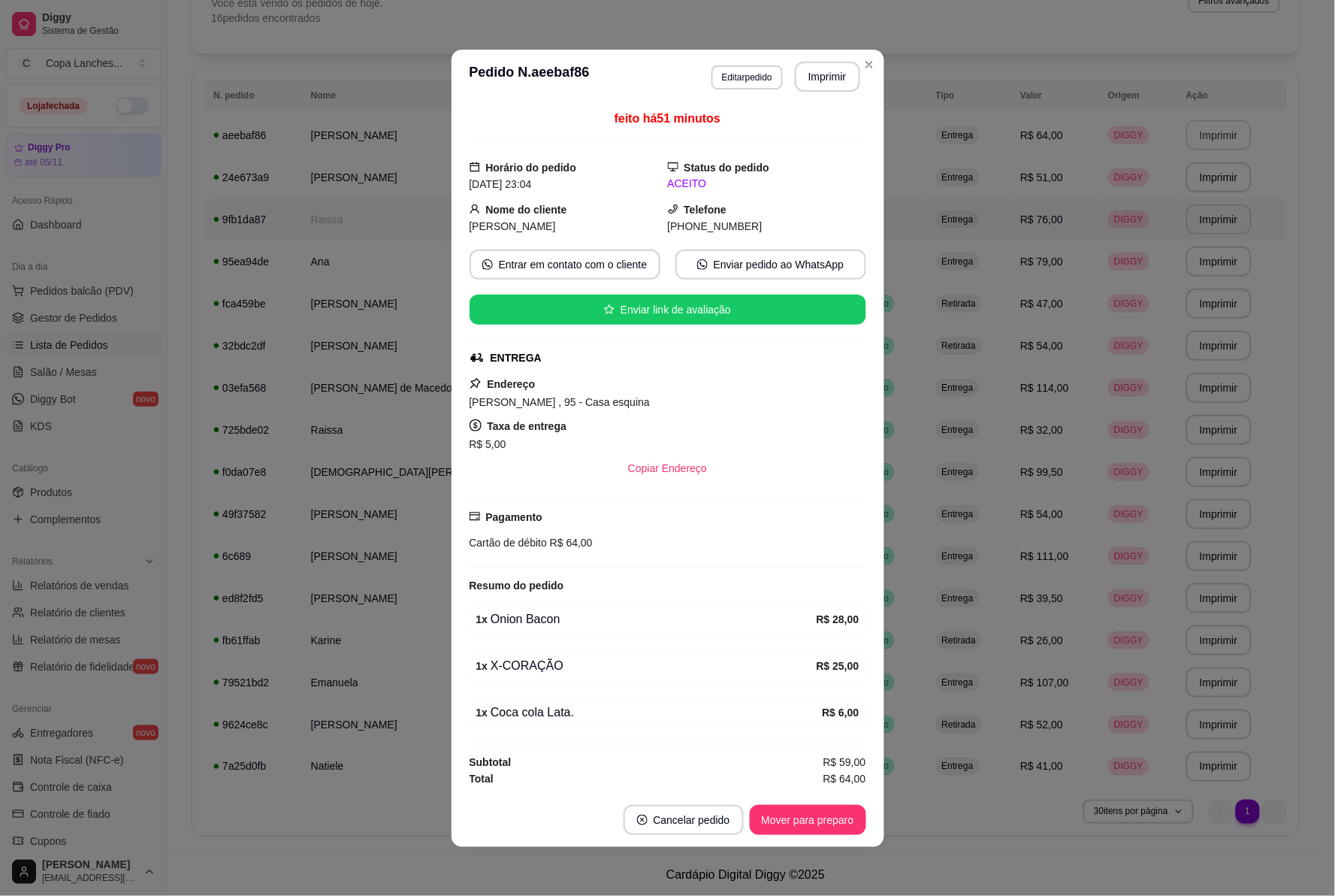
click at [852, 838] on footer "Cancelar pedido Mover para preparo" at bounding box center [668, 820] width 433 height 54
click at [852, 829] on button "Mover para preparo" at bounding box center [808, 820] width 117 height 30
click at [852, 829] on div "Mover para preparo" at bounding box center [797, 820] width 137 height 30
click at [852, 829] on button "Mover para entrega" at bounding box center [809, 820] width 113 height 30
click at [852, 828] on button "Mover para finalizado" at bounding box center [804, 820] width 125 height 30
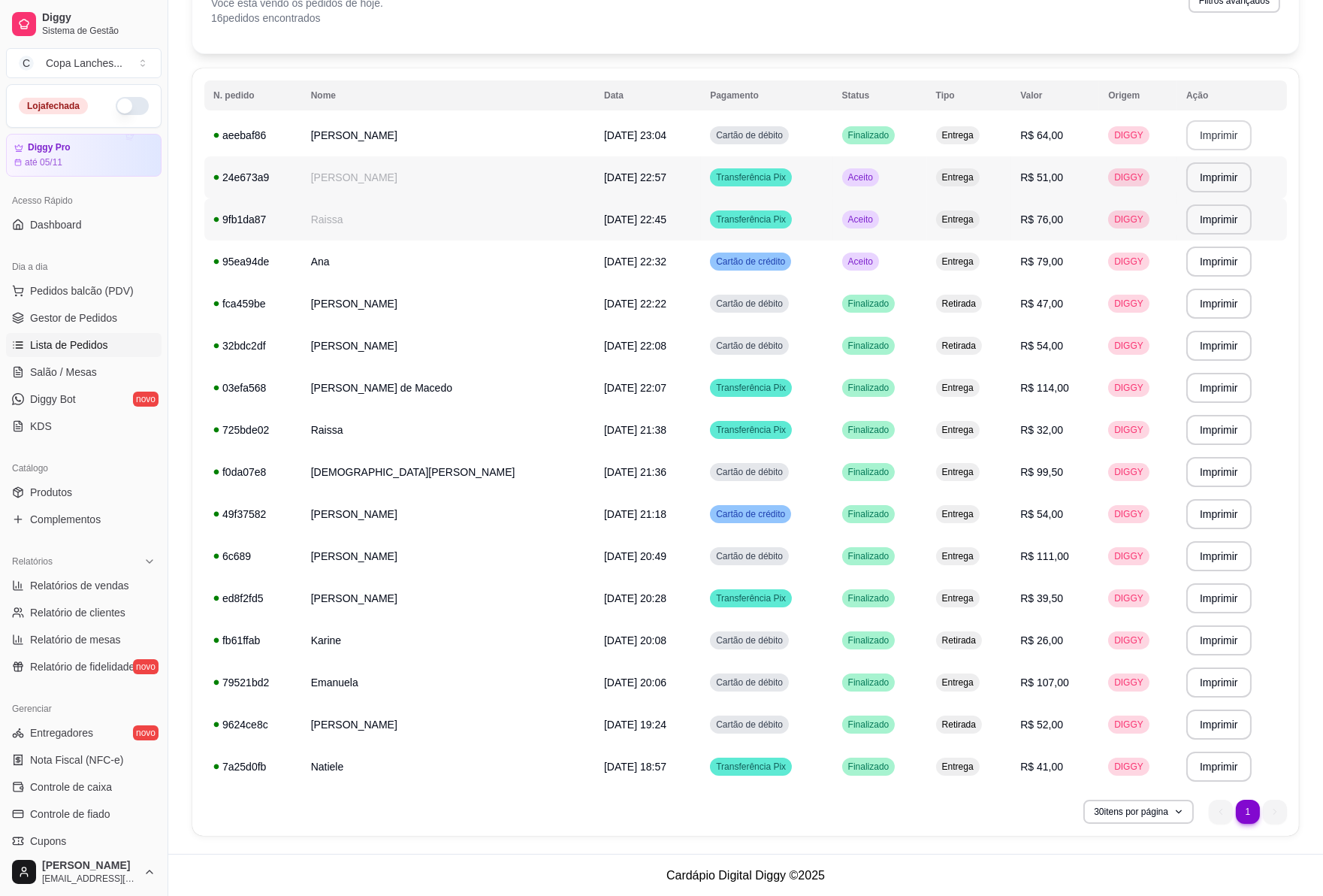
click at [891, 183] on td "Aceito" at bounding box center [880, 177] width 94 height 43
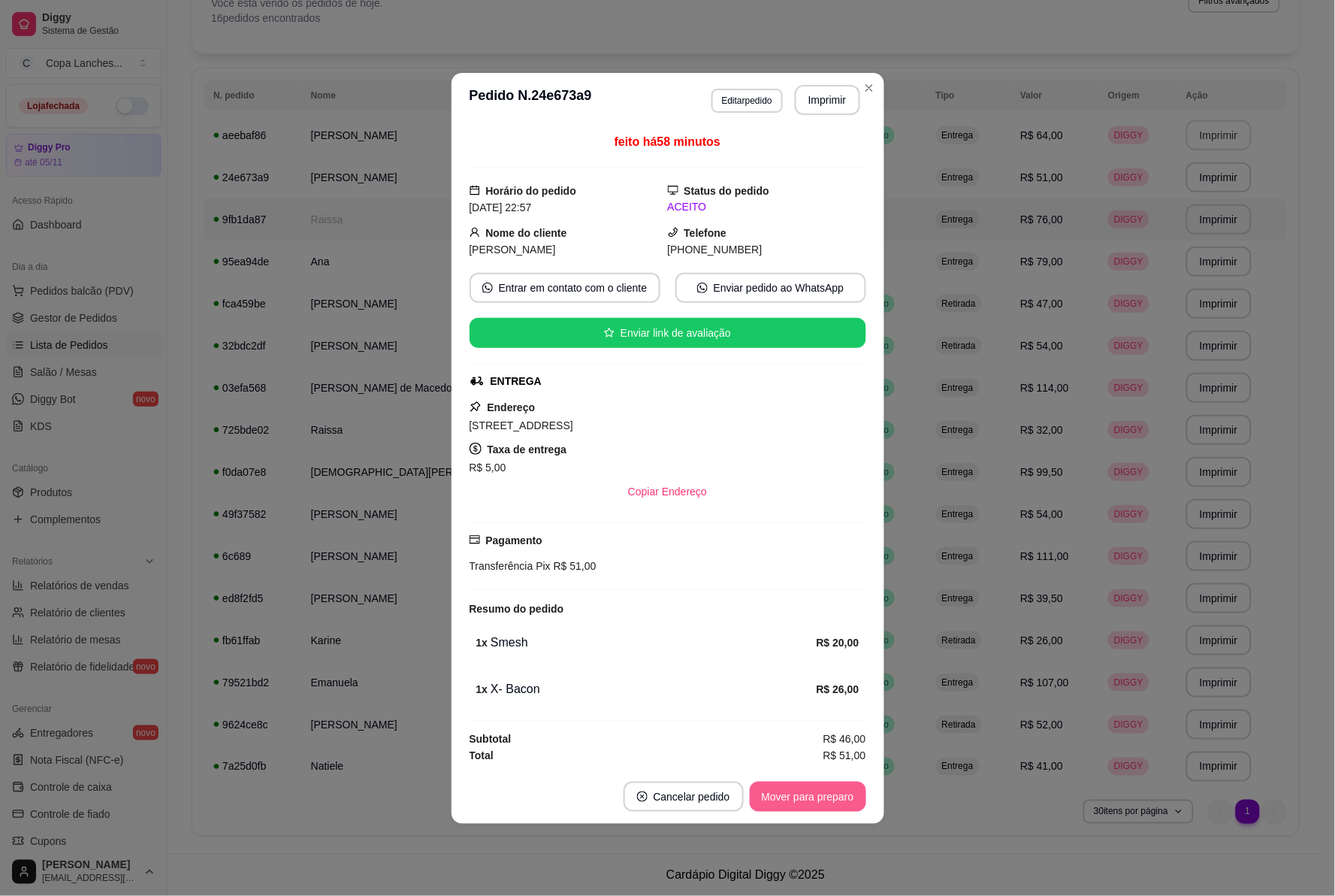
click at [855, 797] on button "Mover para preparo" at bounding box center [808, 796] width 117 height 30
click at [855, 797] on div "Mover para preparo" at bounding box center [797, 796] width 137 height 30
click at [855, 797] on button "Mover para finalizado" at bounding box center [803, 796] width 121 height 30
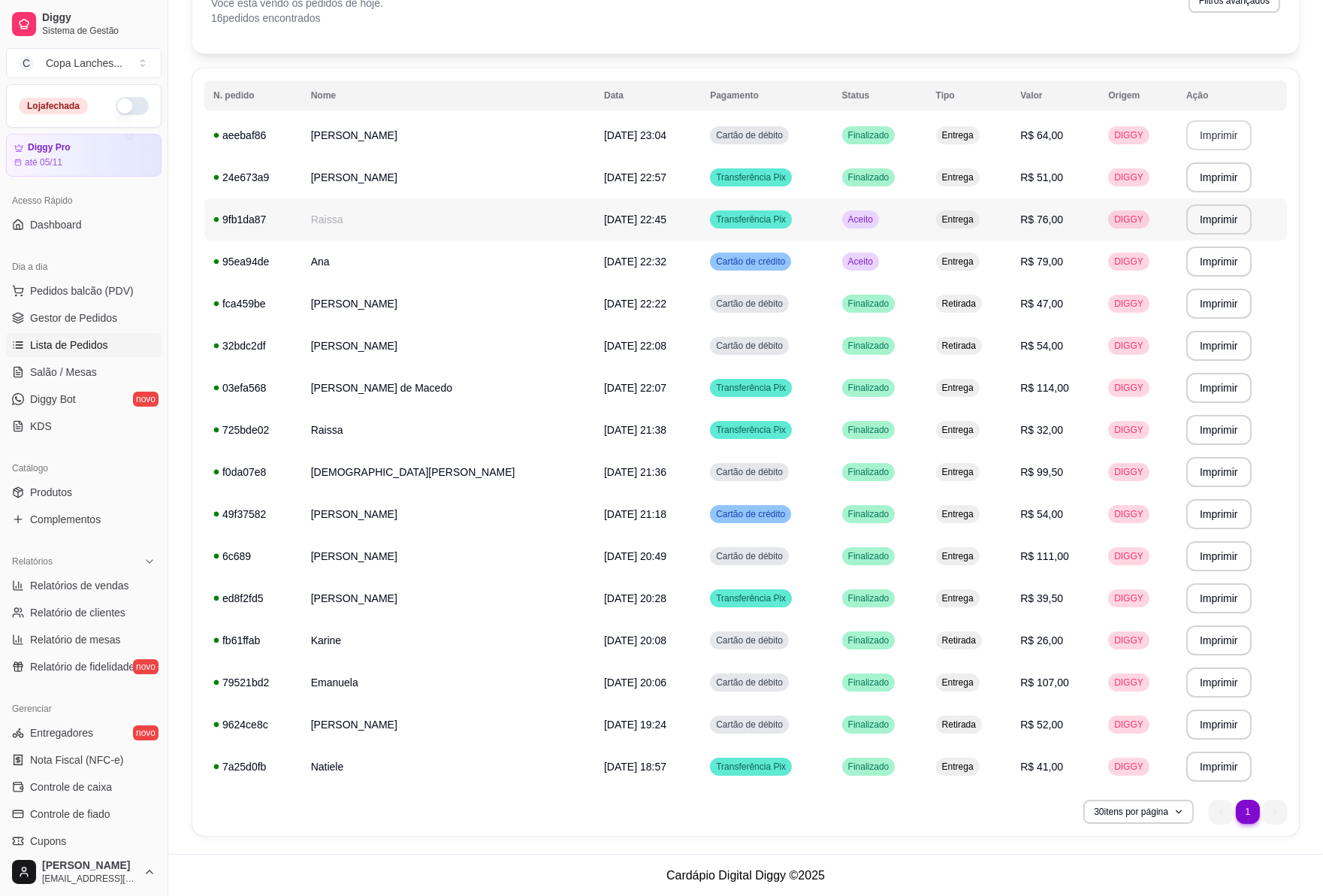
click at [890, 212] on td "Aceito" at bounding box center [880, 220] width 94 height 43
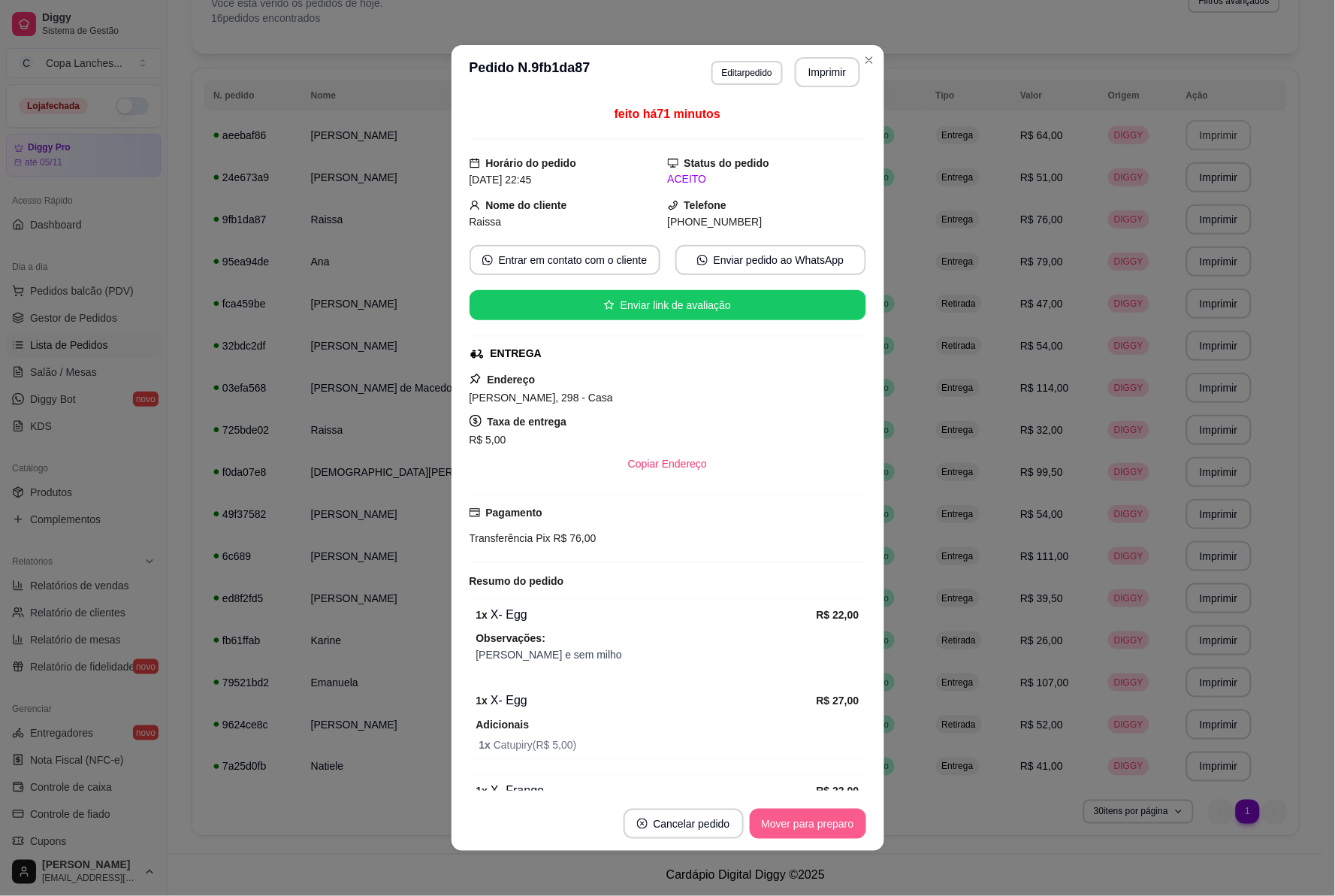
click at [843, 825] on button "Mover para preparo" at bounding box center [808, 824] width 117 height 30
click at [843, 825] on div "Mover para preparo" at bounding box center [797, 824] width 137 height 30
click at [843, 825] on button "Mover para entrega" at bounding box center [809, 824] width 113 height 30
click at [843, 825] on div "Mover para entrega" at bounding box center [797, 824] width 136 height 30
click at [843, 825] on button "Mover para finalizado" at bounding box center [804, 824] width 125 height 30
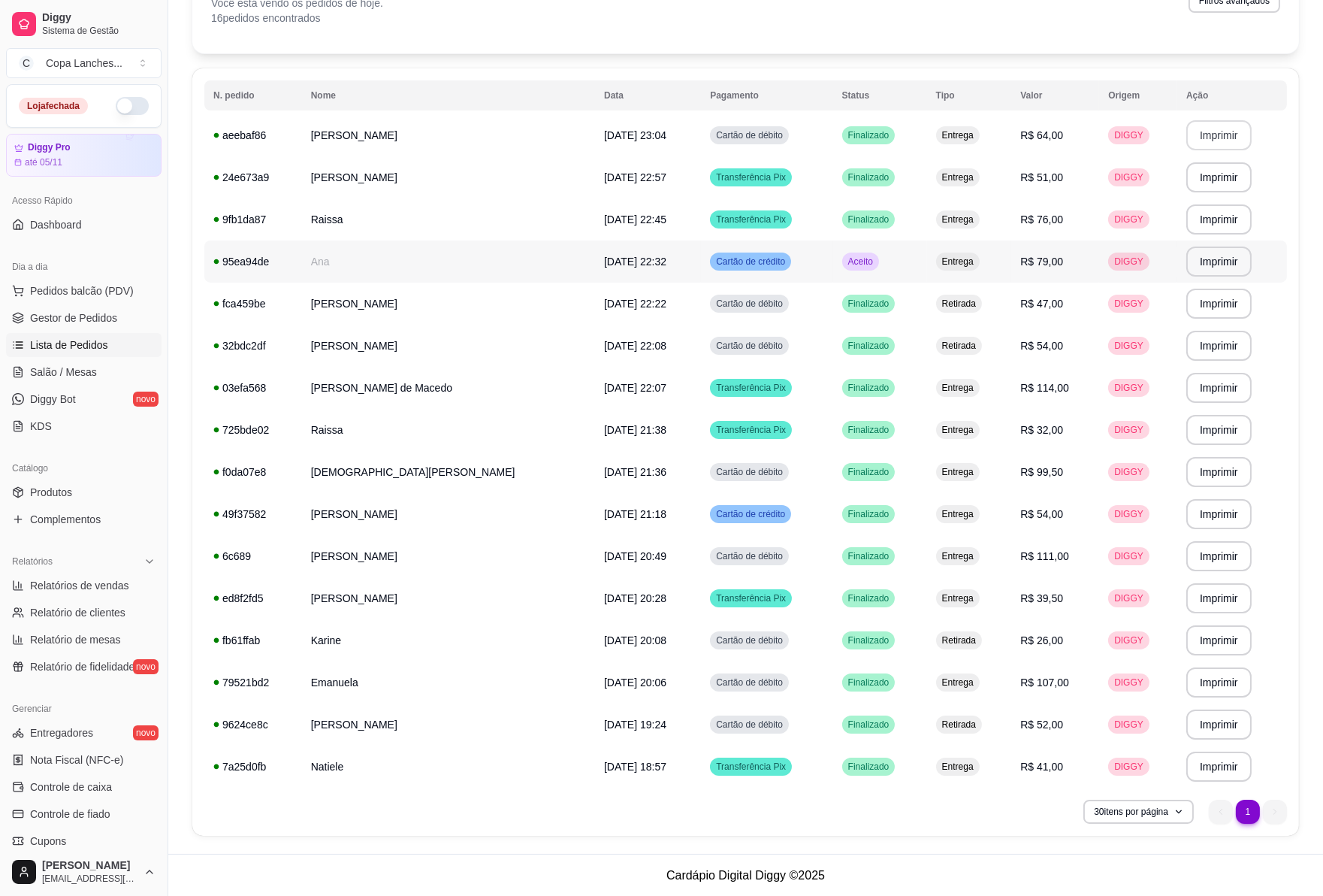
click at [874, 265] on td "Aceito" at bounding box center [880, 261] width 94 height 43
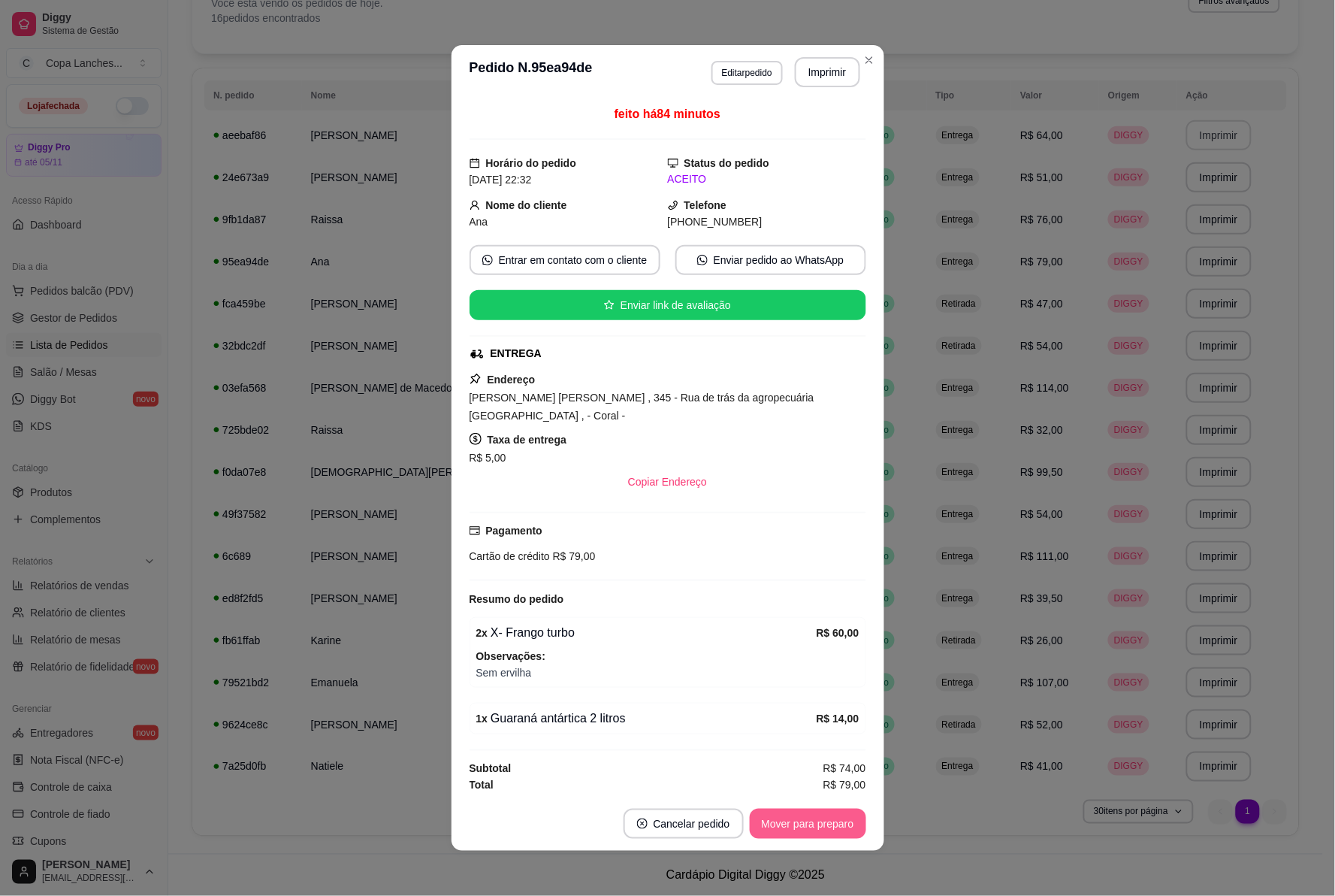
click at [843, 809] on button "Mover para preparo" at bounding box center [808, 824] width 117 height 30
click at [843, 809] on div "Mover para preparo" at bounding box center [797, 824] width 137 height 30
click at [843, 809] on button "Mover para entrega" at bounding box center [809, 824] width 113 height 30
click at [843, 809] on button "Mover para finalizado" at bounding box center [804, 824] width 125 height 30
